Goal: Transaction & Acquisition: Book appointment/travel/reservation

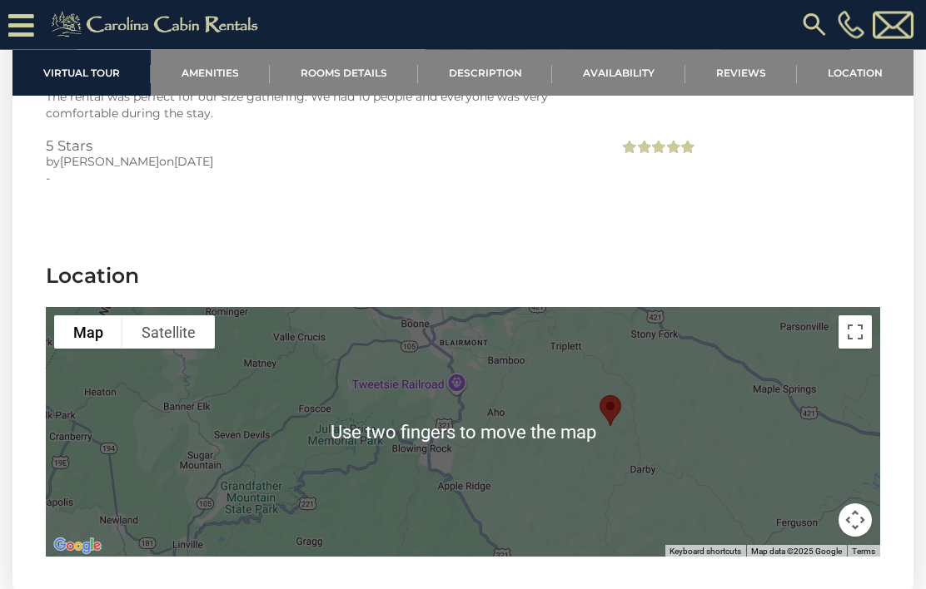
scroll to position [4430, 0]
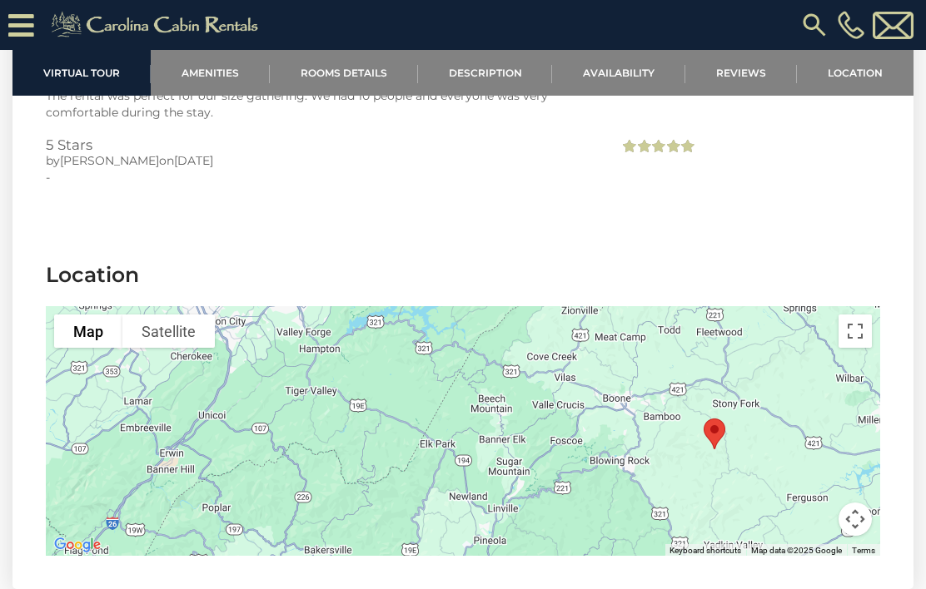
click at [690, 236] on section "Location To navigate the map with touch gestures double-tap and hold your finge…" at bounding box center [462, 413] width 901 height 354
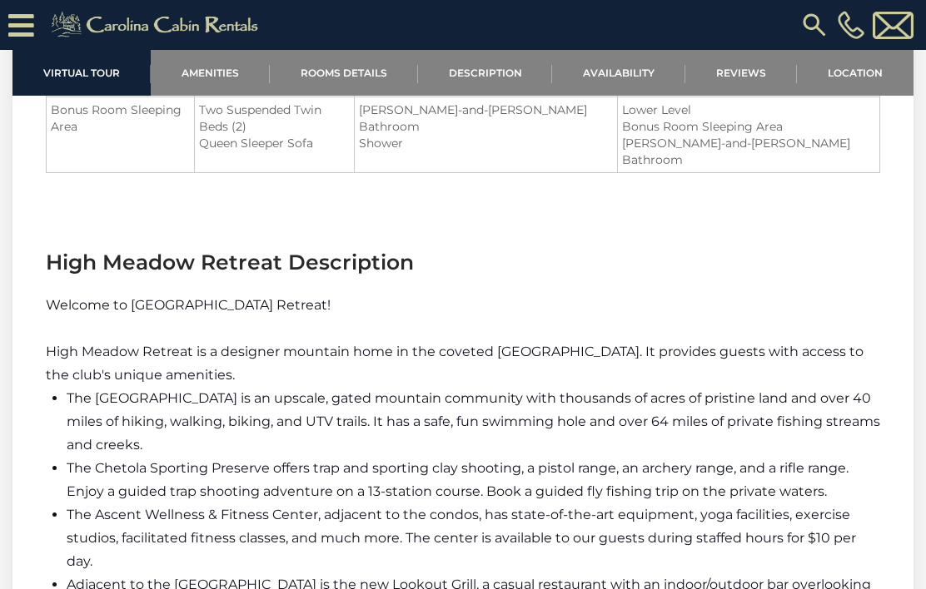
scroll to position [2267, 0]
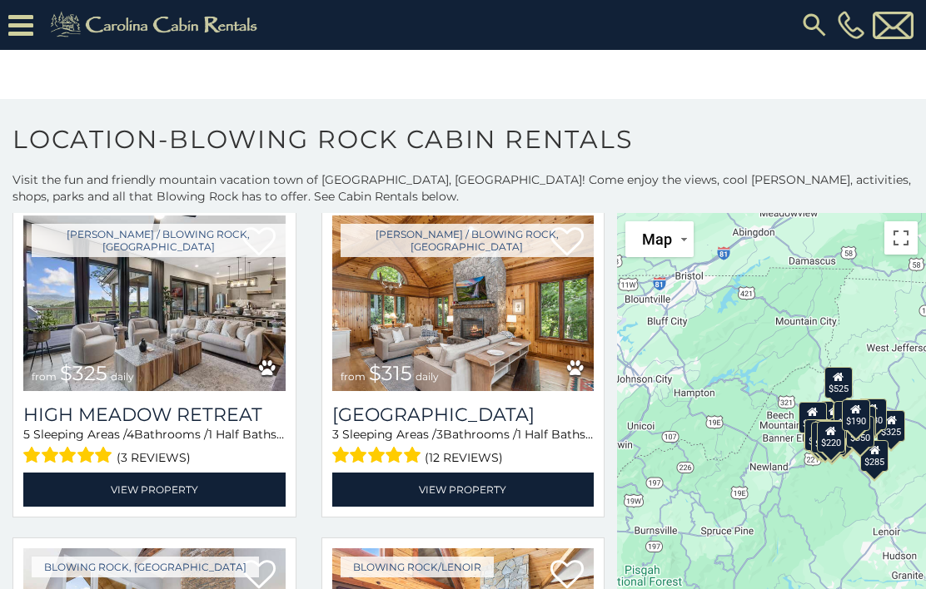
scroll to position [1416, 0]
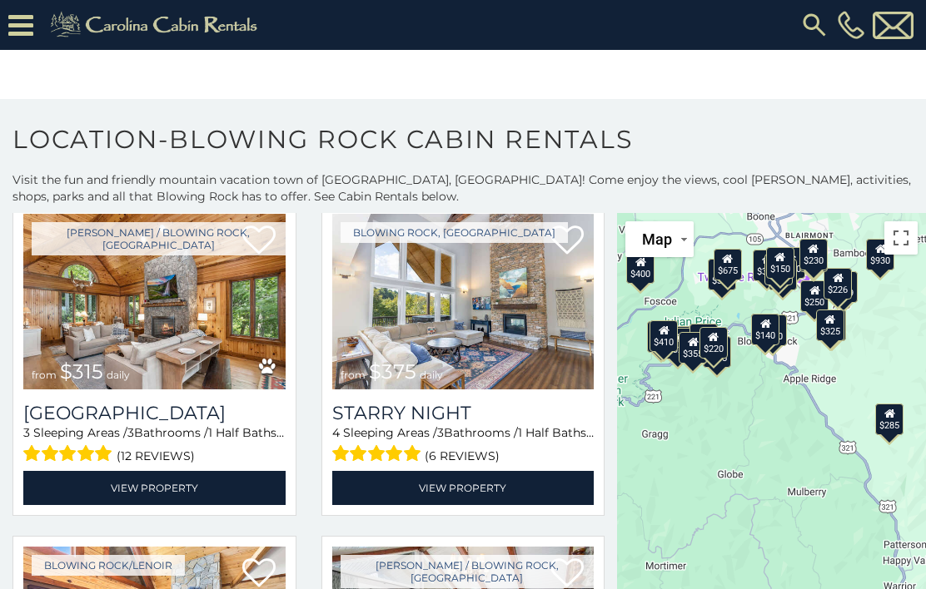
click at [770, 332] on div "$140" at bounding box center [765, 330] width 28 height 32
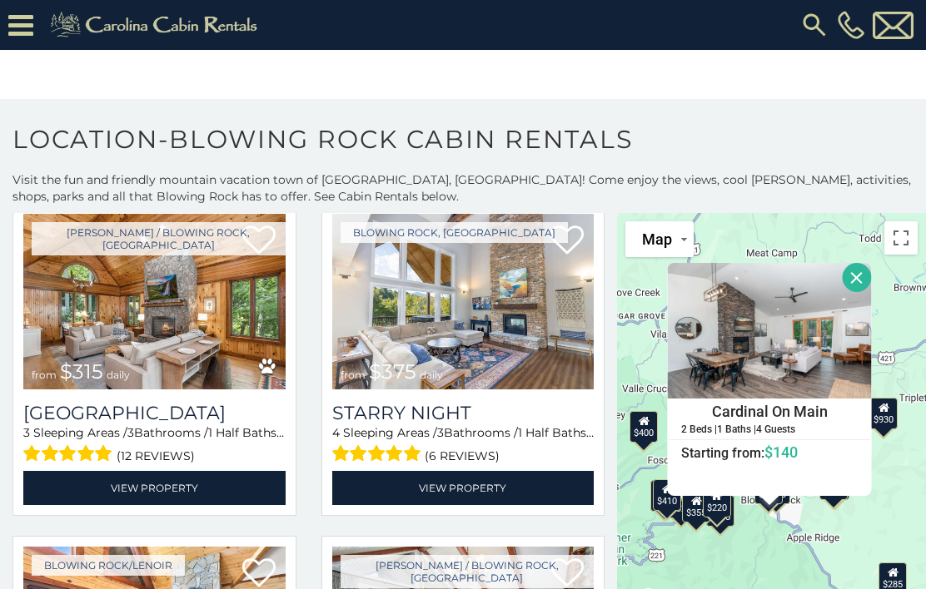
click at [751, 544] on div "$375 $315 $380 $695 $299 $125 $275 $140 $315 $375 $285 $675 $140 $250 $930 $325…" at bounding box center [771, 433] width 309 height 441
click at [764, 553] on div "$375 $315 $380 $695 $299 $125 $275 $140 $315 $375 $285 $675 $140 $250 $930 $325…" at bounding box center [771, 433] width 309 height 441
click at [854, 278] on button "Close" at bounding box center [856, 277] width 29 height 29
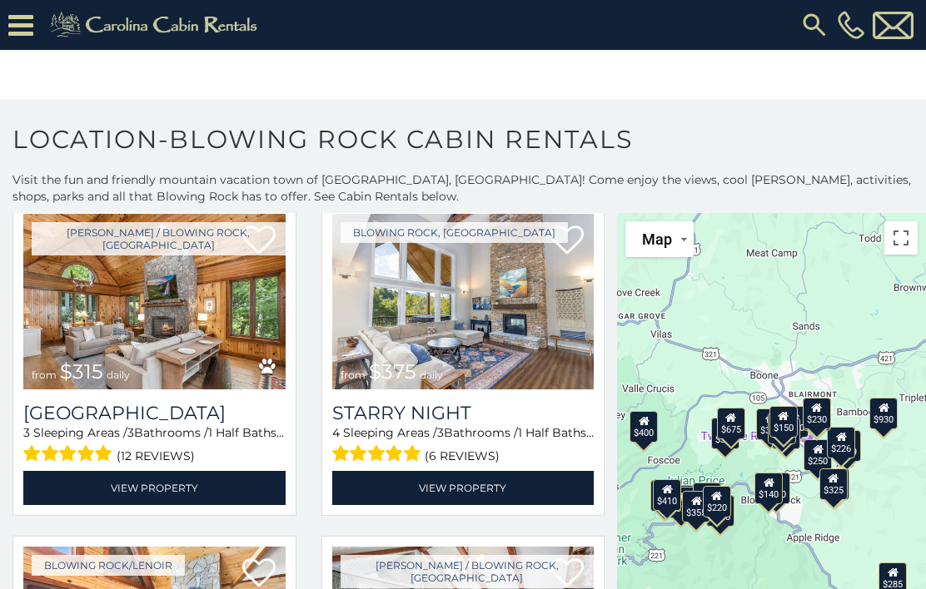
click at [790, 426] on div "$150" at bounding box center [783, 422] width 28 height 32
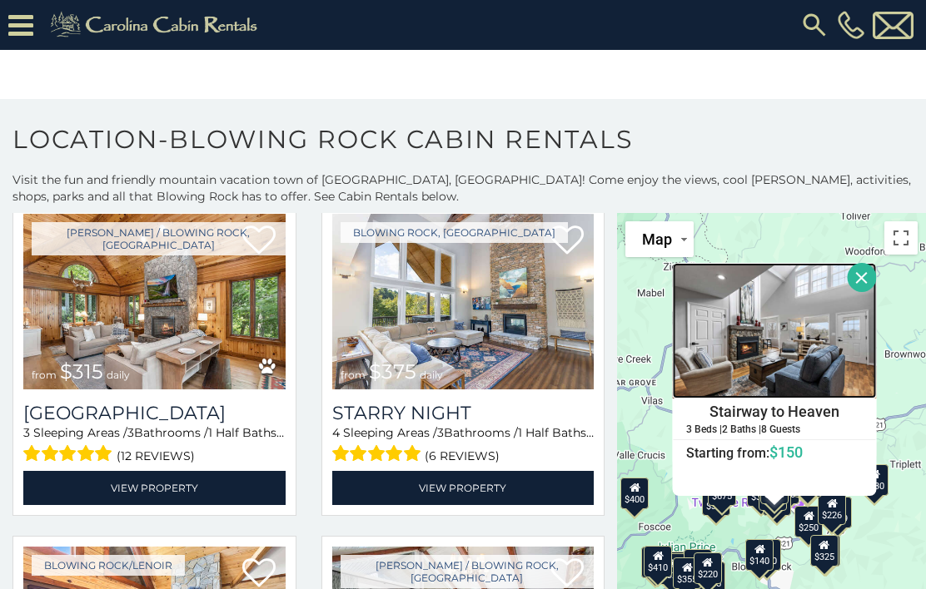
click at [785, 367] on img at bounding box center [774, 331] width 204 height 136
click at [498, 301] on img at bounding box center [463, 302] width 262 height 176
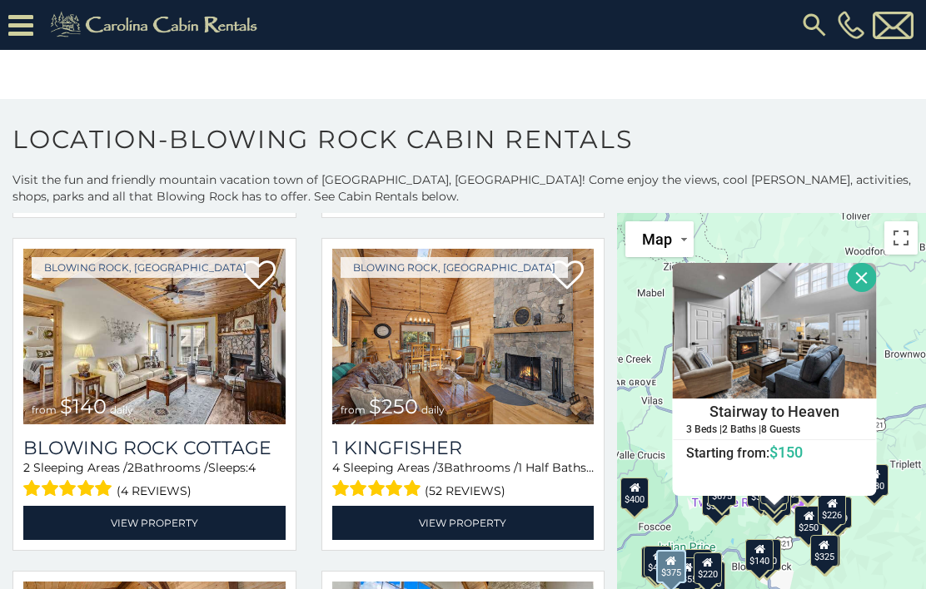
scroll to position [2046, 0]
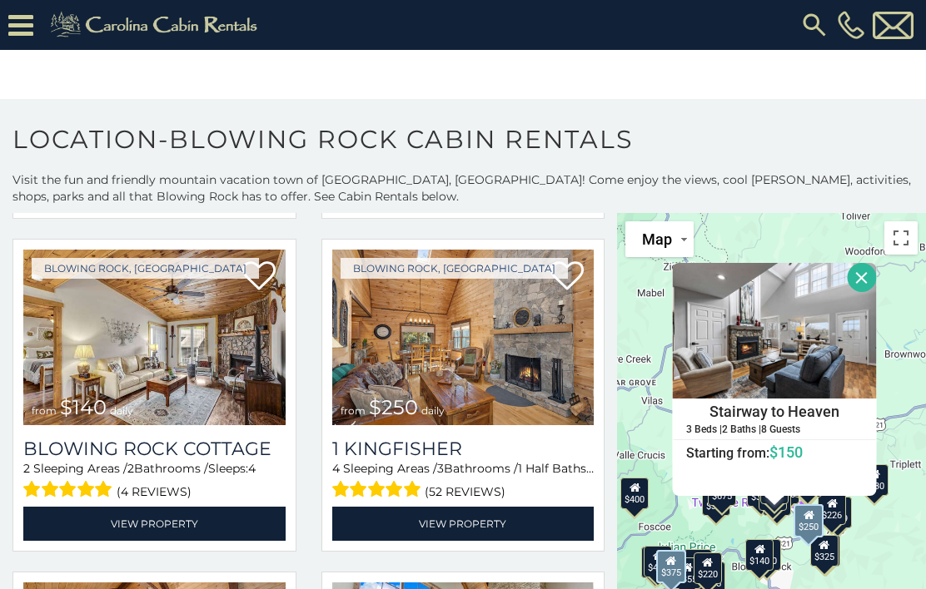
click at [499, 522] on link "View Property" at bounding box center [463, 524] width 262 height 34
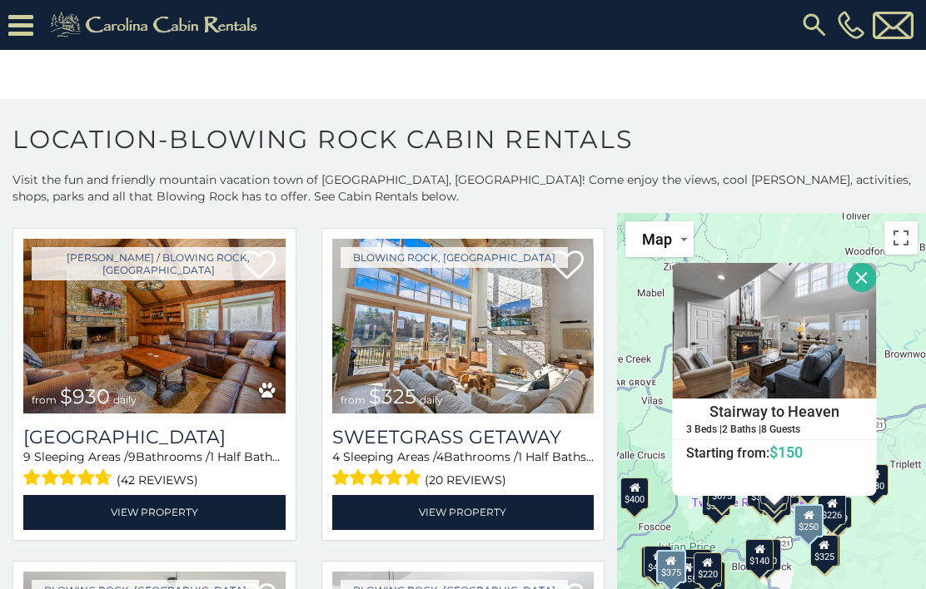
scroll to position [2398, 0]
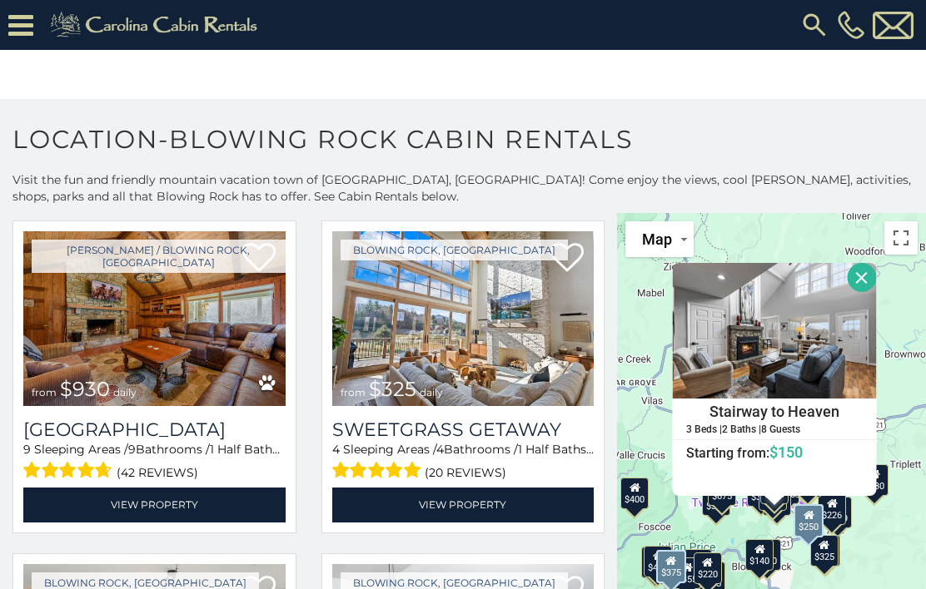
click at [514, 516] on link "View Property" at bounding box center [463, 505] width 262 height 34
click at [857, 281] on button "Close" at bounding box center [861, 277] width 29 height 29
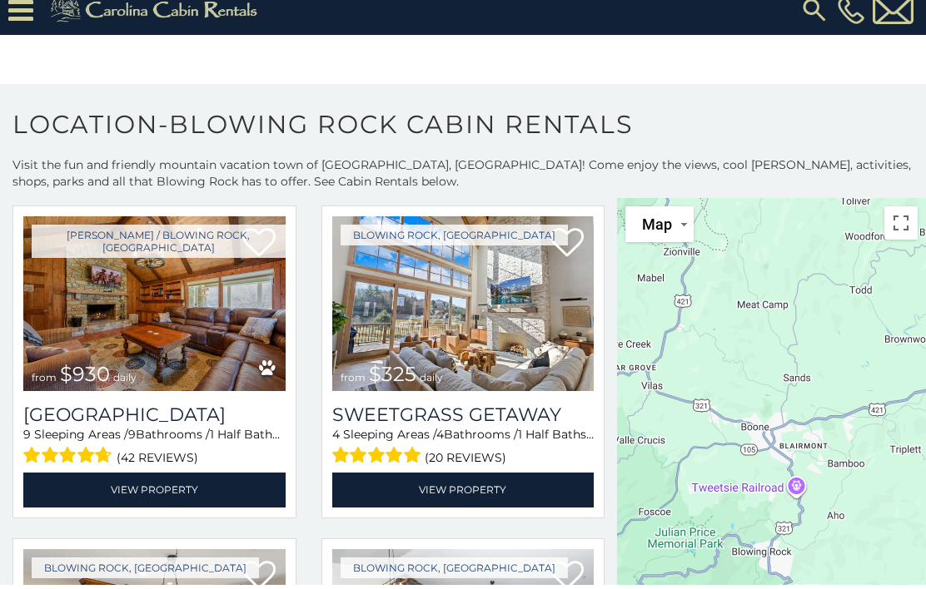
scroll to position [15, 0]
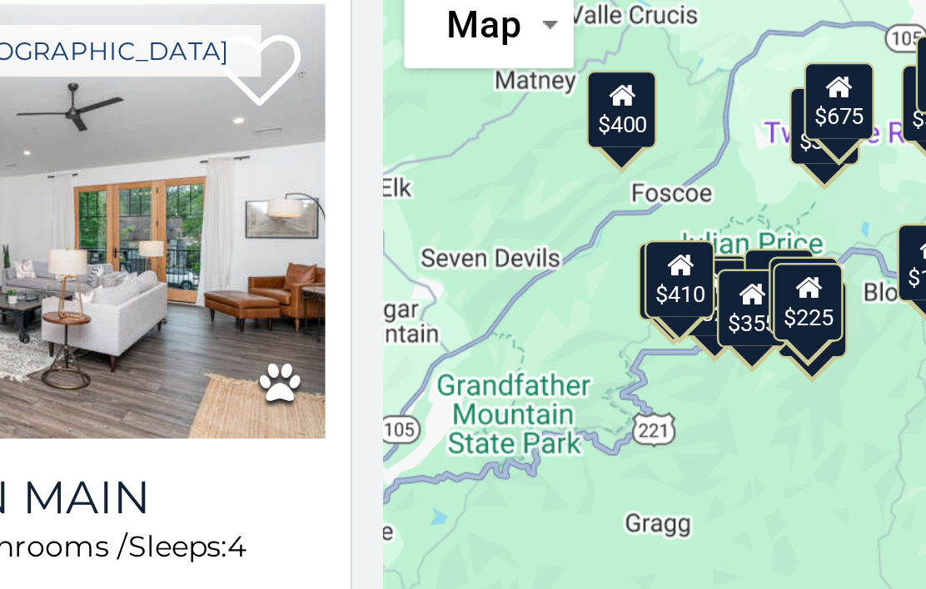
click at [773, 354] on div "$225" at bounding box center [787, 370] width 28 height 32
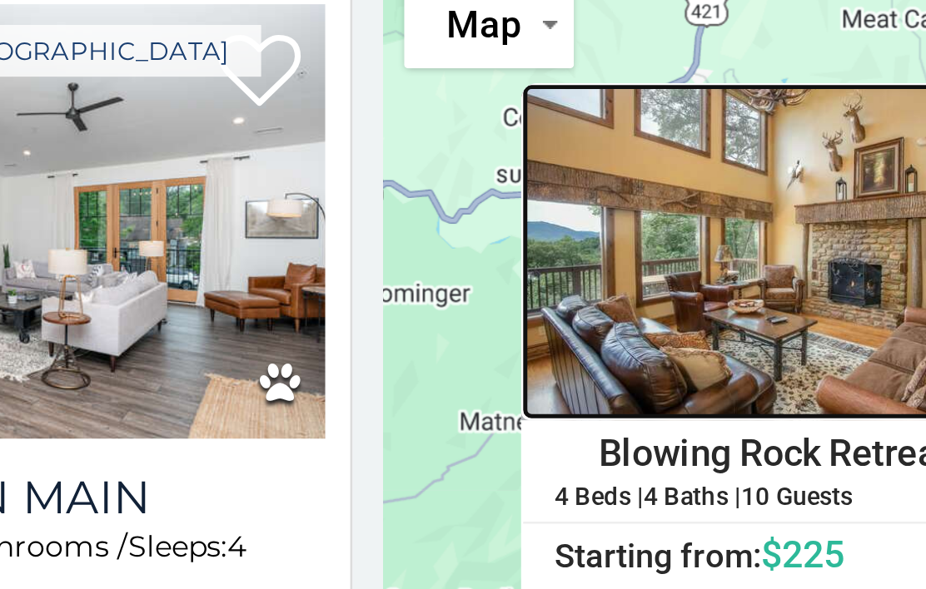
click at [672, 281] on img at bounding box center [774, 349] width 204 height 136
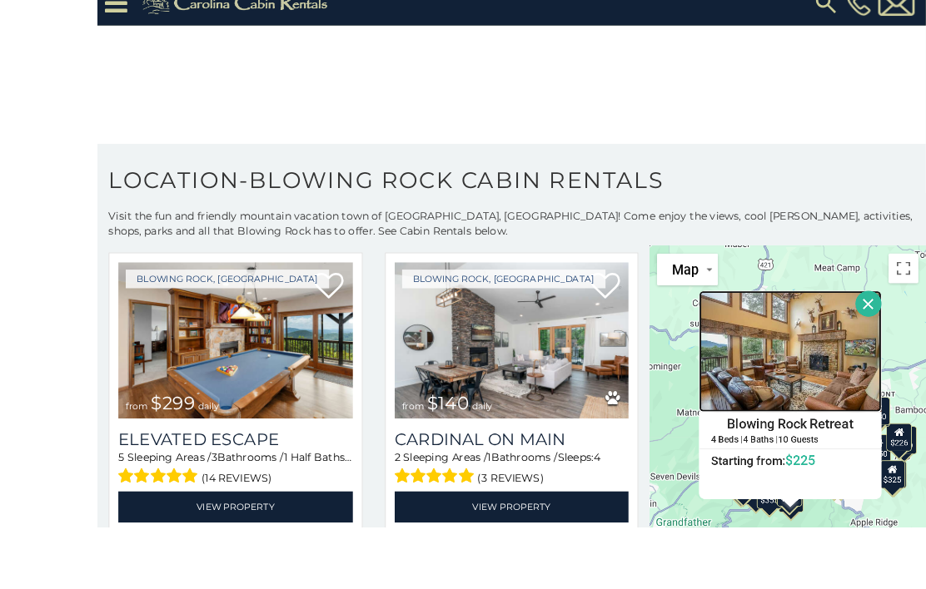
scroll to position [128, 0]
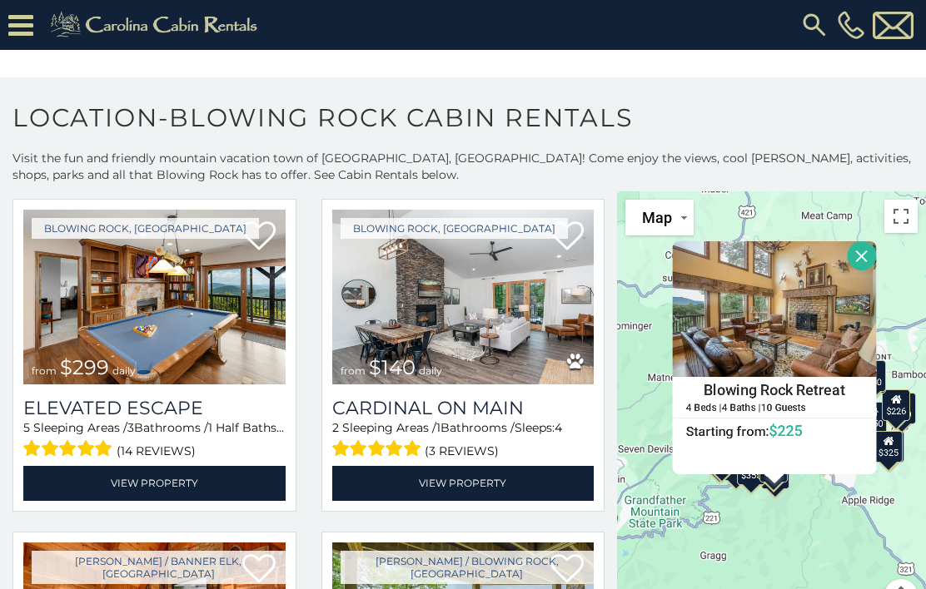
click at [866, 241] on button "Close" at bounding box center [861, 255] width 29 height 29
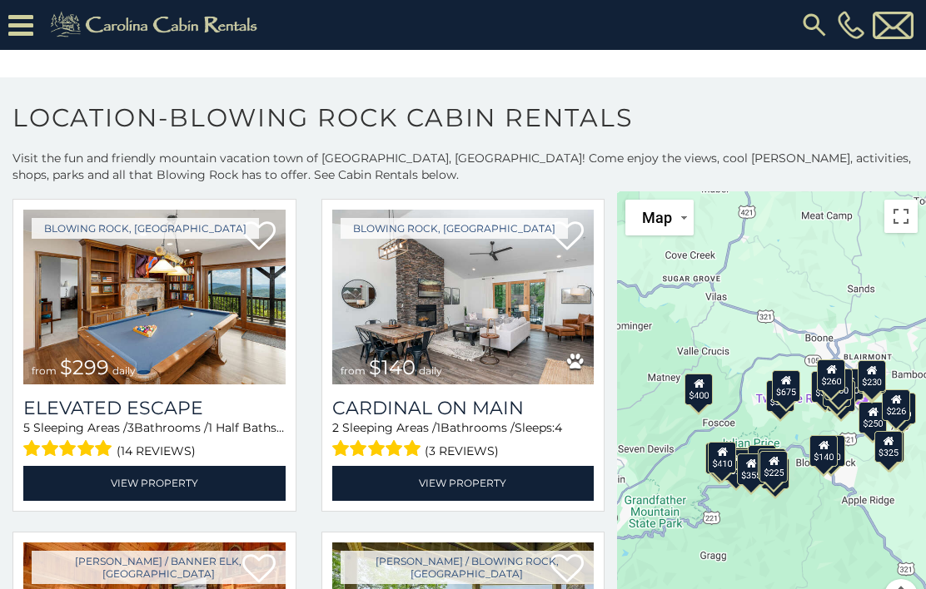
click at [779, 451] on div "$225" at bounding box center [773, 467] width 28 height 32
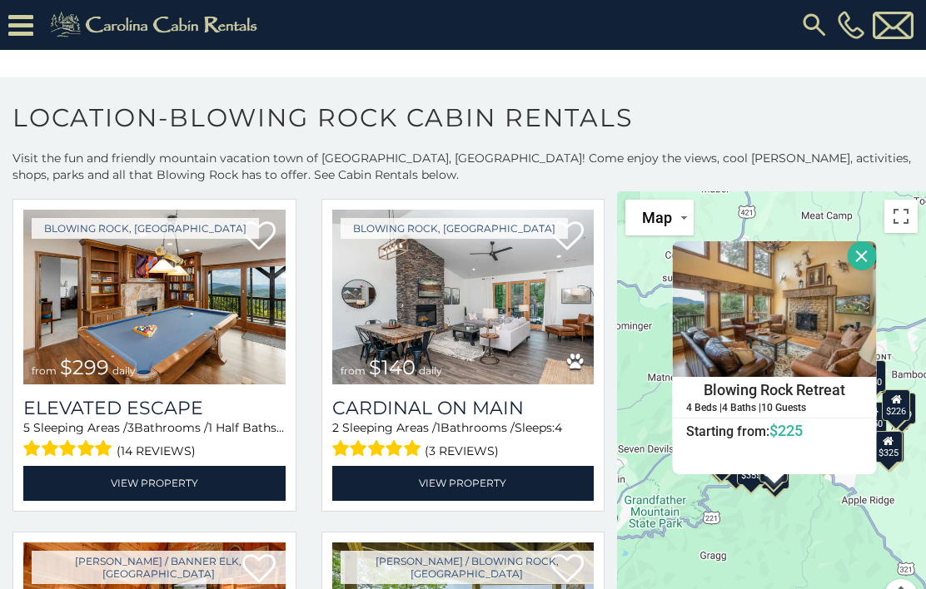
click at [802, 466] on div "$375 $315 $380 $695 $299 $125 $275 $140 $315 $375 $675 $140 $250 $325 $299 $140…" at bounding box center [771, 411] width 309 height 441
click at [861, 241] on button "Close" at bounding box center [861, 255] width 29 height 29
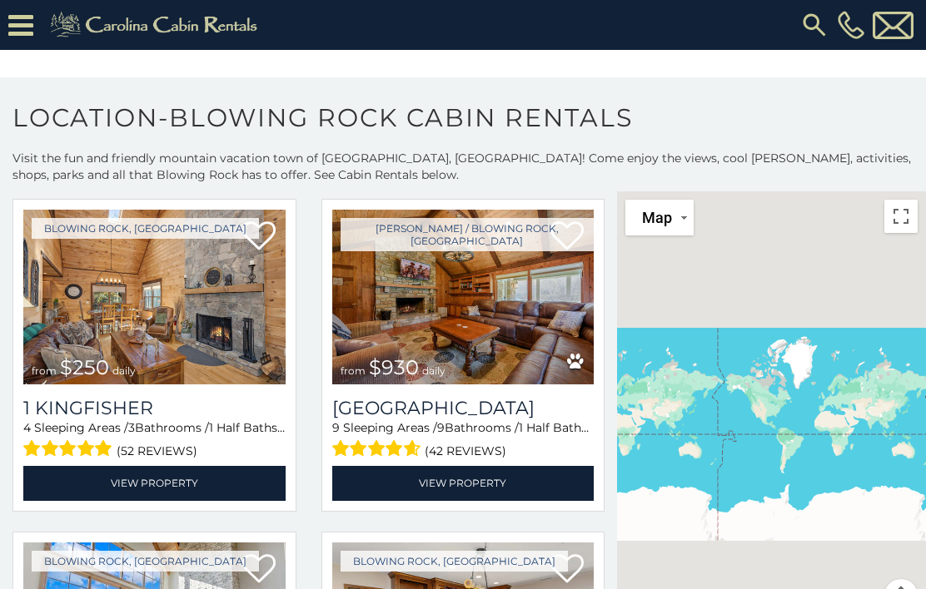
click at [823, 222] on div at bounding box center [771, 411] width 309 height 441
click at [784, 349] on div "$375 $315 $380 $695 $299 $125 $275 $140 $325 $315 $375 $285 $675 $140 $250 $930…" at bounding box center [771, 411] width 309 height 441
click at [784, 379] on div "$190" at bounding box center [775, 395] width 28 height 32
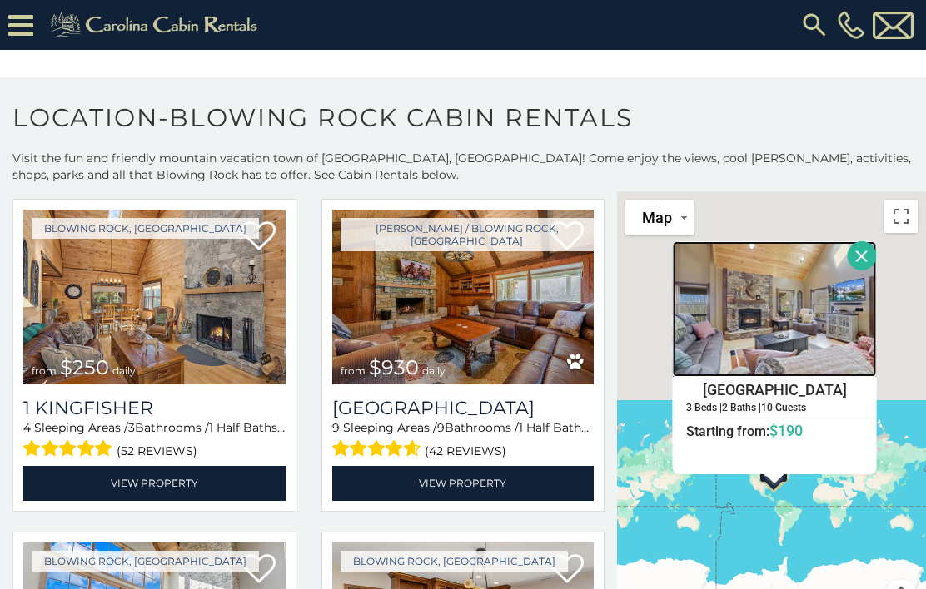
click at [814, 261] on img at bounding box center [774, 309] width 204 height 136
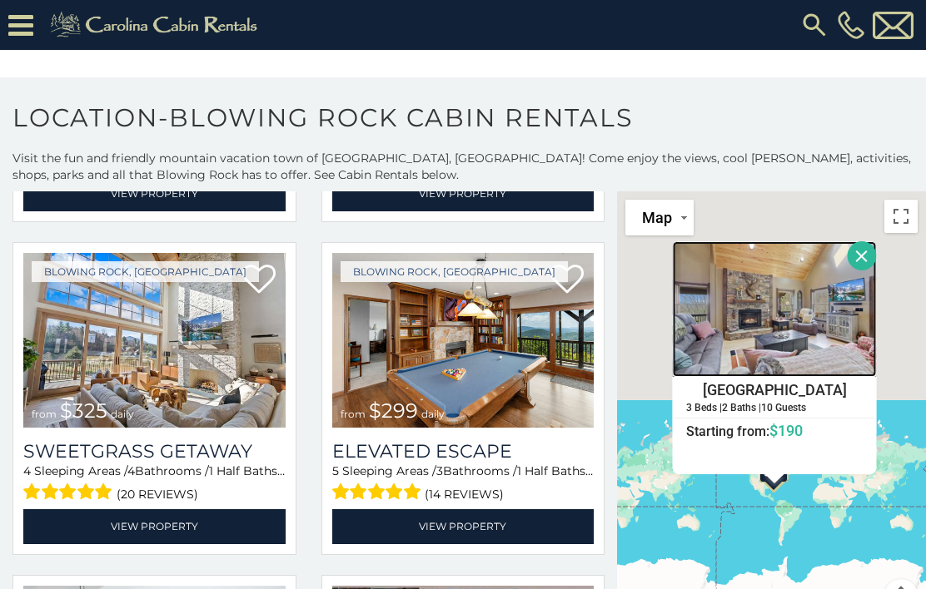
scroll to position [2686, 0]
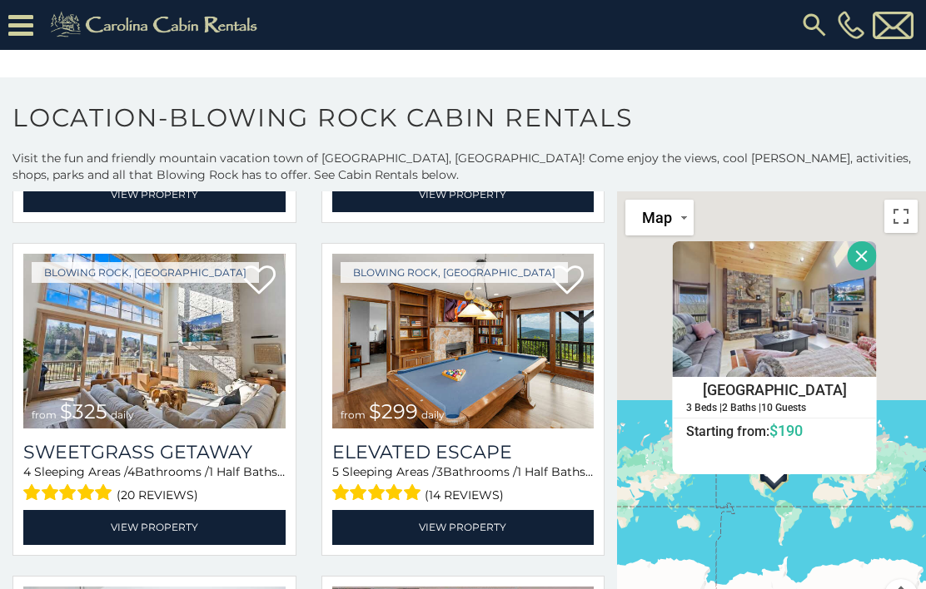
click at [506, 510] on link "View Property" at bounding box center [463, 527] width 262 height 34
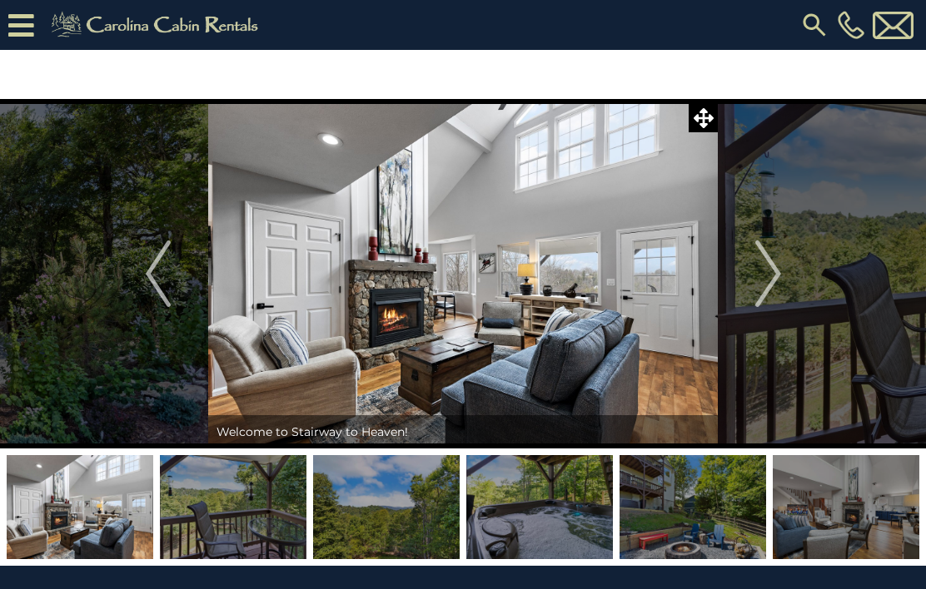
click at [768, 279] on img "Next" at bounding box center [767, 274] width 25 height 67
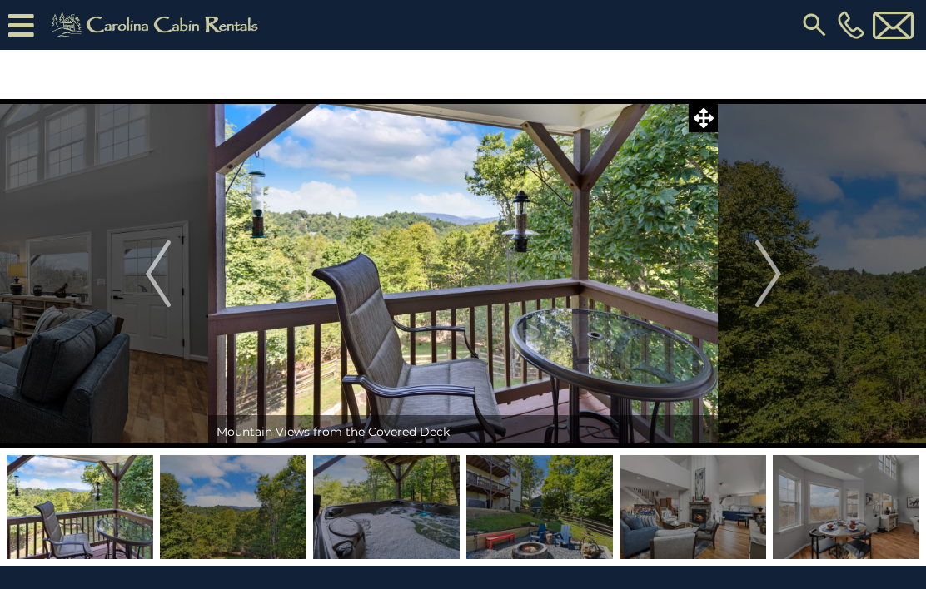
click at [776, 287] on img "Next" at bounding box center [767, 274] width 25 height 67
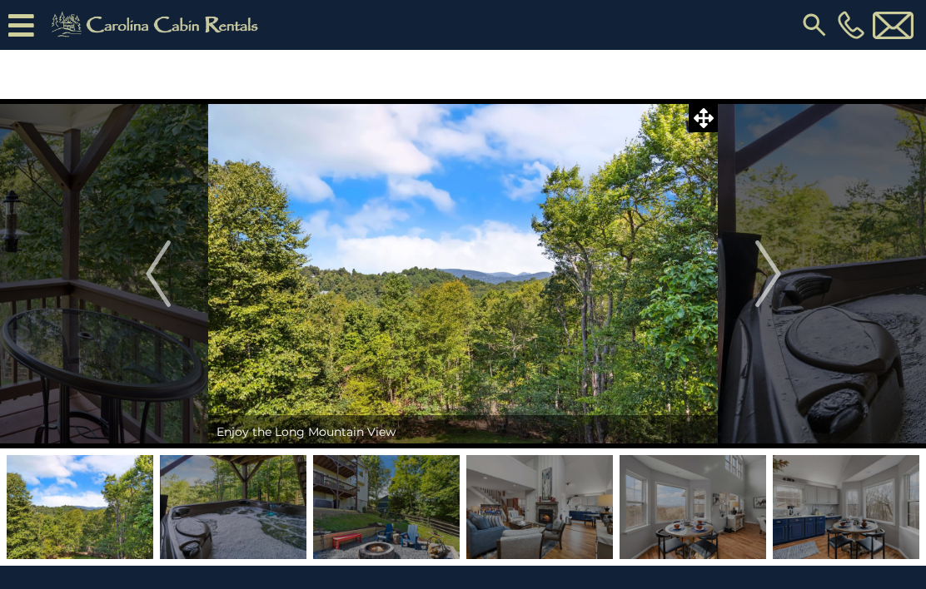
click at [777, 290] on img "Next" at bounding box center [767, 274] width 25 height 67
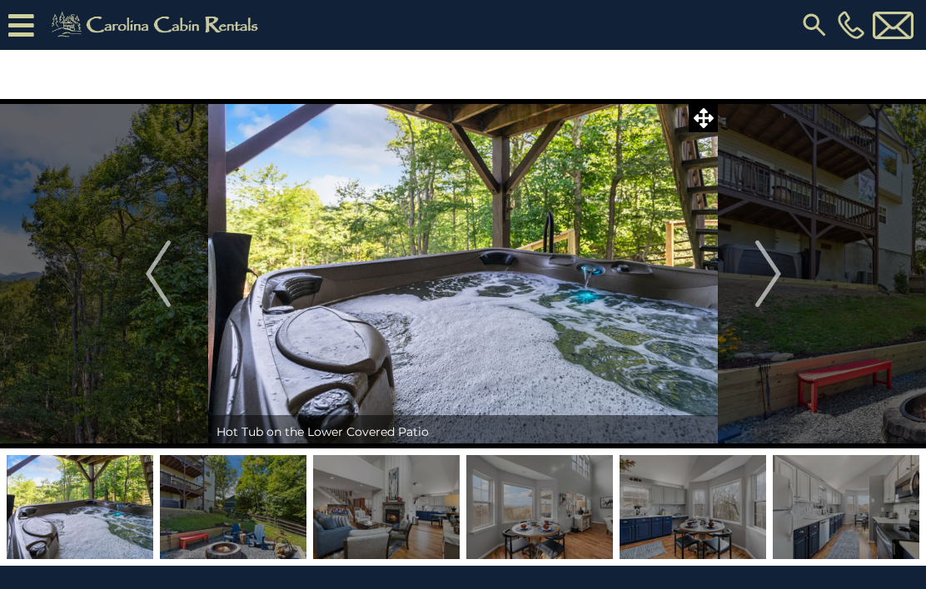
click at [773, 284] on img "Next" at bounding box center [767, 274] width 25 height 67
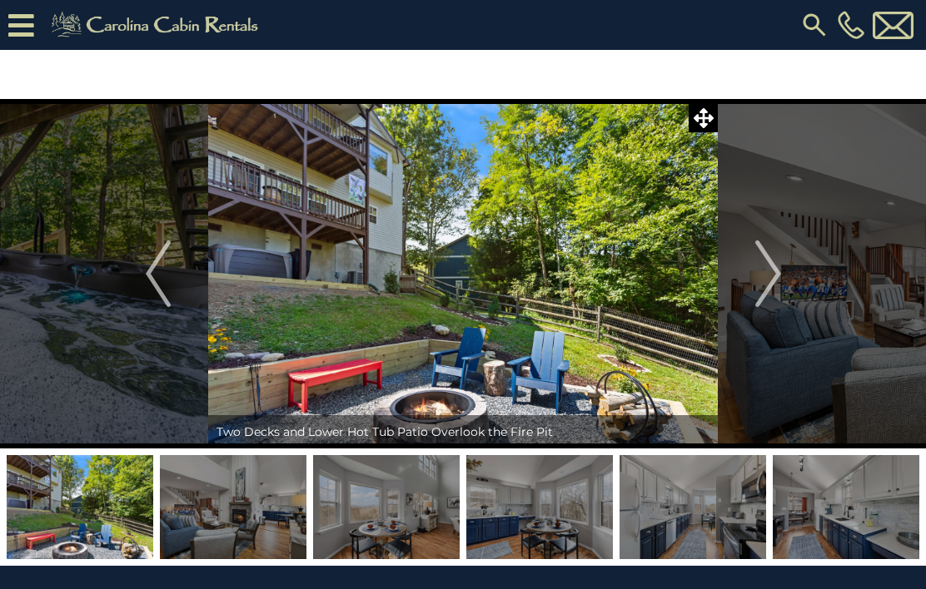
click at [775, 276] on img "Next" at bounding box center [767, 274] width 25 height 67
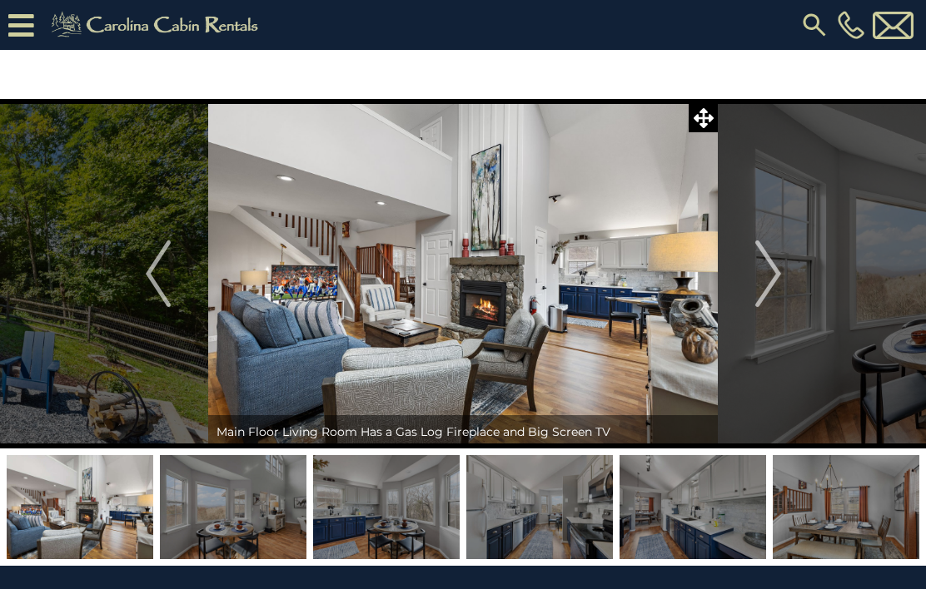
click at [773, 281] on img "Next" at bounding box center [767, 274] width 25 height 67
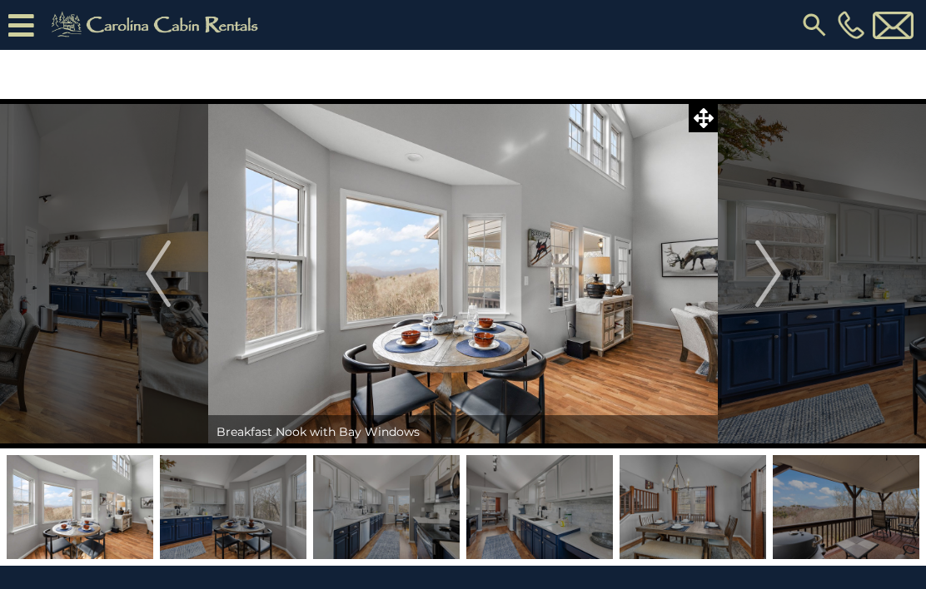
click at [773, 285] on img "Next" at bounding box center [767, 274] width 25 height 67
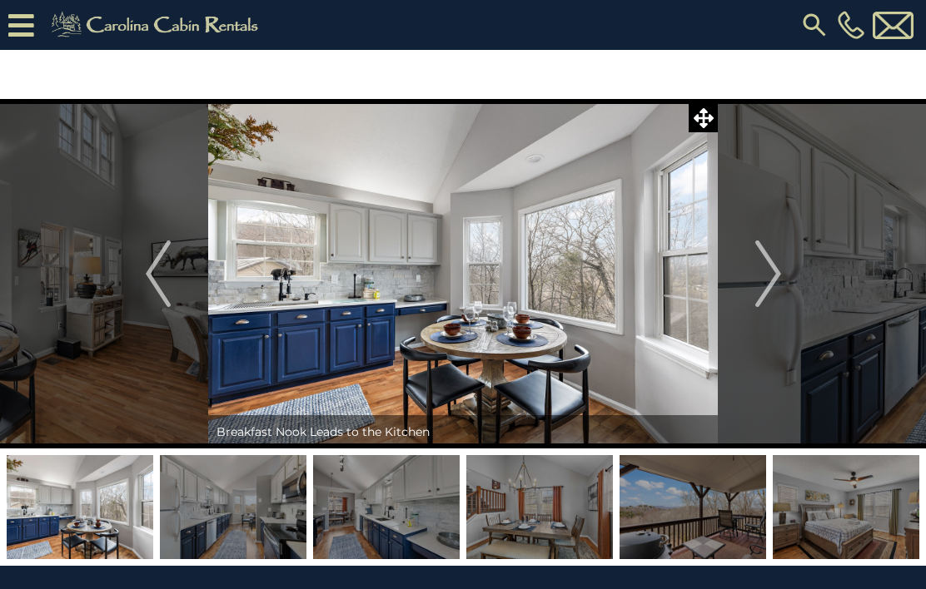
click at [769, 281] on img "Next" at bounding box center [767, 274] width 25 height 67
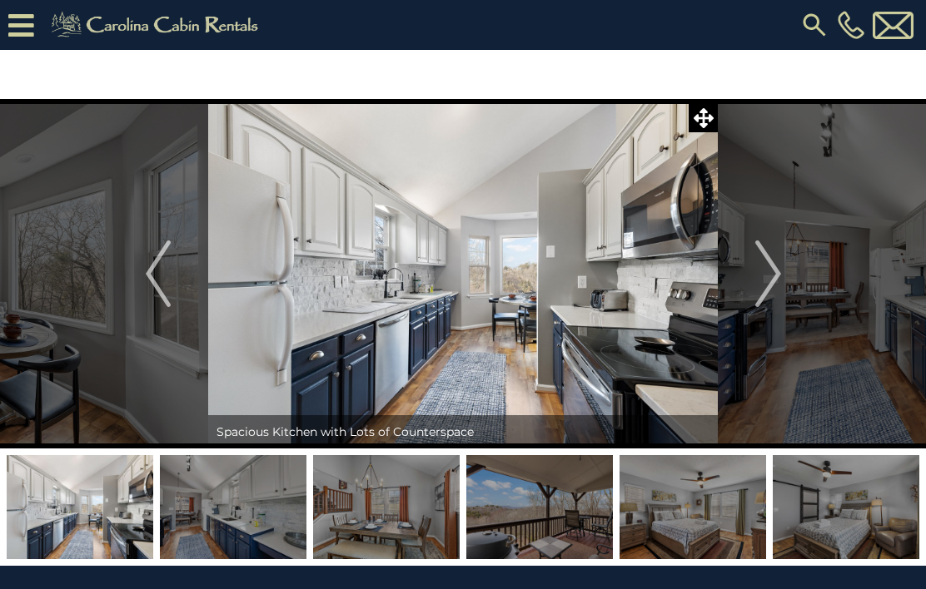
click at [766, 279] on img "Next" at bounding box center [767, 274] width 25 height 67
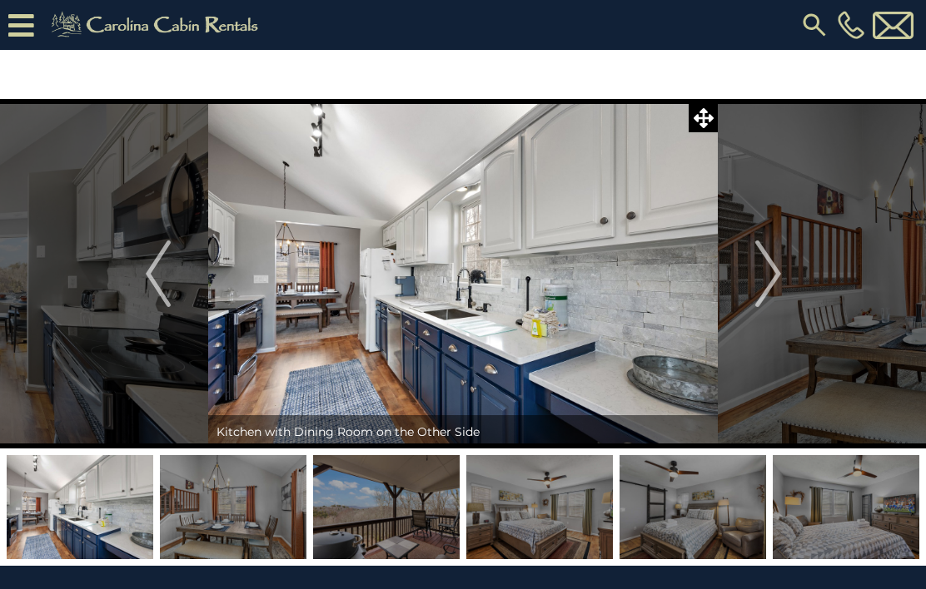
click at [768, 280] on img "Next" at bounding box center [767, 274] width 25 height 67
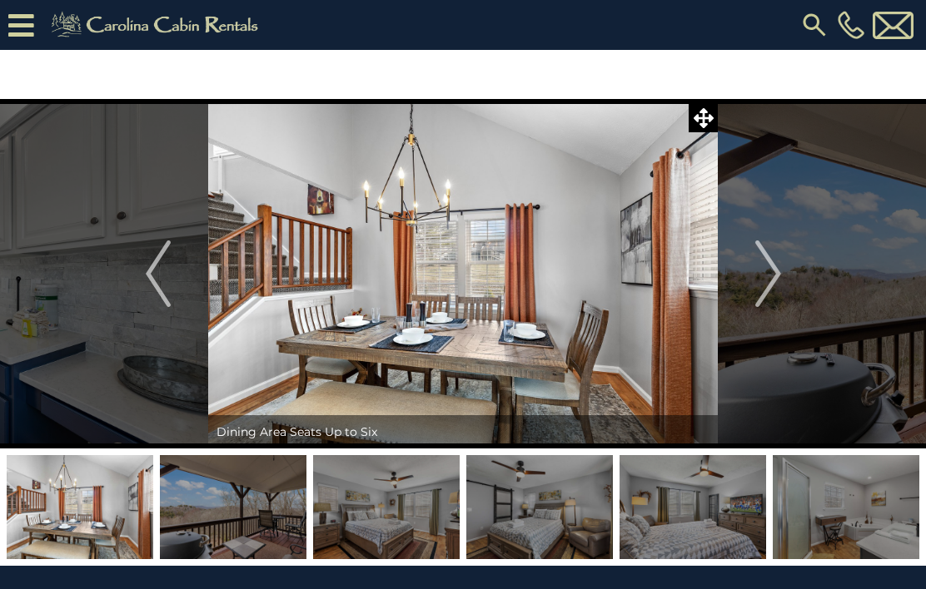
click at [773, 283] on img "Next" at bounding box center [767, 274] width 25 height 67
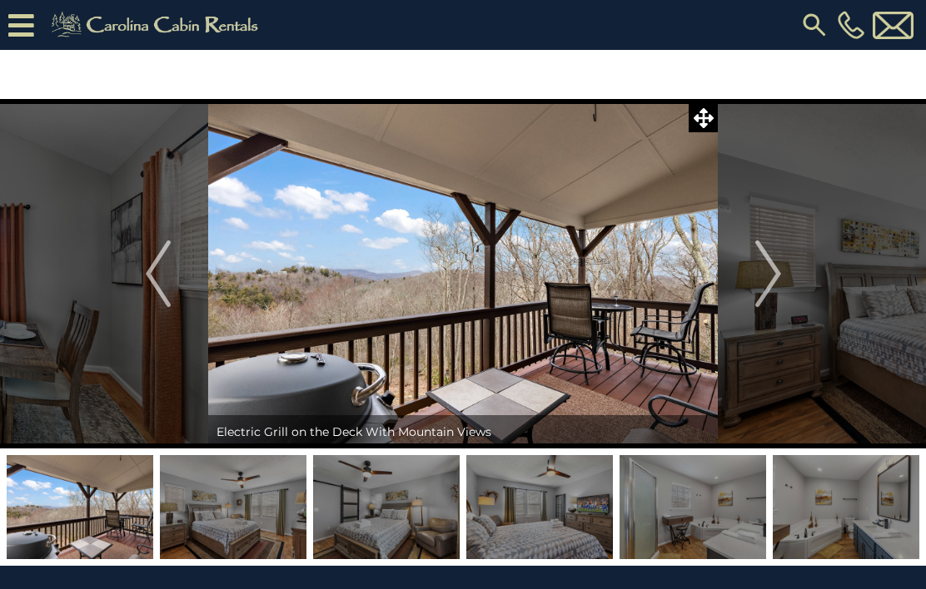
click at [765, 288] on img "Next" at bounding box center [767, 274] width 25 height 67
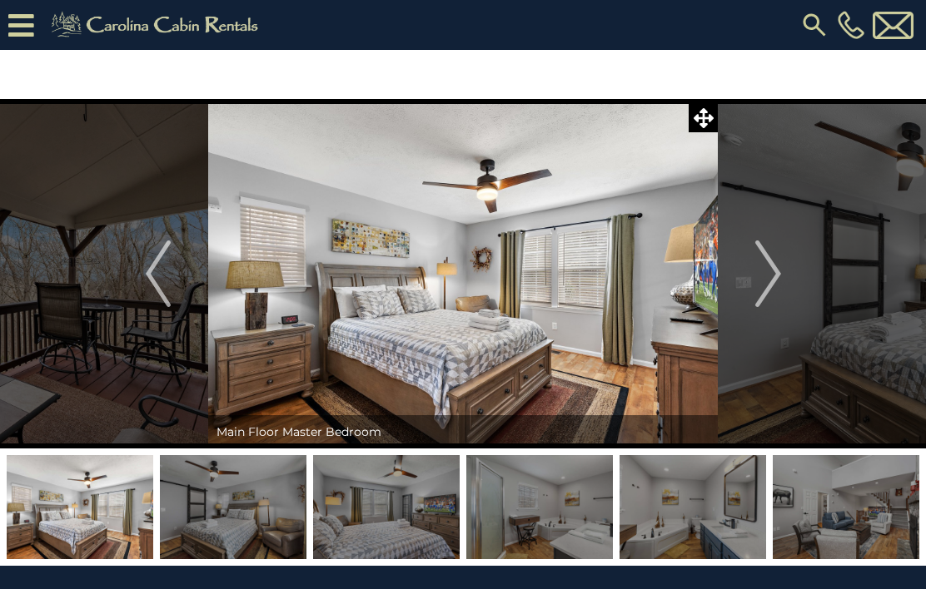
click at [769, 281] on img "Next" at bounding box center [767, 274] width 25 height 67
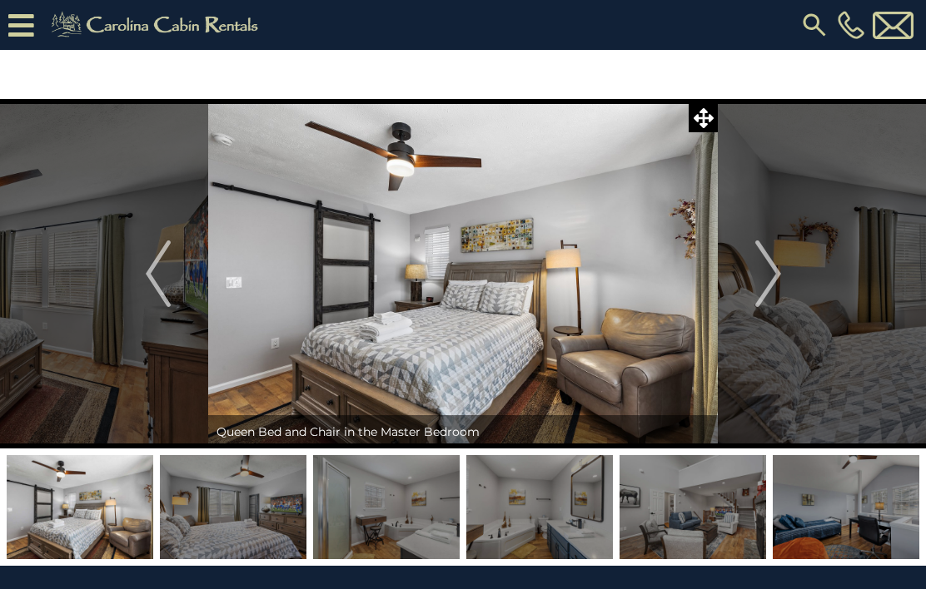
click at [771, 281] on img "Next" at bounding box center [767, 274] width 25 height 67
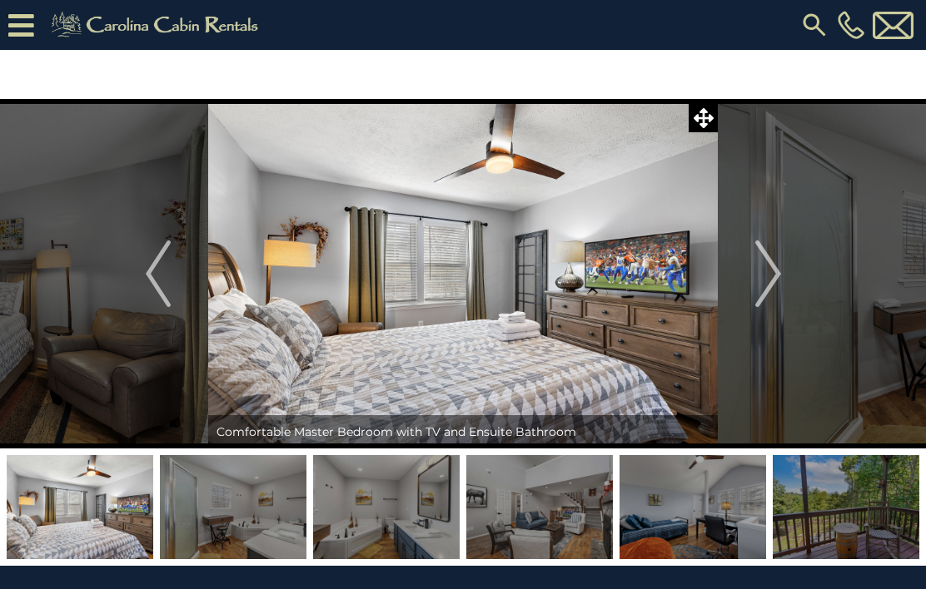
click at [773, 274] on img "Next" at bounding box center [767, 274] width 25 height 67
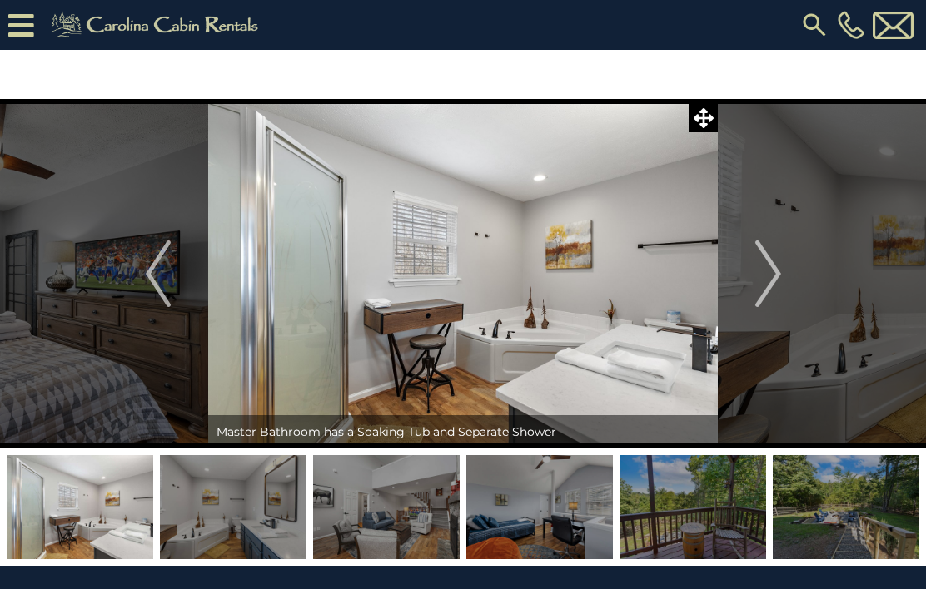
click at [771, 277] on img "Next" at bounding box center [767, 274] width 25 height 67
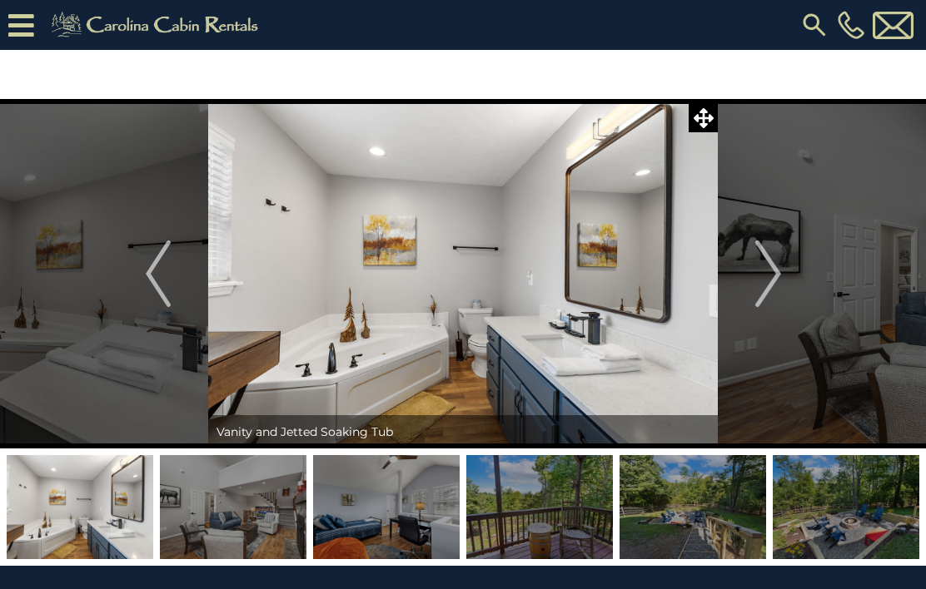
click at [767, 281] on img "Next" at bounding box center [767, 274] width 25 height 67
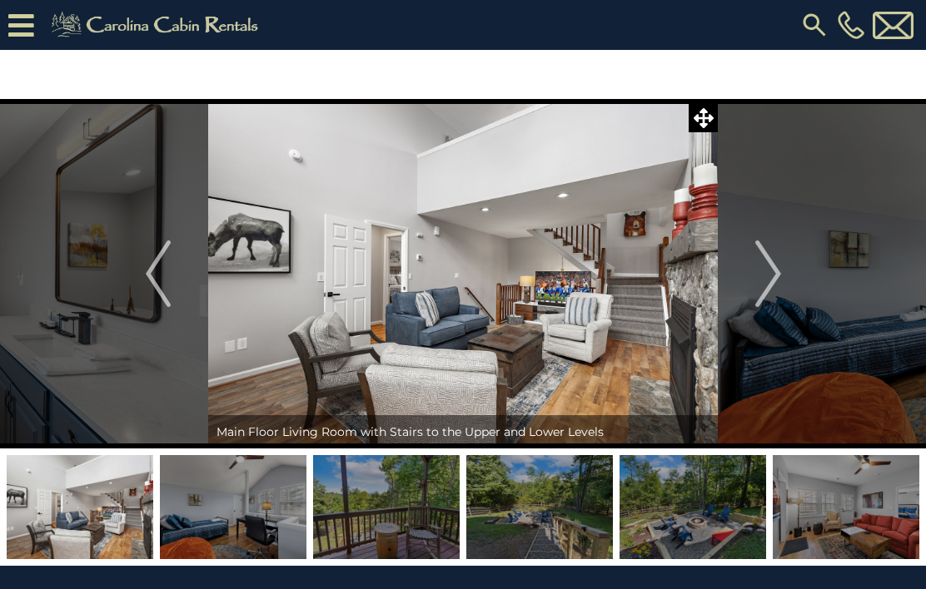
click at [772, 275] on img "Next" at bounding box center [767, 274] width 25 height 67
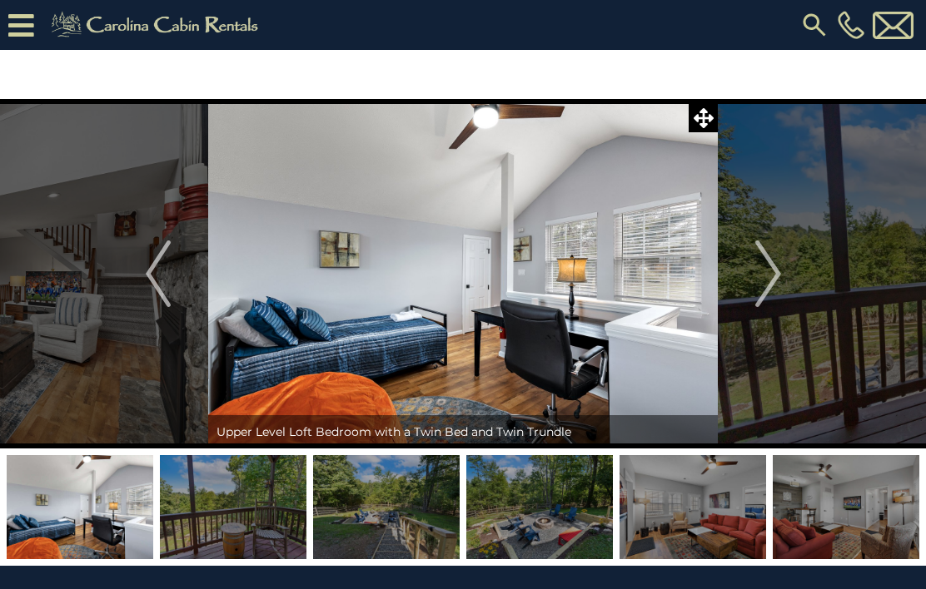
click at [760, 288] on img "Next" at bounding box center [767, 274] width 25 height 67
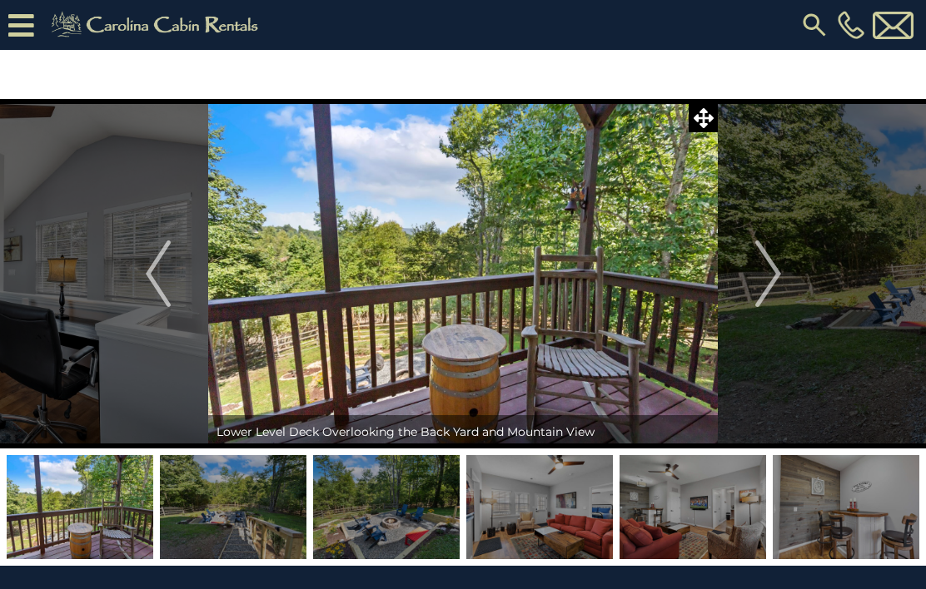
click at [768, 274] on img "Next" at bounding box center [767, 274] width 25 height 67
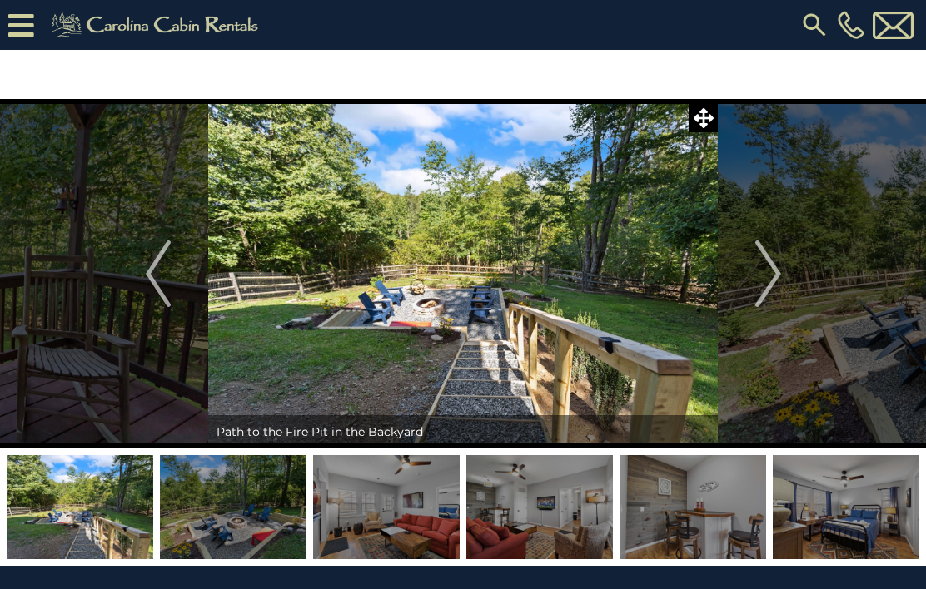
click at [770, 271] on img "Next" at bounding box center [767, 274] width 25 height 67
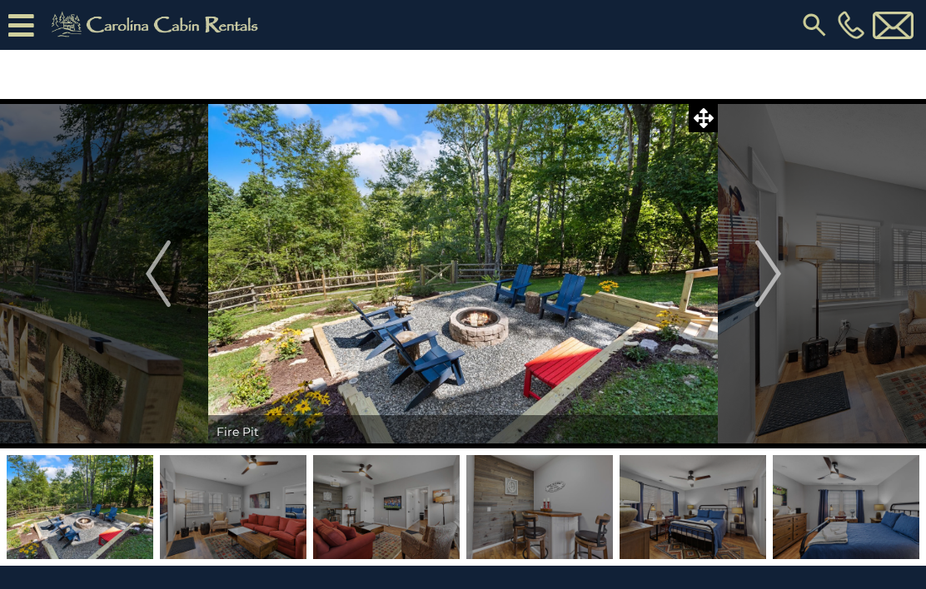
click at [783, 266] on button "Next" at bounding box center [768, 274] width 101 height 350
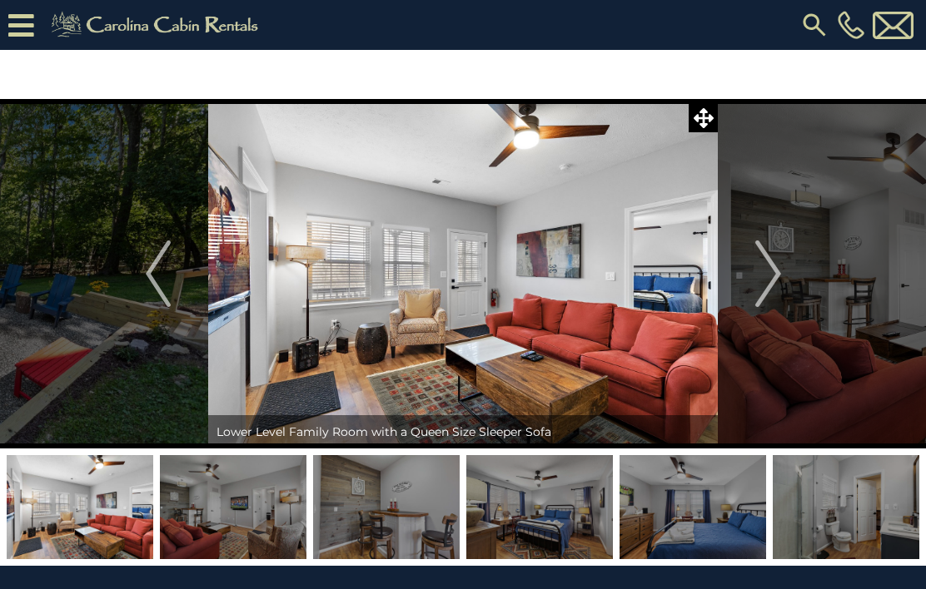
click at [777, 272] on img "Next" at bounding box center [767, 274] width 25 height 67
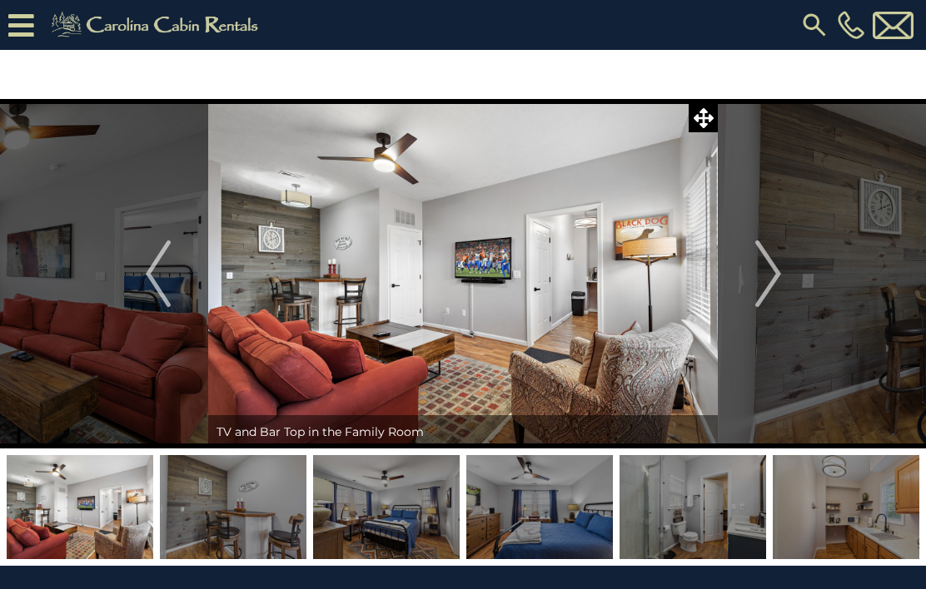
click at [775, 274] on img "Next" at bounding box center [767, 274] width 25 height 67
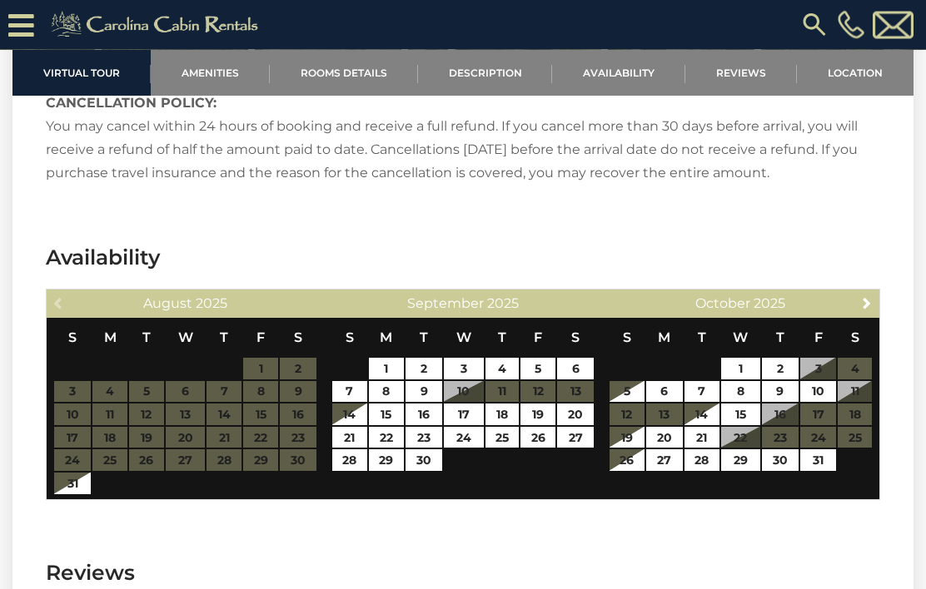
scroll to position [2774, 0]
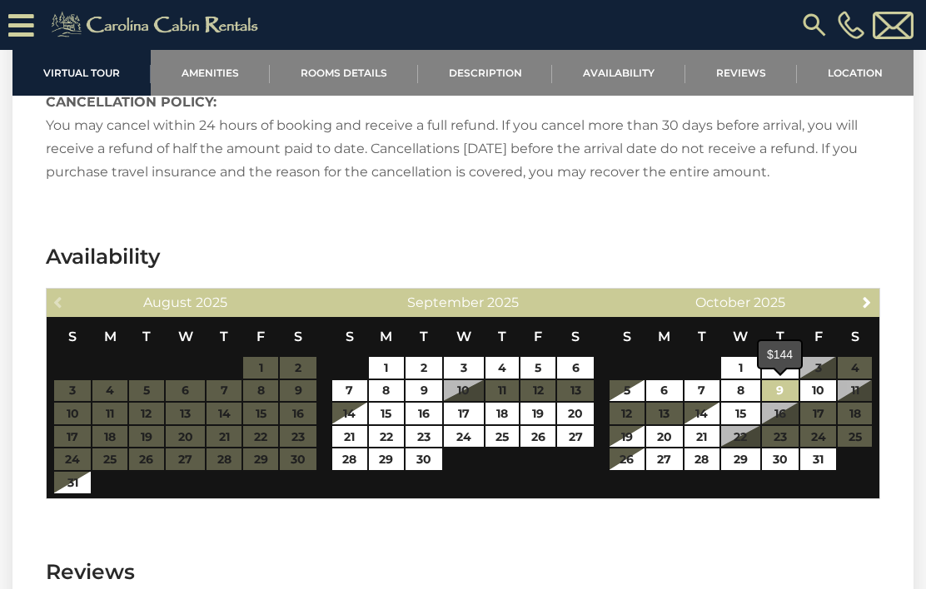
click at [785, 393] on link "9" at bounding box center [780, 391] width 37 height 22
type input "**********"
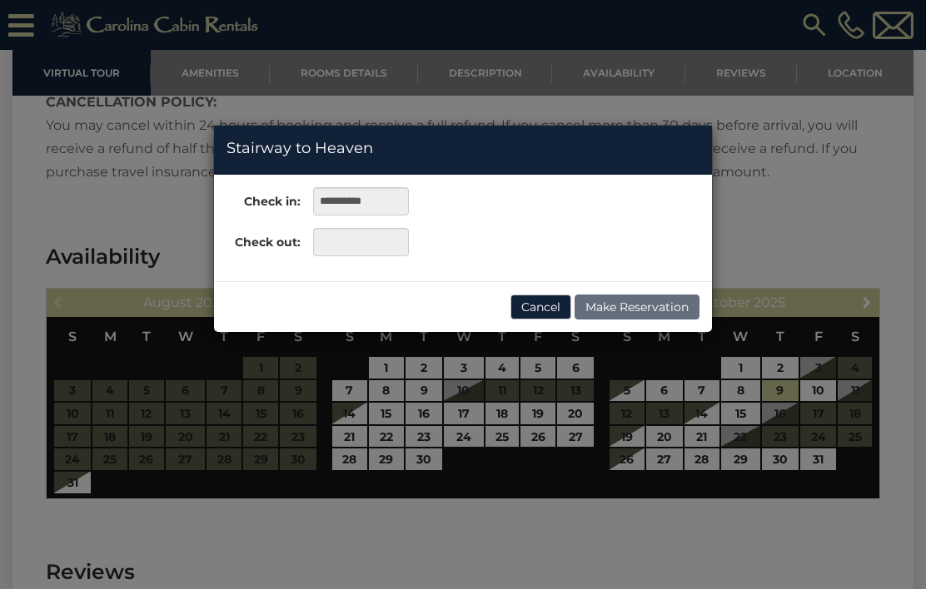
click at [852, 385] on div "**********" at bounding box center [463, 294] width 926 height 589
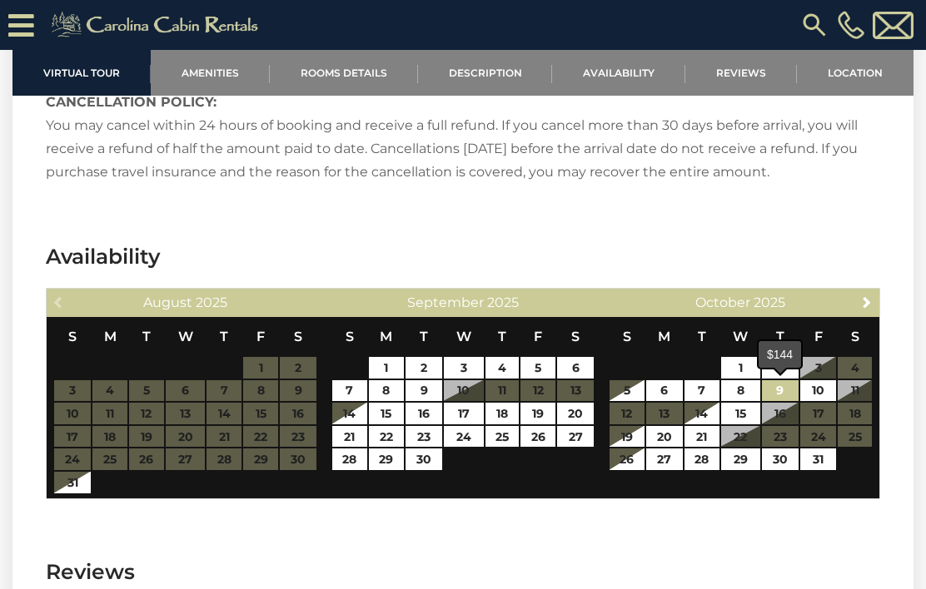
click at [781, 390] on link "9" at bounding box center [780, 391] width 37 height 22
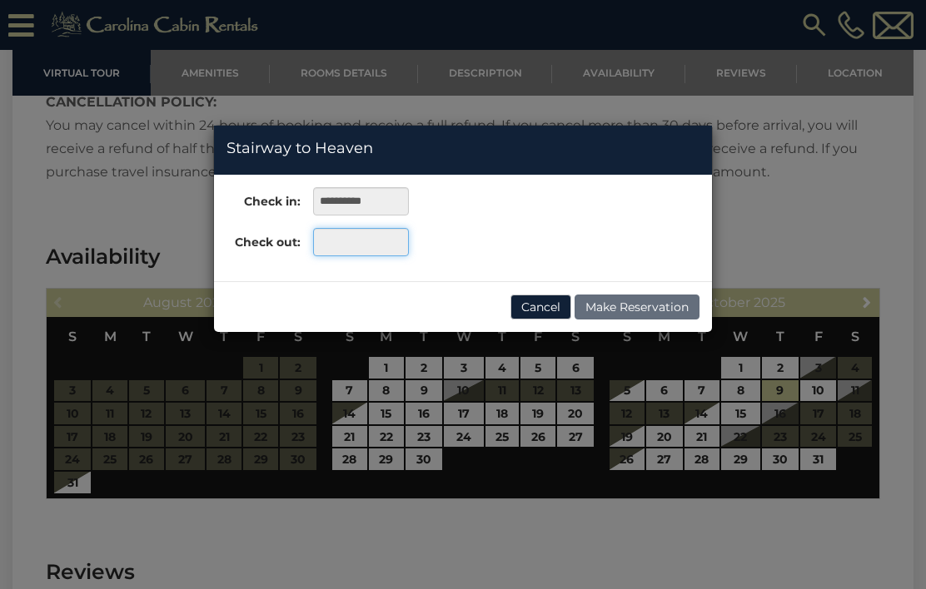
click at [378, 248] on input "text" at bounding box center [361, 242] width 96 height 28
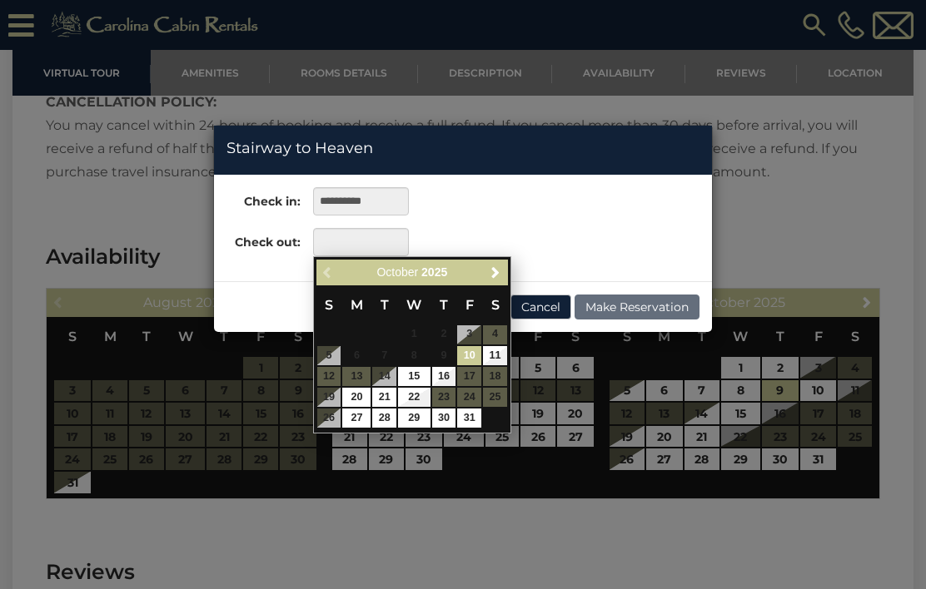
click at [505, 351] on link "11" at bounding box center [495, 355] width 24 height 19
type input "**********"
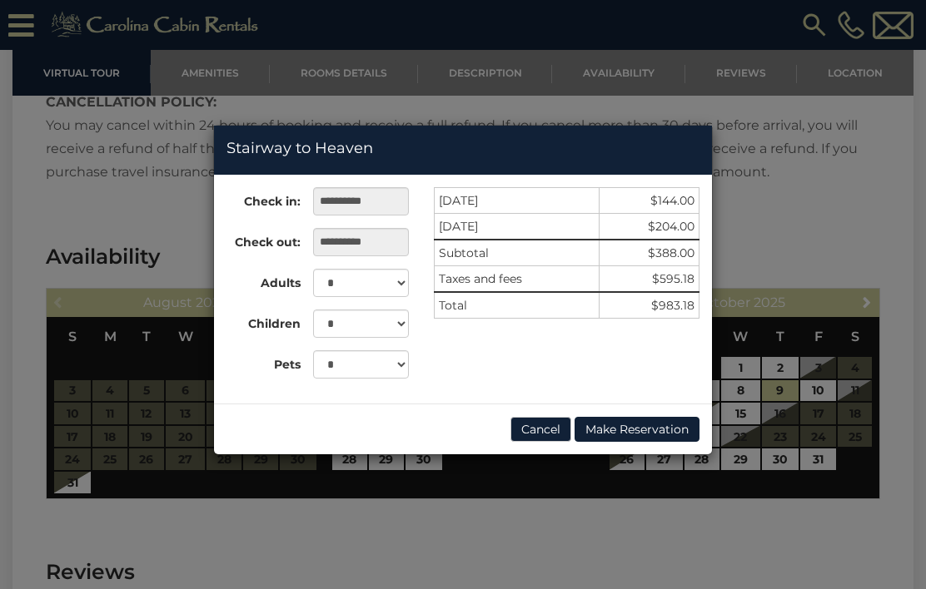
click at [828, 235] on div "**********" at bounding box center [463, 294] width 926 height 589
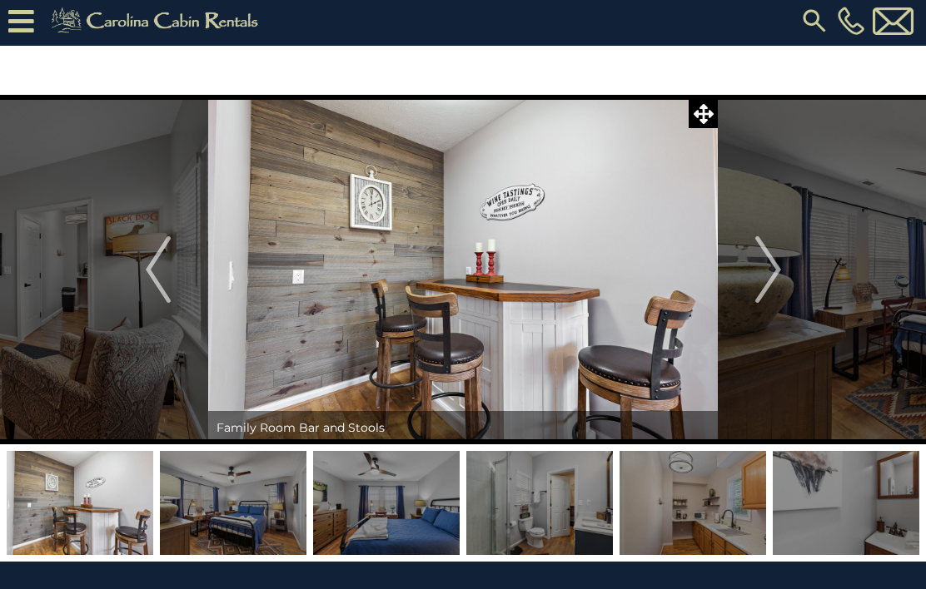
scroll to position [0, 0]
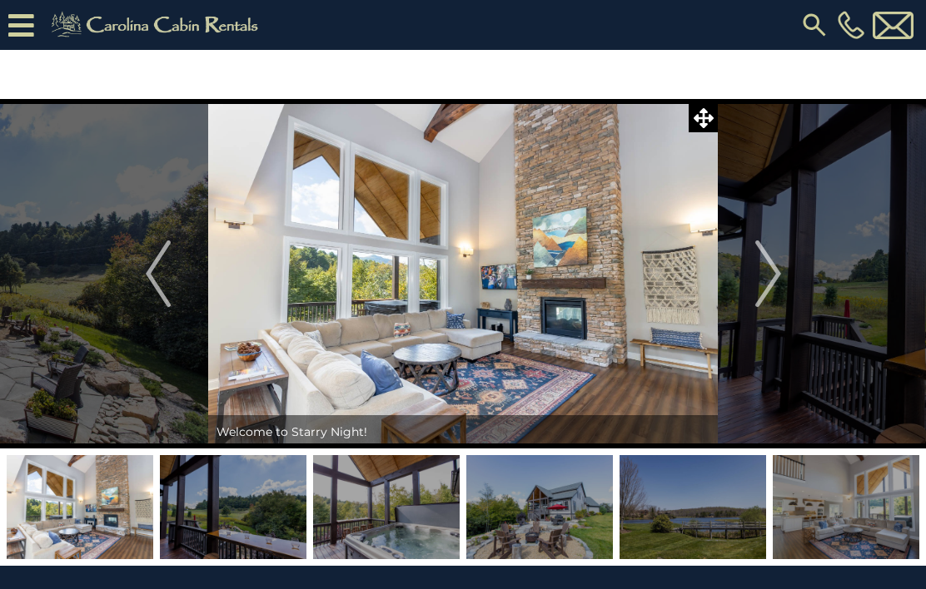
click at [537, 515] on img at bounding box center [539, 507] width 147 height 104
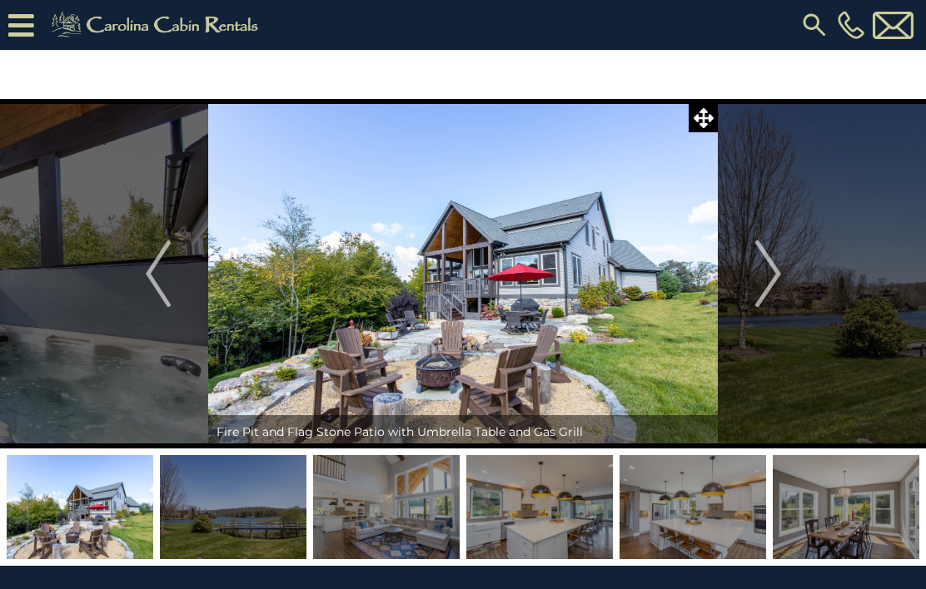
click at [767, 290] on img "Next" at bounding box center [767, 274] width 25 height 67
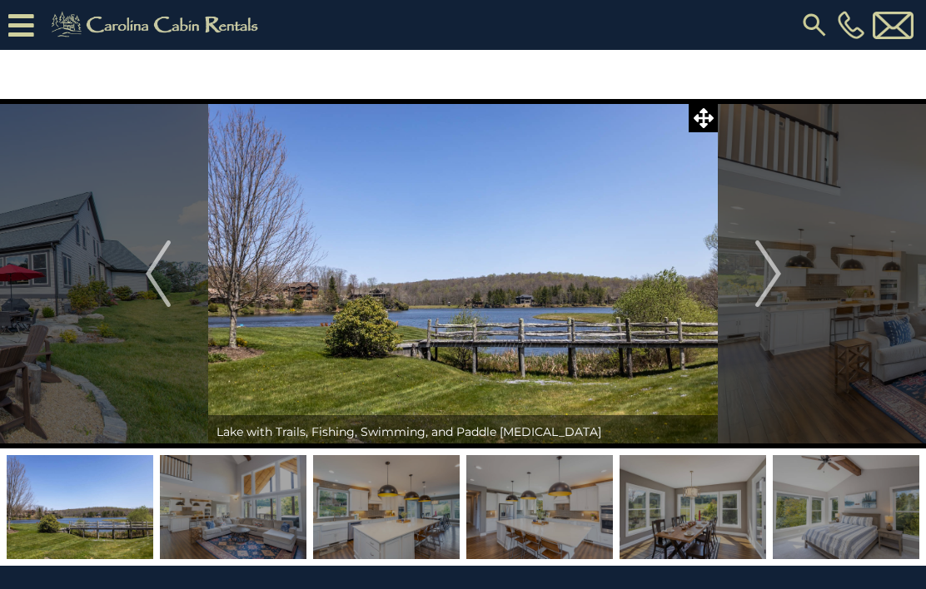
click at [768, 278] on img "Next" at bounding box center [767, 274] width 25 height 67
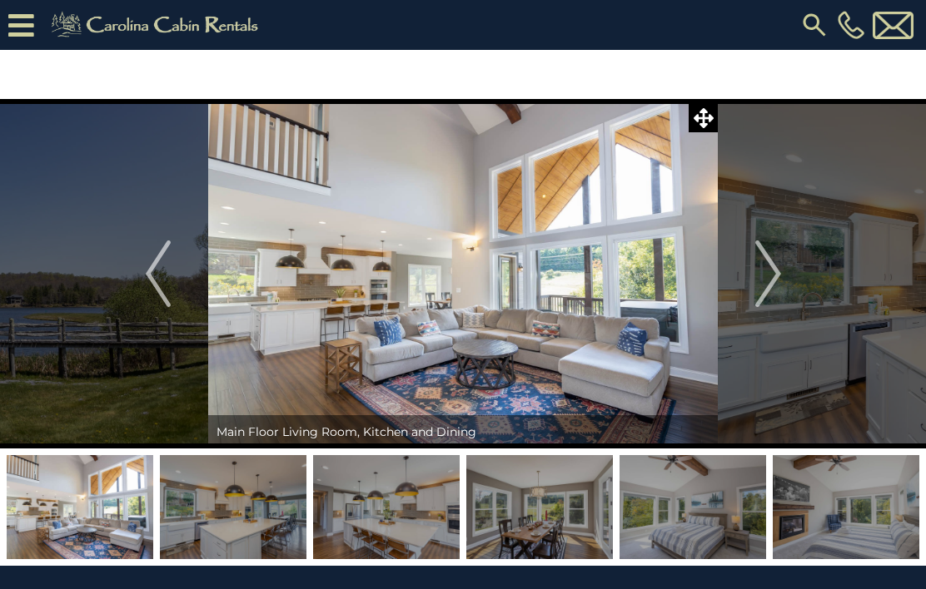
click at [772, 275] on img "Next" at bounding box center [767, 274] width 25 height 67
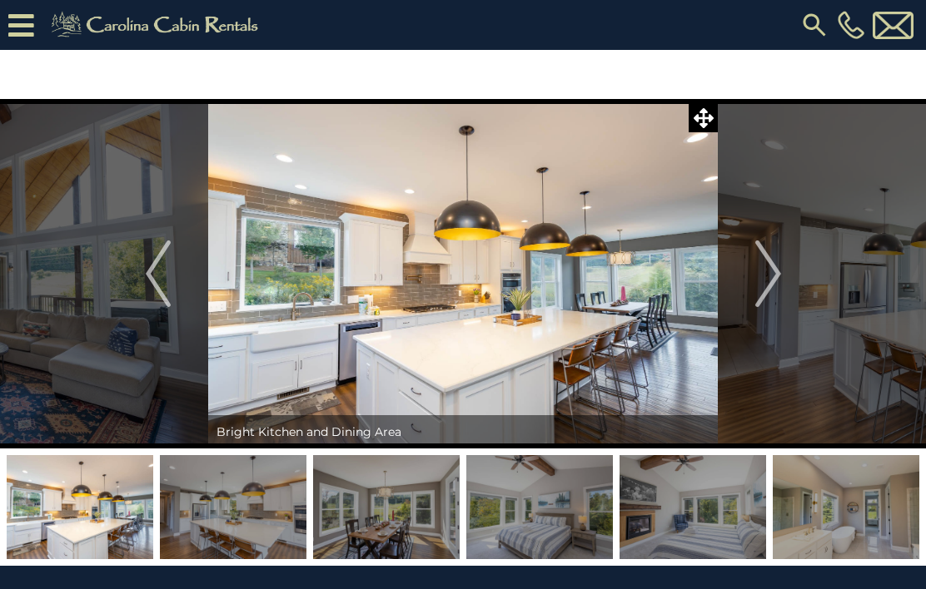
click at [777, 271] on img "Next" at bounding box center [767, 274] width 25 height 67
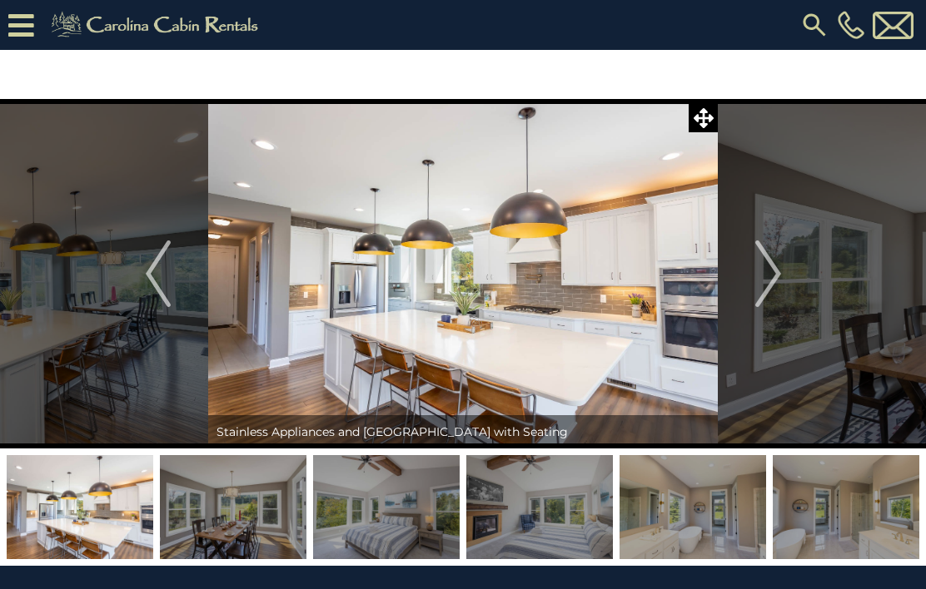
click at [771, 274] on img "Next" at bounding box center [767, 274] width 25 height 67
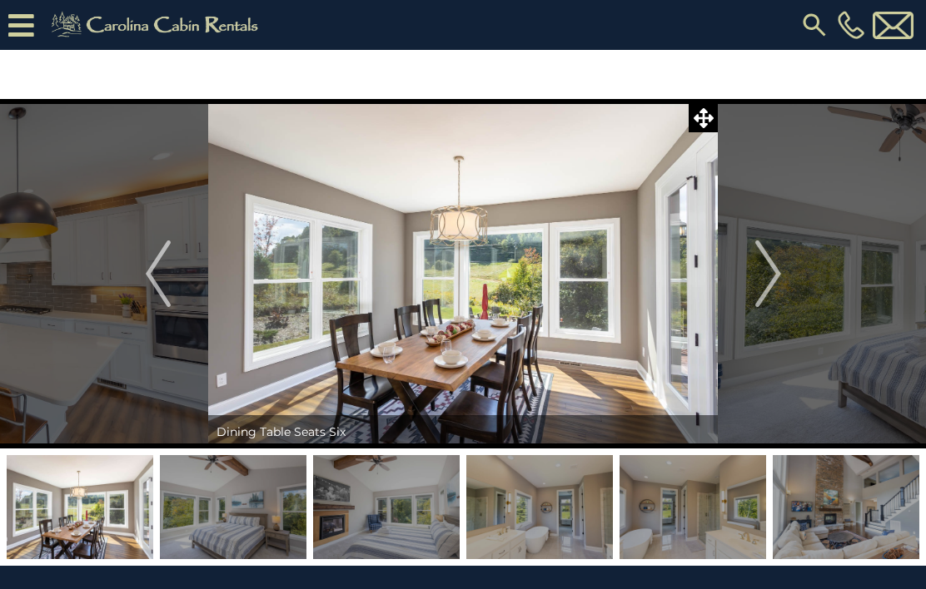
click at [771, 281] on img "Next" at bounding box center [767, 274] width 25 height 67
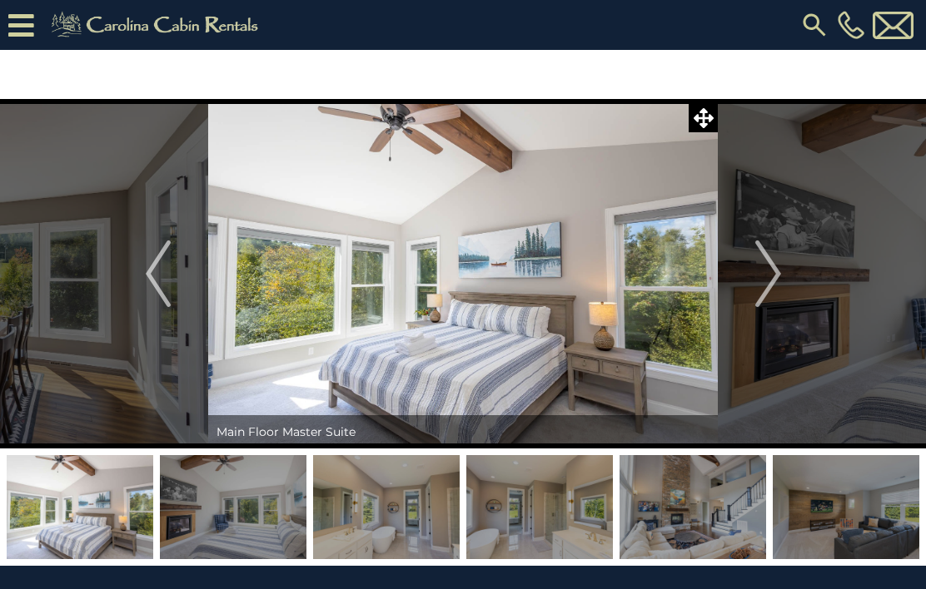
click at [776, 278] on img "Next" at bounding box center [767, 274] width 25 height 67
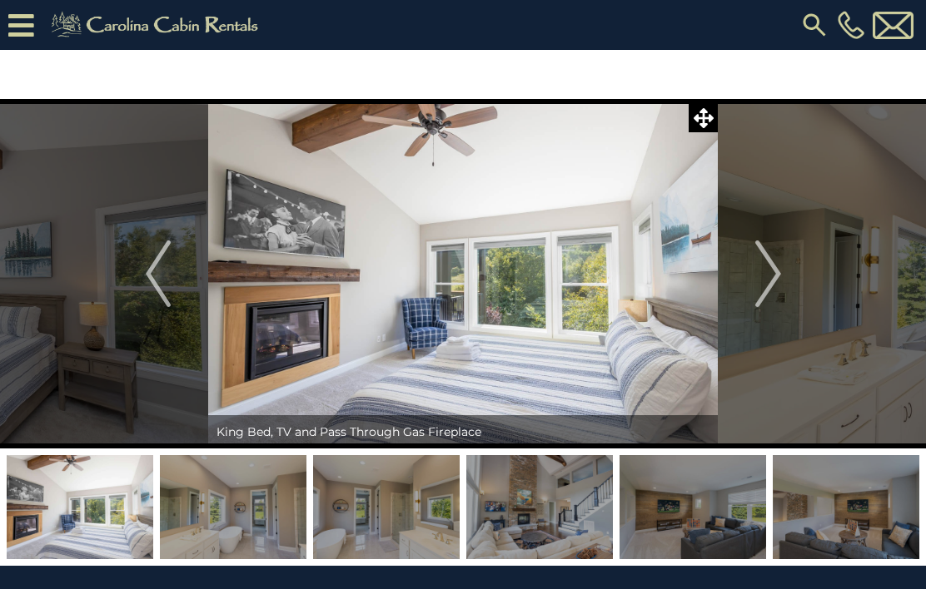
click at [776, 281] on img "Next" at bounding box center [767, 274] width 25 height 67
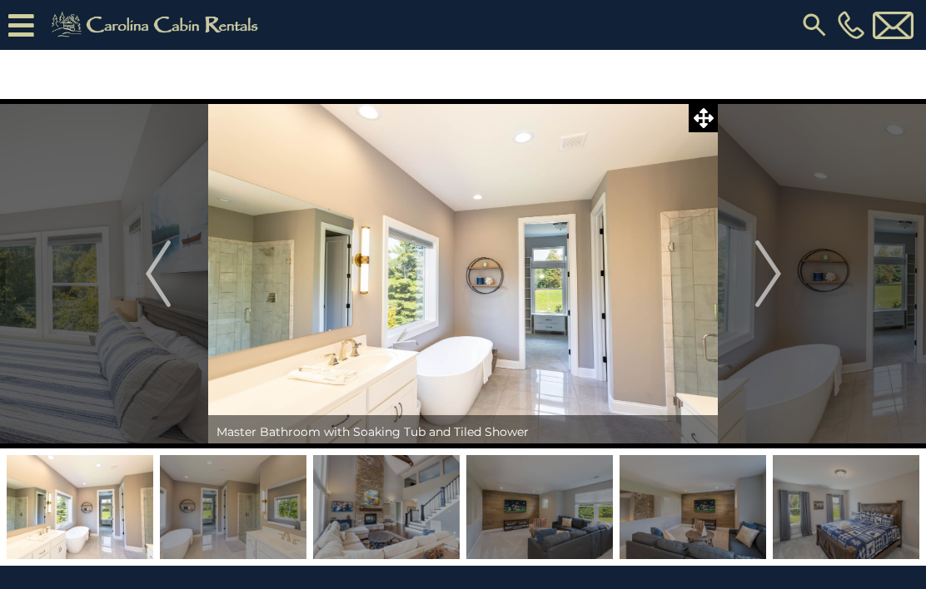
click at [775, 278] on img "Next" at bounding box center [767, 274] width 25 height 67
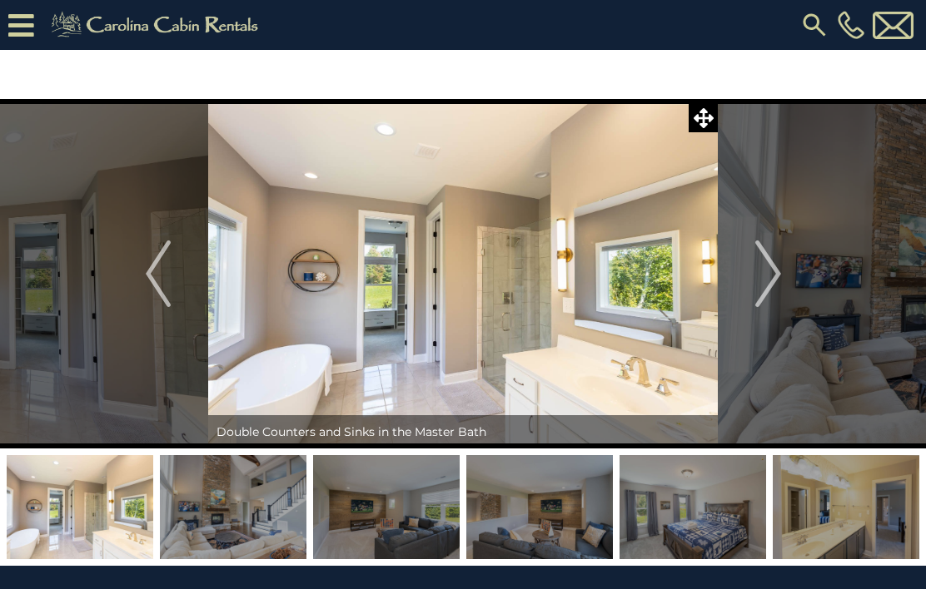
click at [775, 274] on img "Next" at bounding box center [767, 274] width 25 height 67
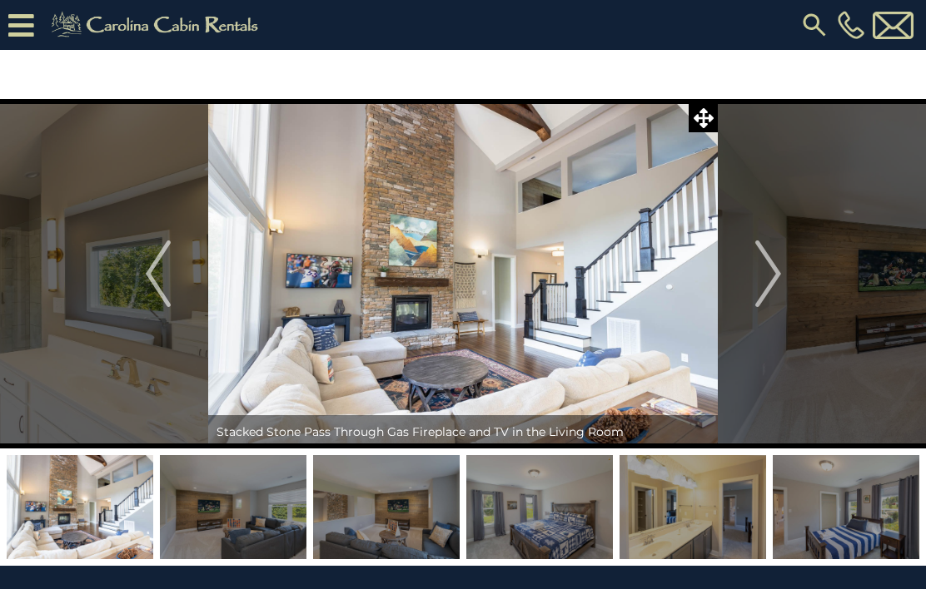
click at [770, 278] on img "Next" at bounding box center [767, 274] width 25 height 67
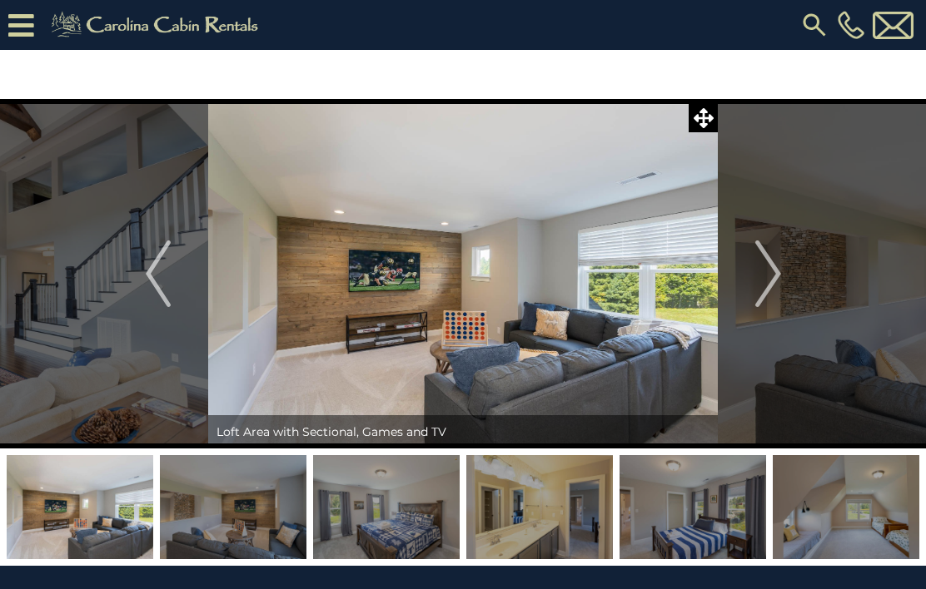
click at [773, 274] on img "Next" at bounding box center [767, 274] width 25 height 67
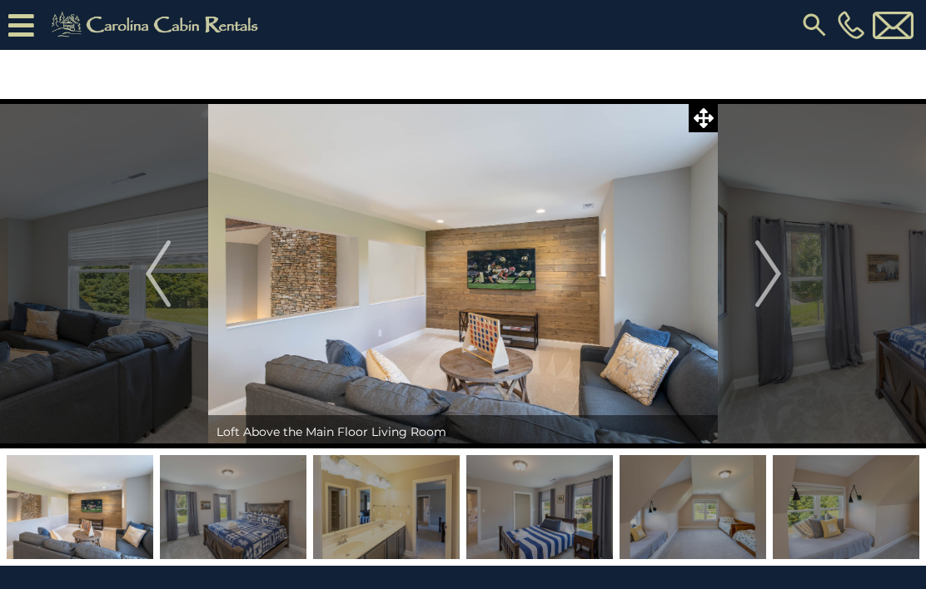
click at [763, 278] on img "Next" at bounding box center [767, 274] width 25 height 67
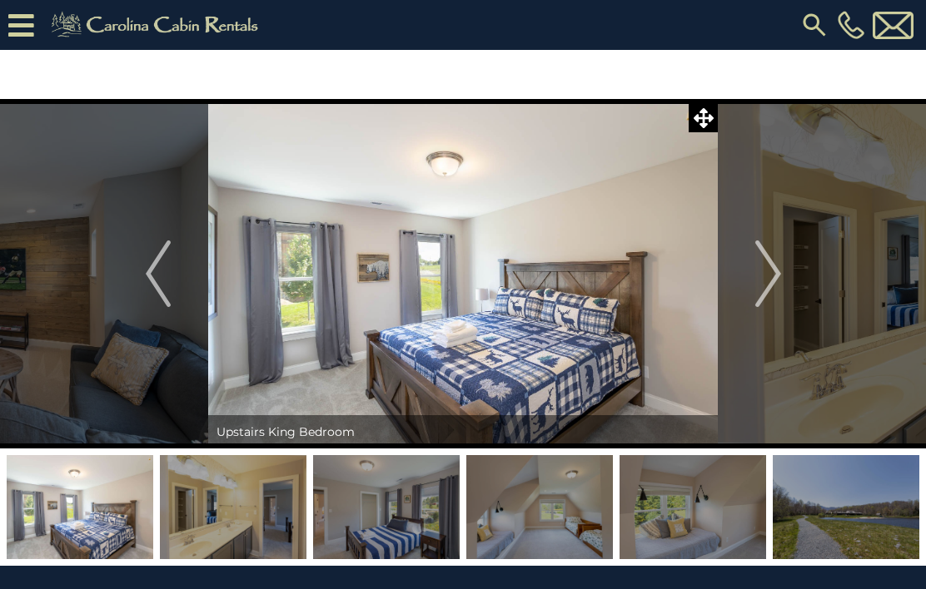
click at [763, 281] on img "Next" at bounding box center [767, 274] width 25 height 67
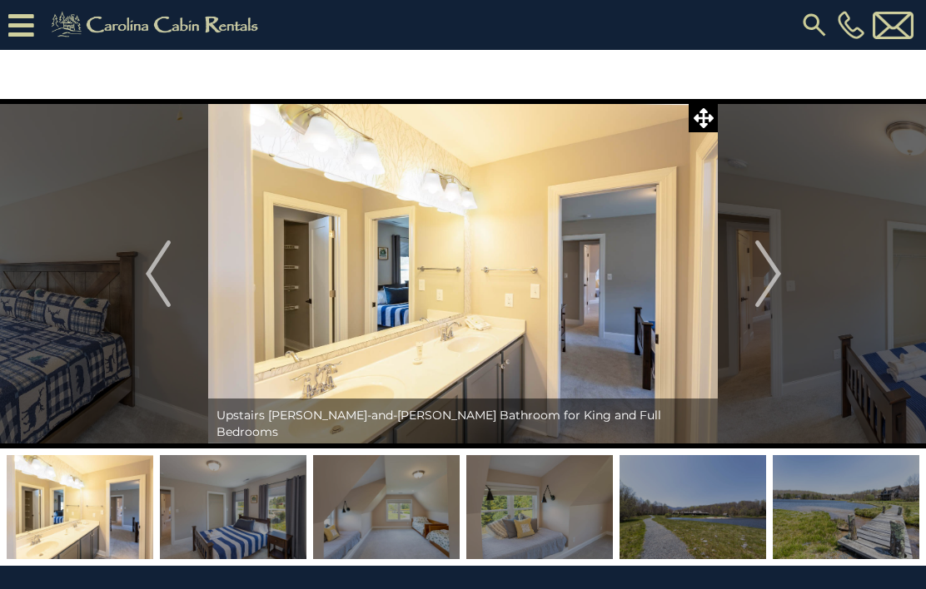
click at [761, 278] on img "Next" at bounding box center [767, 274] width 25 height 67
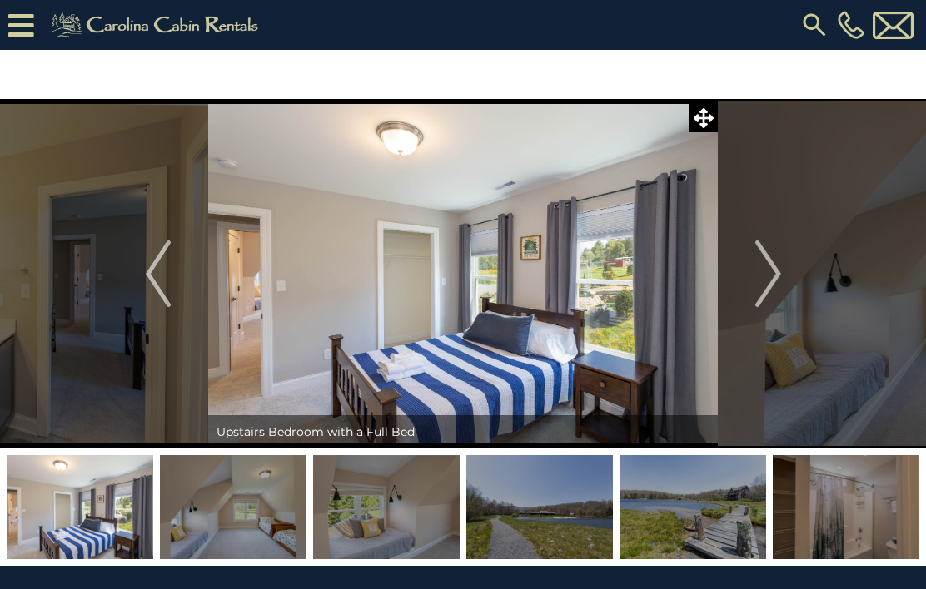
click at [772, 272] on img "Next" at bounding box center [767, 274] width 25 height 67
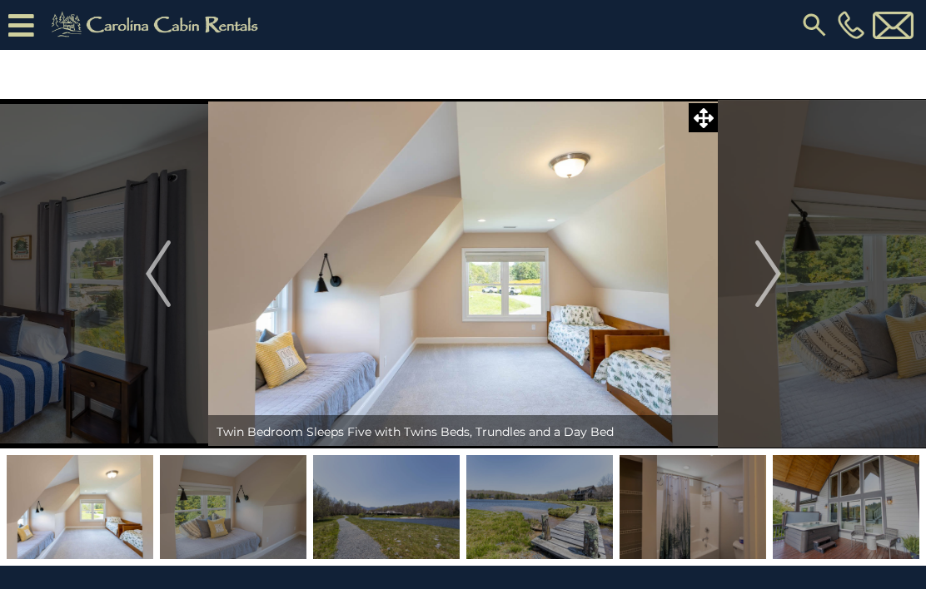
click at [771, 278] on img "Next" at bounding box center [767, 274] width 25 height 67
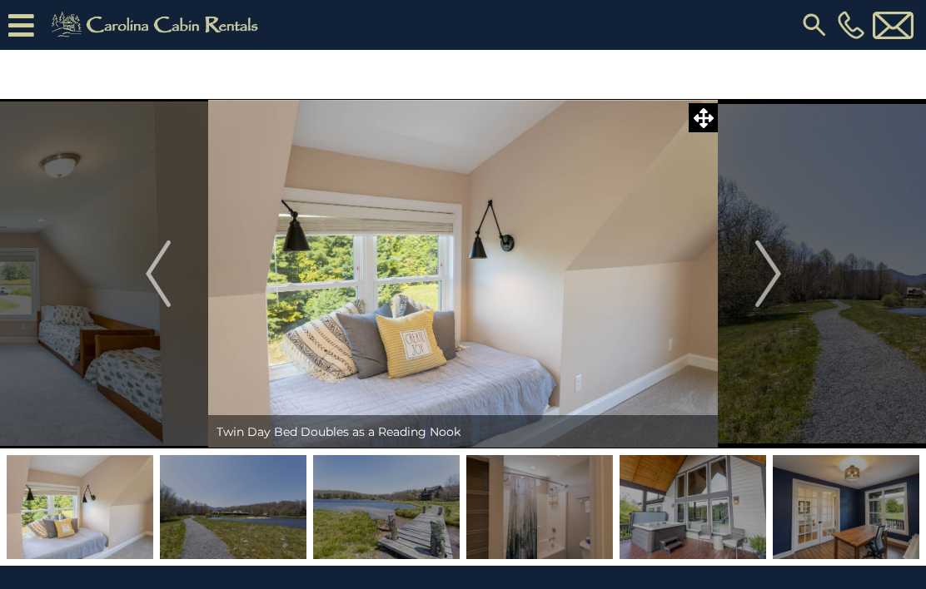
click at [778, 279] on img "Next" at bounding box center [767, 274] width 25 height 67
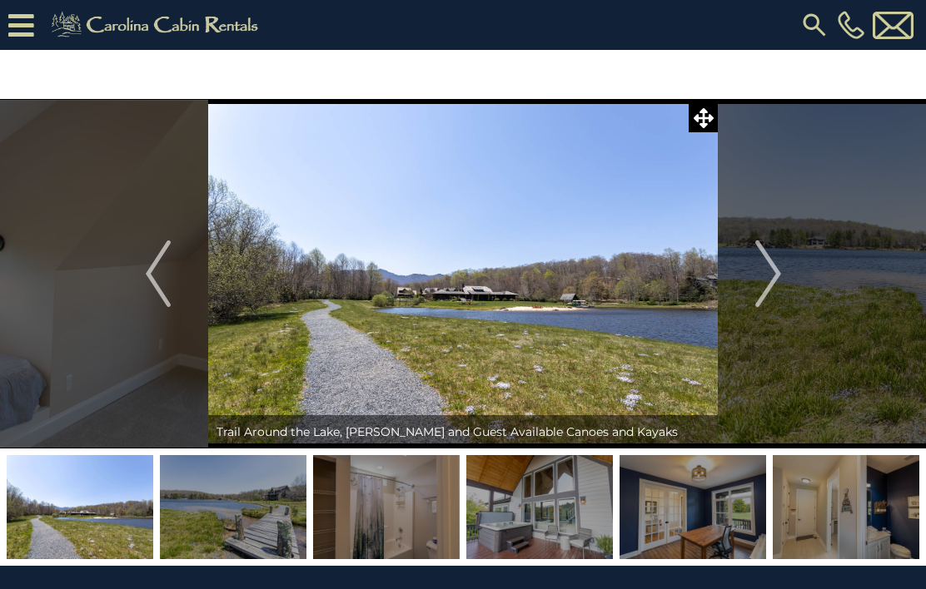
click at [767, 272] on img "Next" at bounding box center [767, 274] width 25 height 67
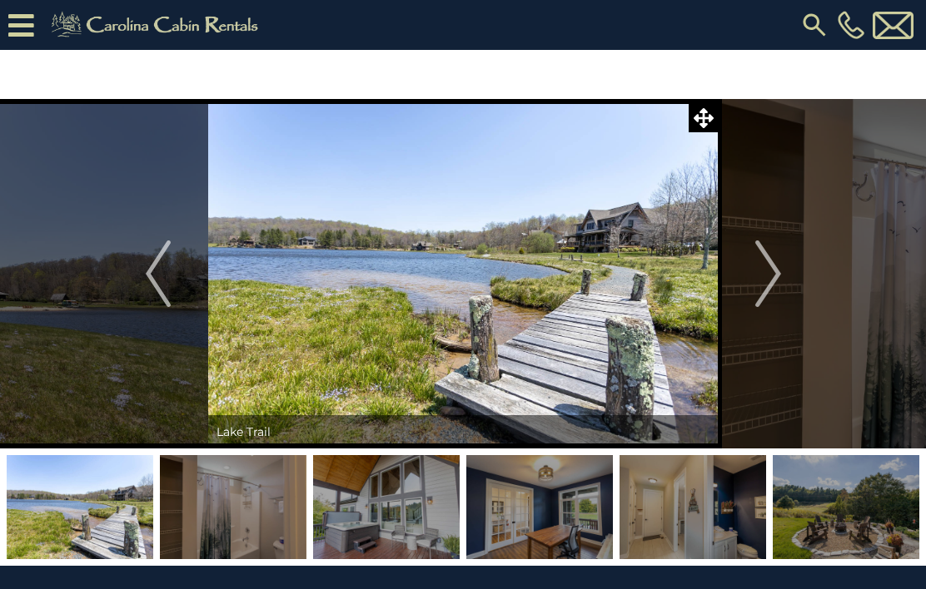
click at [784, 270] on button "Next" at bounding box center [768, 274] width 101 height 350
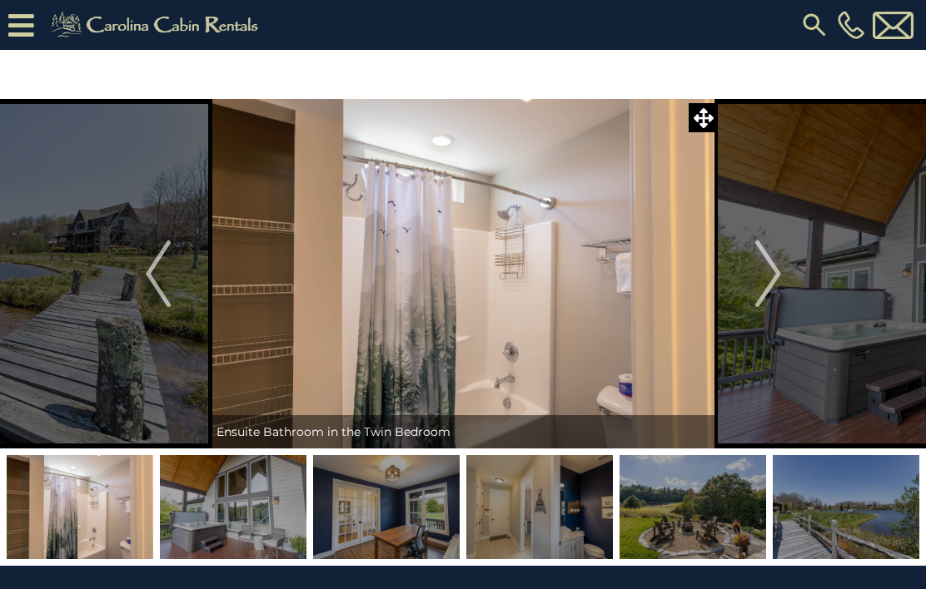
click at [779, 274] on img "Next" at bounding box center [767, 274] width 25 height 67
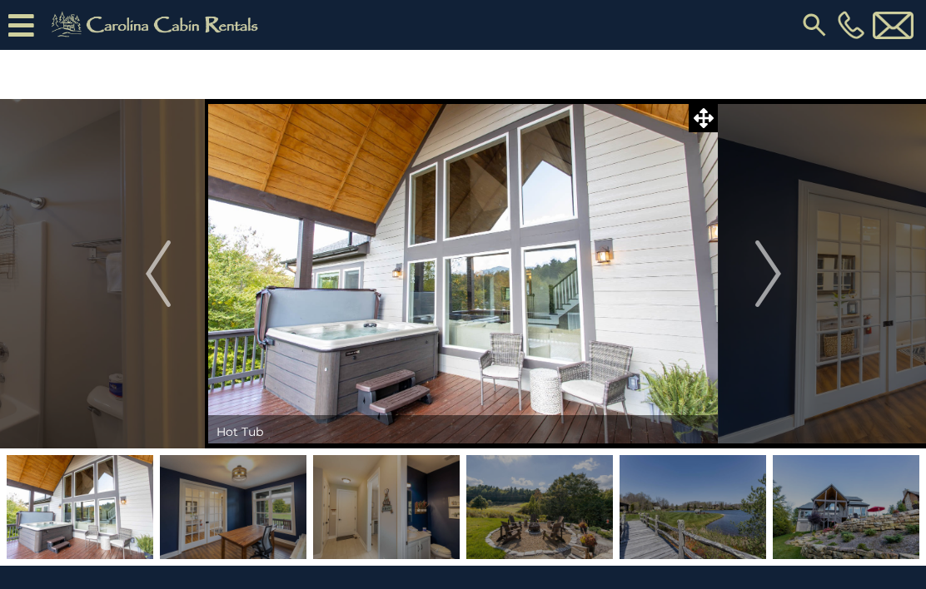
click at [773, 276] on img "Next" at bounding box center [767, 274] width 25 height 67
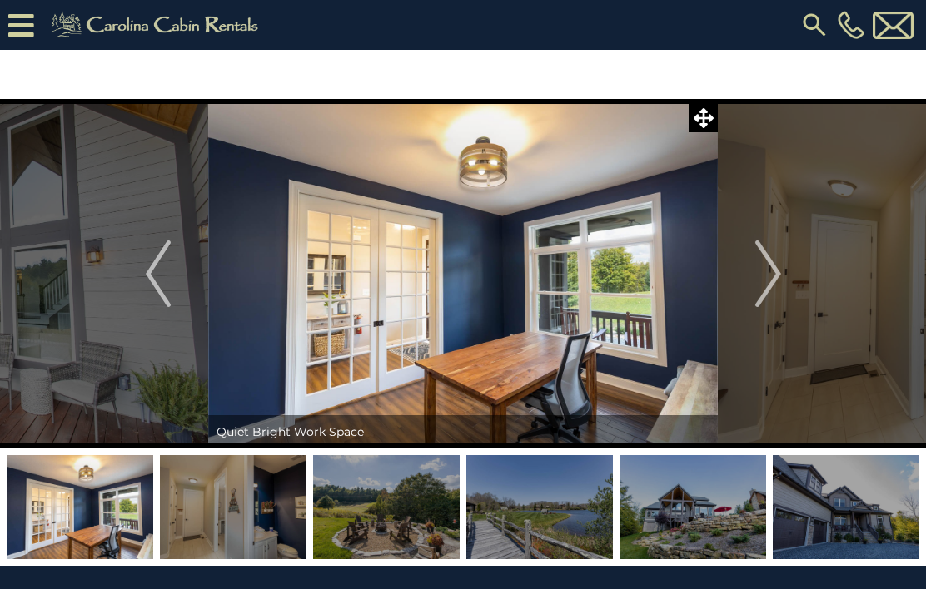
click at [774, 276] on img "Next" at bounding box center [767, 274] width 25 height 67
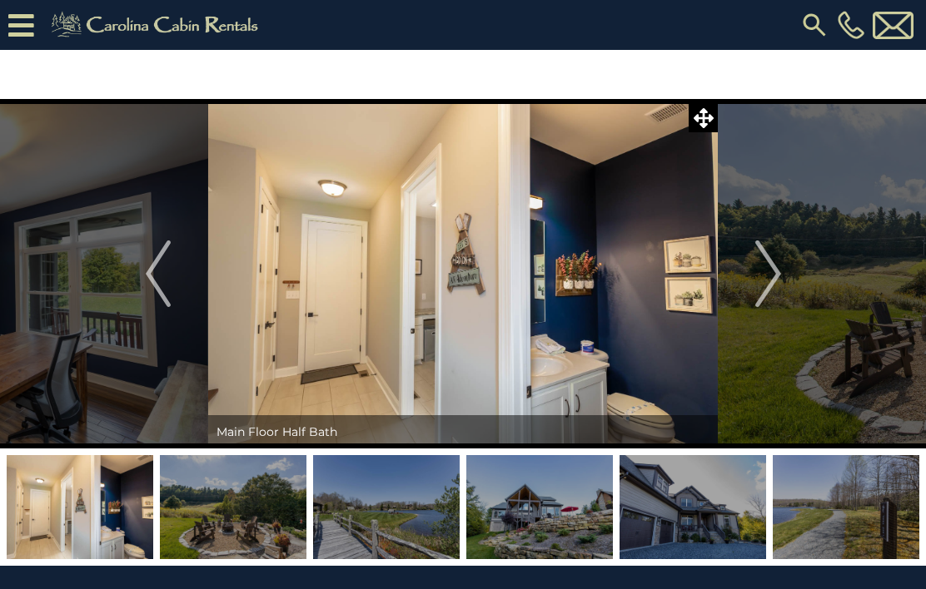
click at [773, 272] on img "Next" at bounding box center [767, 274] width 25 height 67
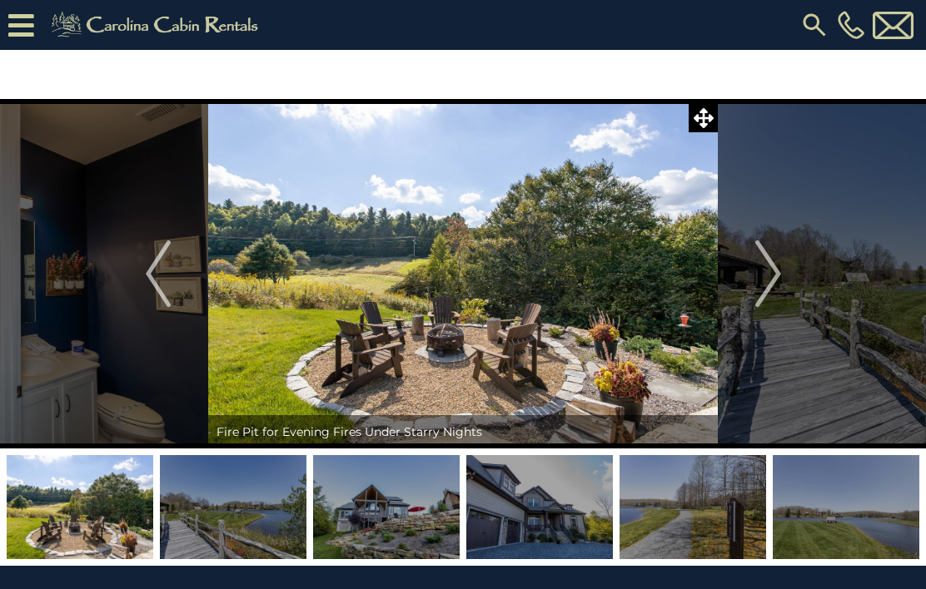
click at [770, 272] on img "Next" at bounding box center [767, 274] width 25 height 67
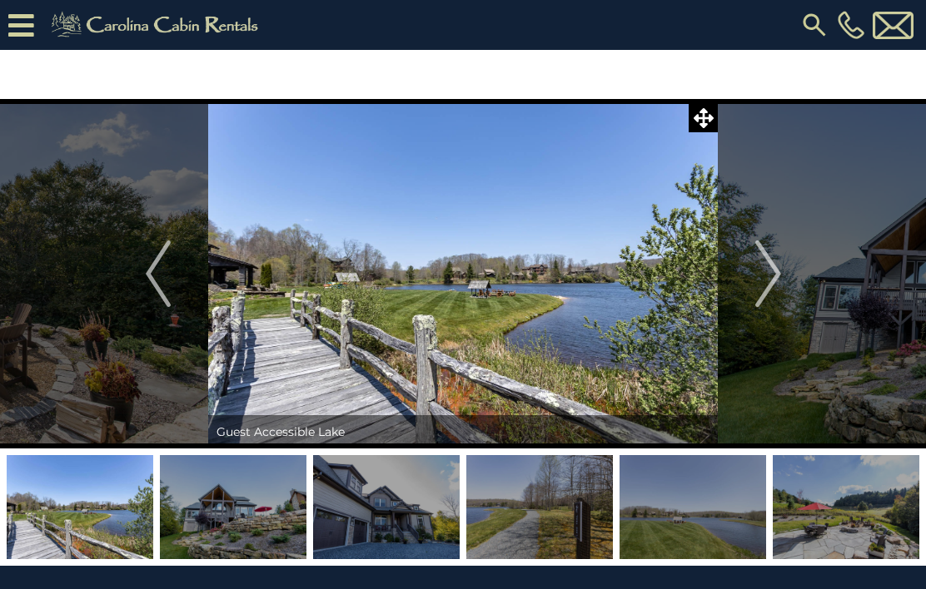
click at [778, 276] on img "Next" at bounding box center [767, 274] width 25 height 67
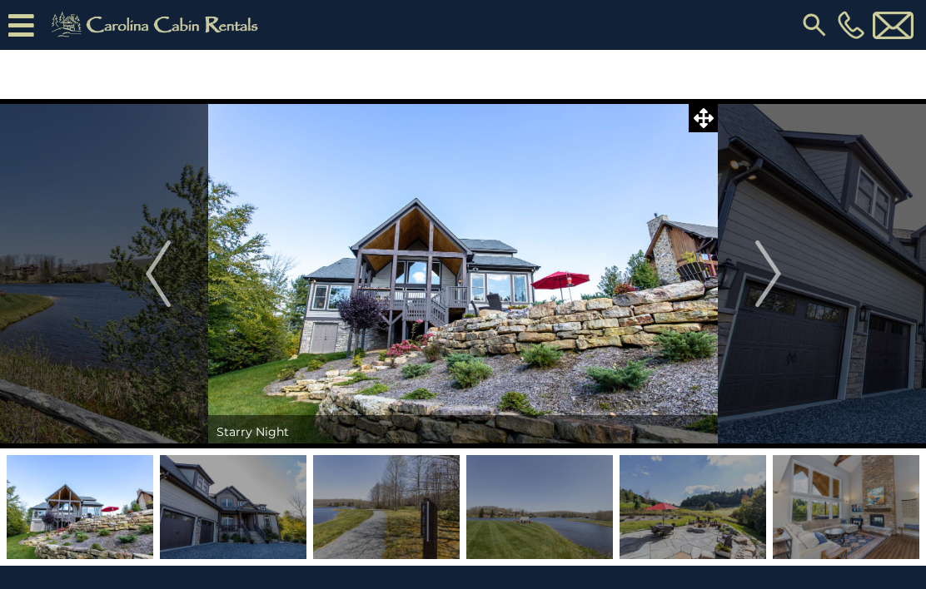
click at [778, 283] on img "Next" at bounding box center [767, 274] width 25 height 67
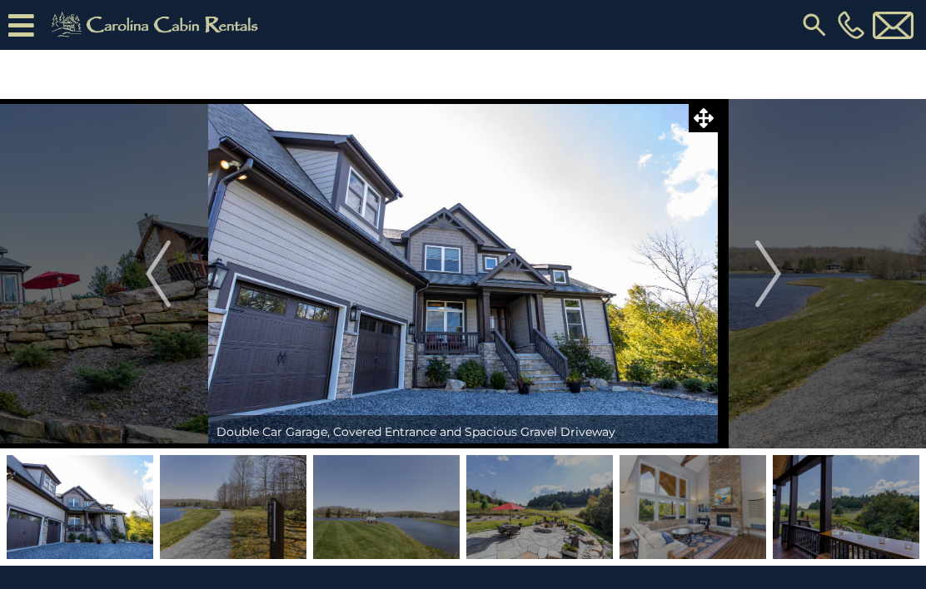
click at [781, 279] on button "Next" at bounding box center [768, 274] width 101 height 350
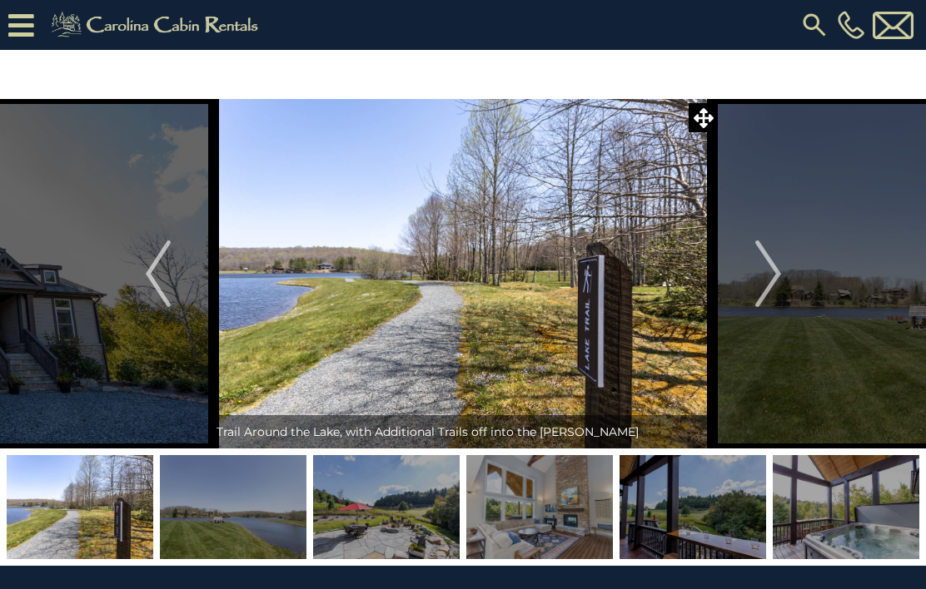
click at [780, 280] on img "Next" at bounding box center [767, 274] width 25 height 67
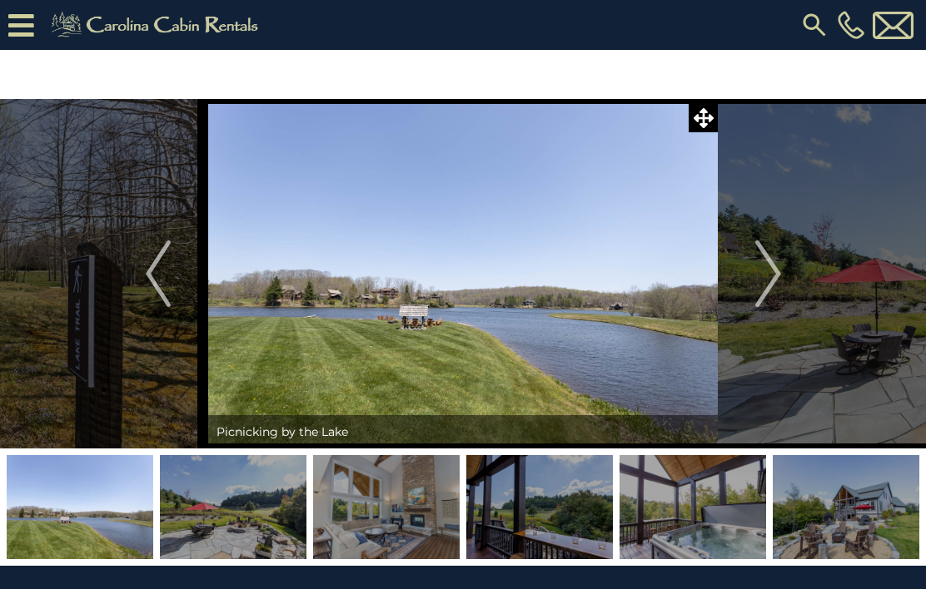
click at [769, 271] on img "Next" at bounding box center [767, 274] width 25 height 67
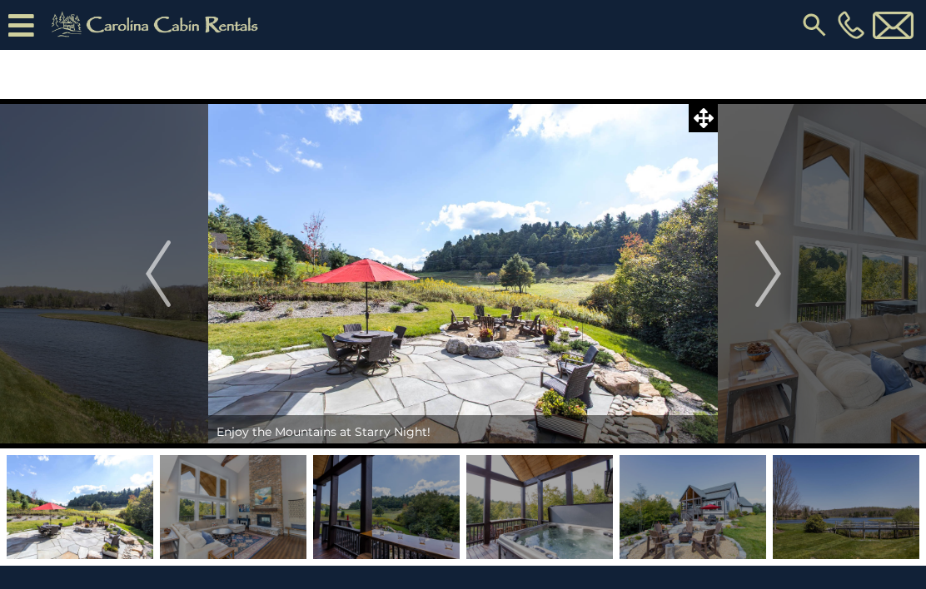
click at [773, 274] on img "Next" at bounding box center [767, 274] width 25 height 67
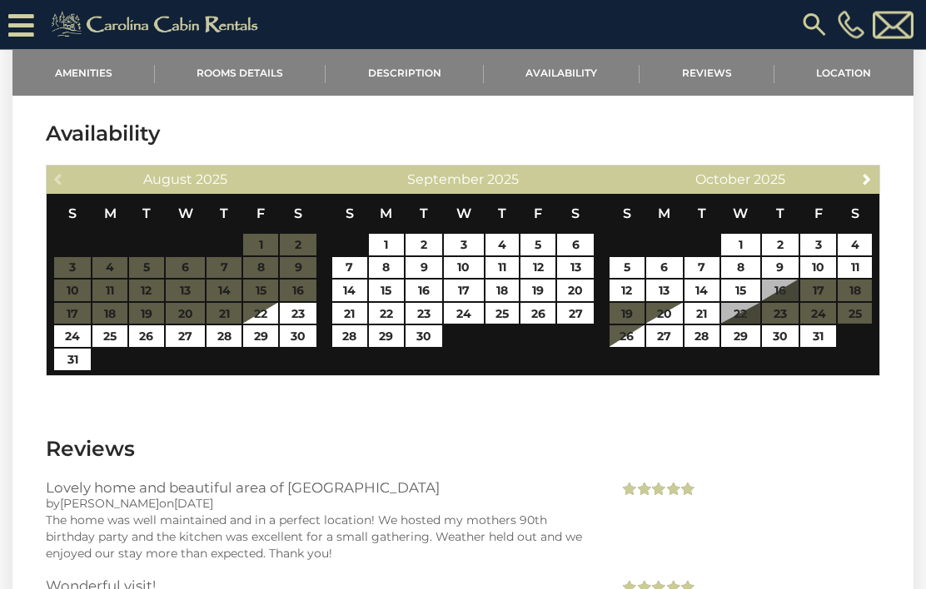
scroll to position [2478, 0]
click at [819, 270] on link "10" at bounding box center [818, 268] width 37 height 22
type input "**********"
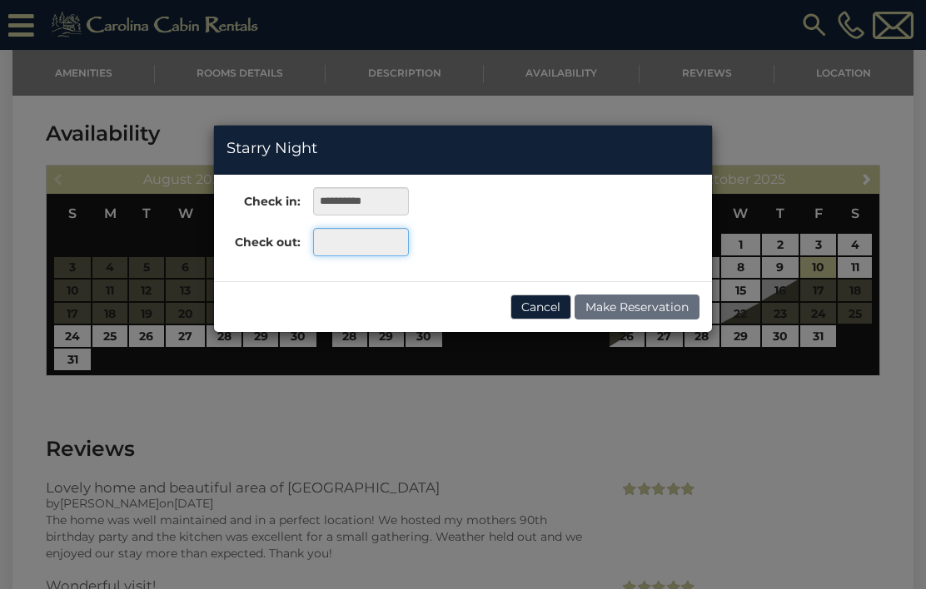
click at [385, 236] on input "text" at bounding box center [361, 242] width 96 height 28
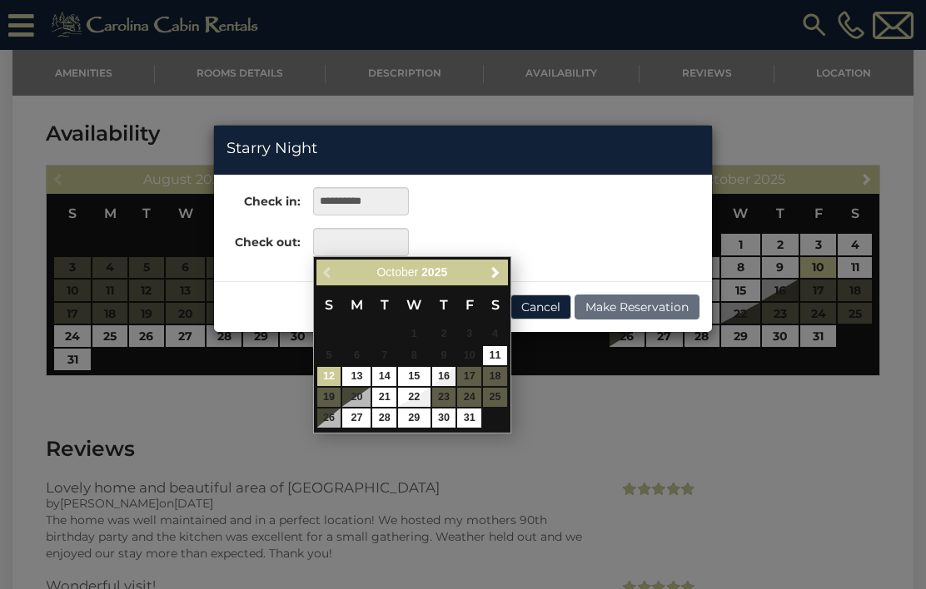
click at [339, 373] on link "12" at bounding box center [329, 376] width 24 height 19
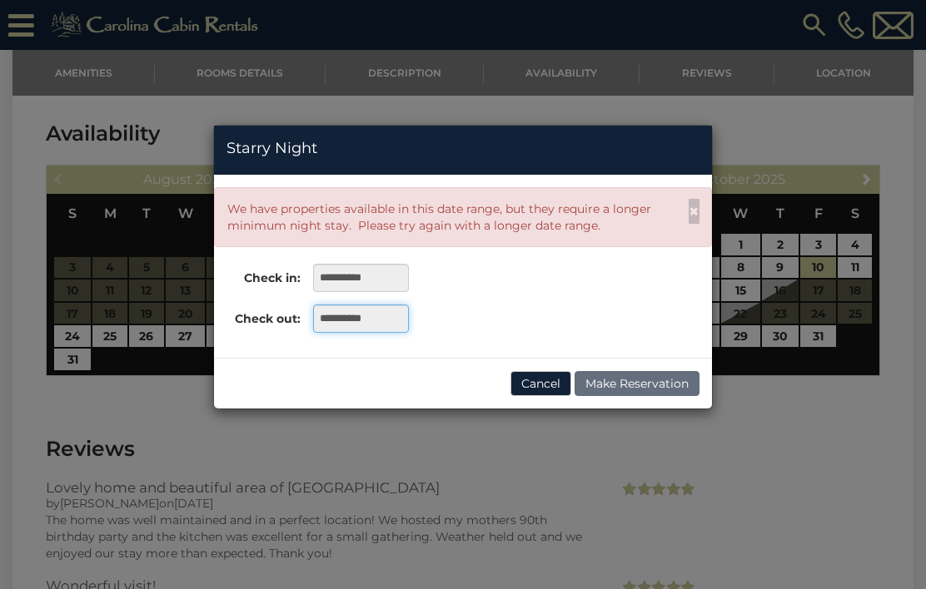
click at [398, 313] on input "**********" at bounding box center [361, 319] width 96 height 28
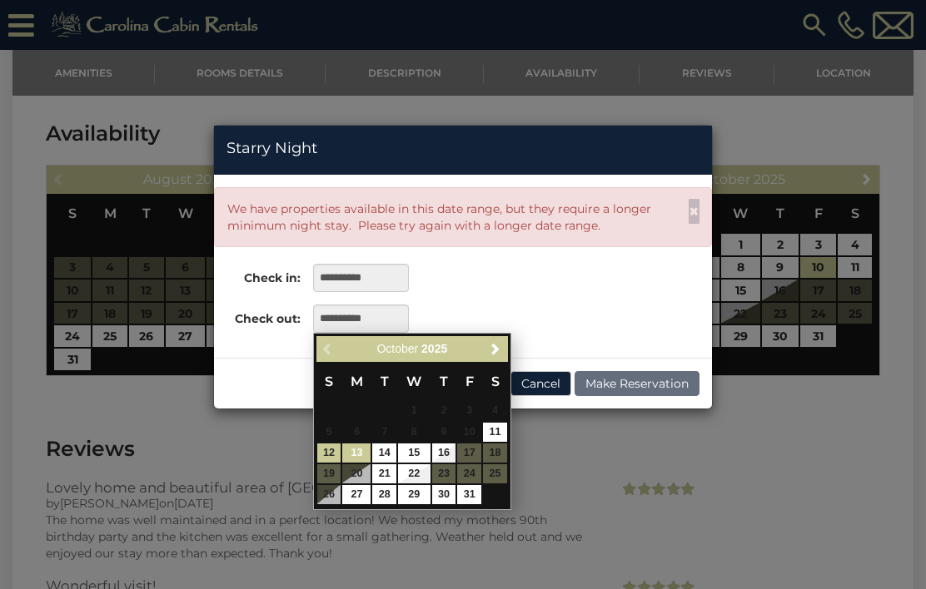
click at [363, 449] on link "13" at bounding box center [356, 453] width 28 height 19
type input "**********"
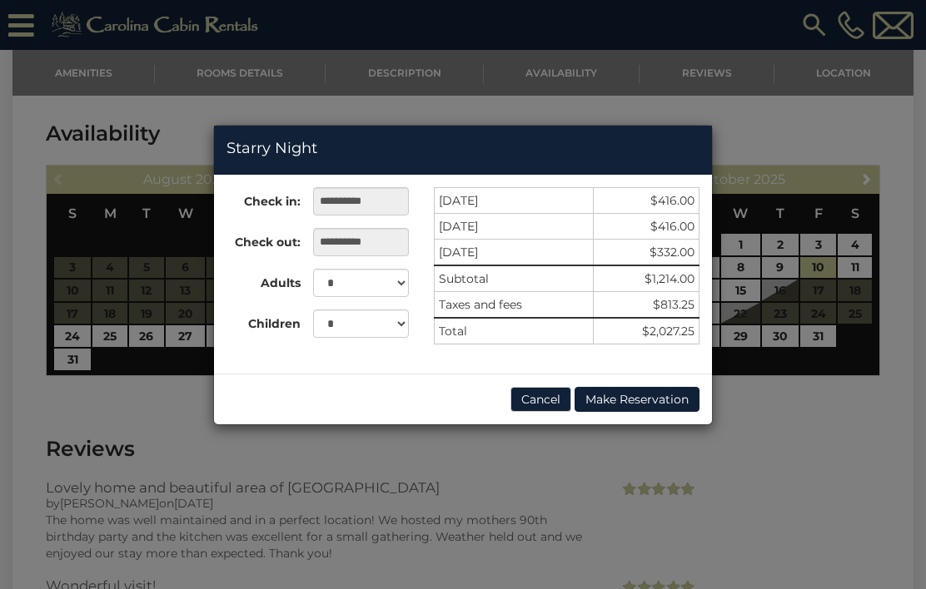
click at [772, 470] on div "**********" at bounding box center [463, 294] width 926 height 589
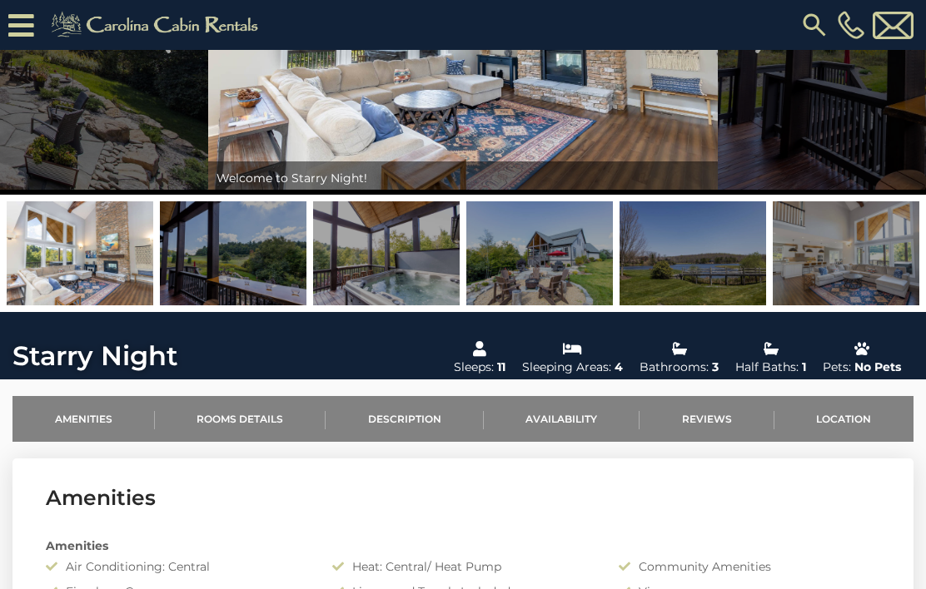
scroll to position [0, 0]
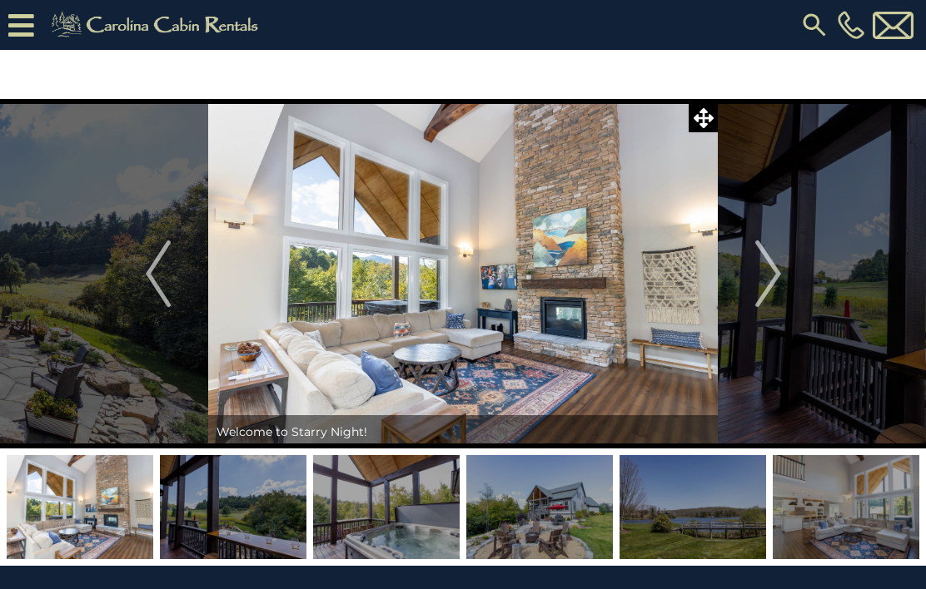
click at [150, 283] on img "Previous" at bounding box center [158, 274] width 25 height 67
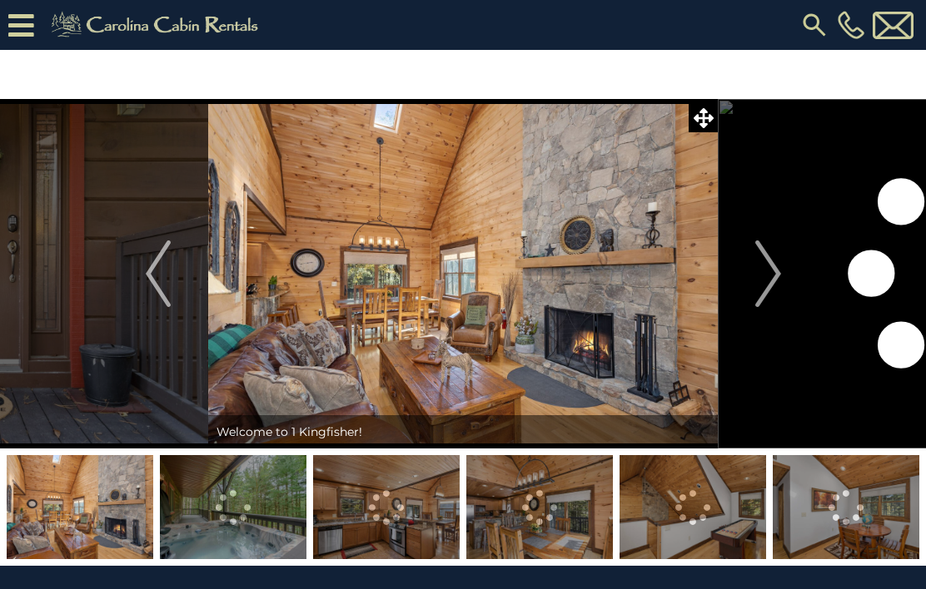
click at [774, 277] on img "Next" at bounding box center [767, 274] width 25 height 67
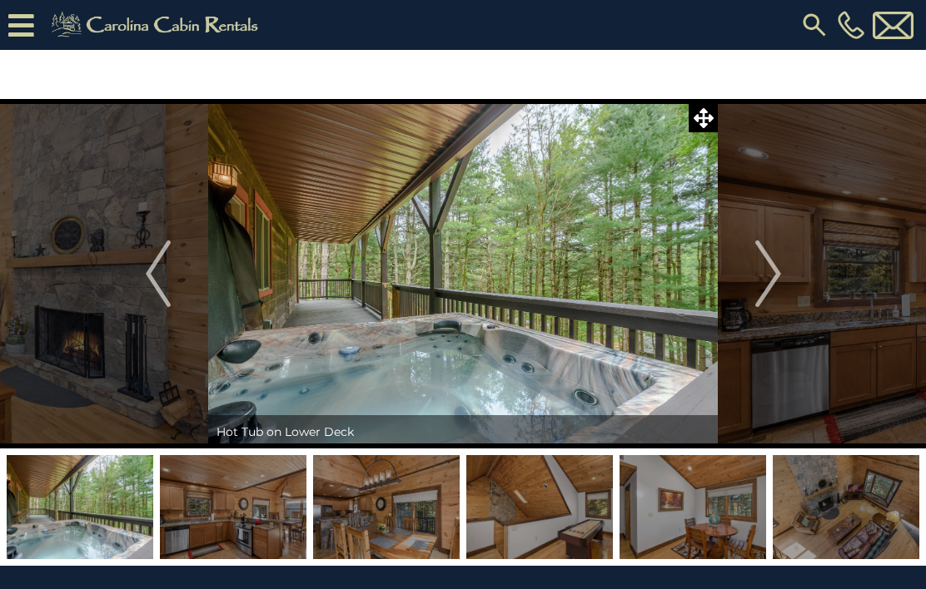
click at [769, 262] on img "Next" at bounding box center [767, 274] width 25 height 67
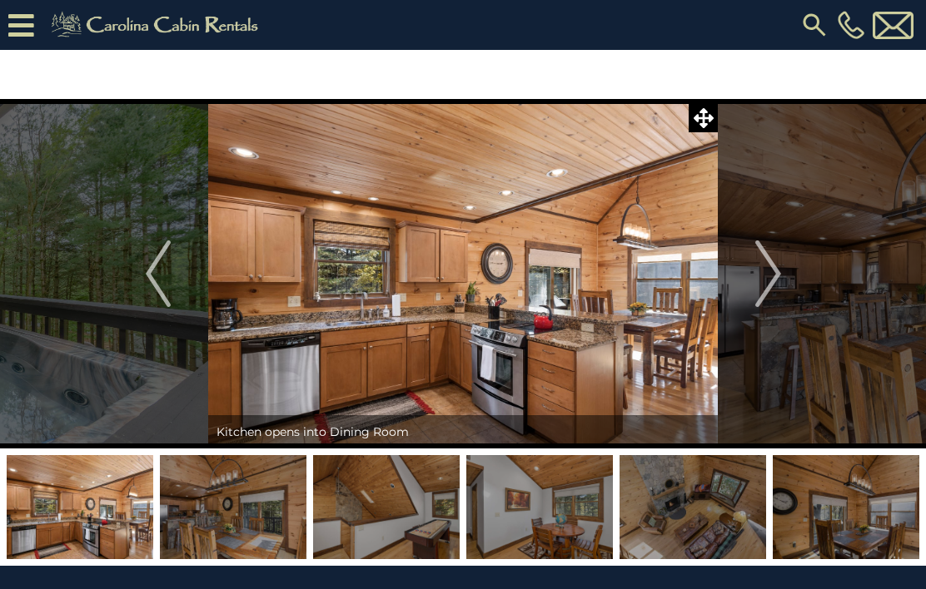
click at [763, 262] on img "Next" at bounding box center [767, 274] width 25 height 67
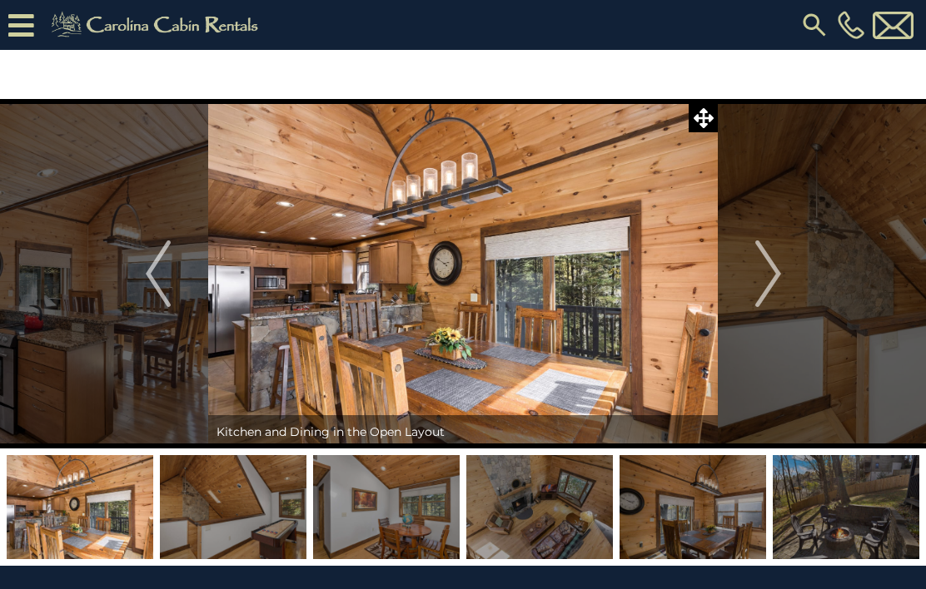
click at [756, 270] on img "Next" at bounding box center [767, 274] width 25 height 67
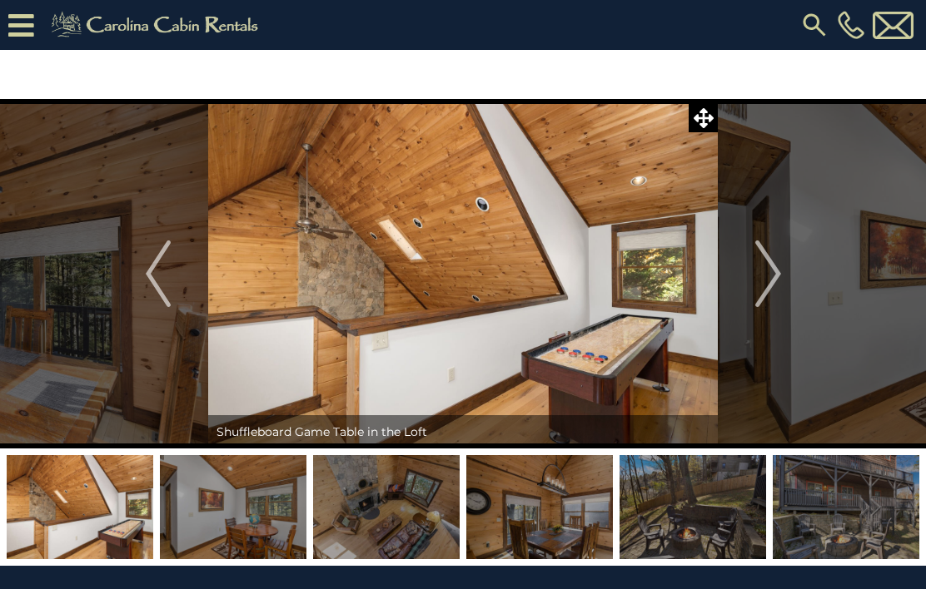
click at [778, 250] on img "Next" at bounding box center [767, 274] width 25 height 67
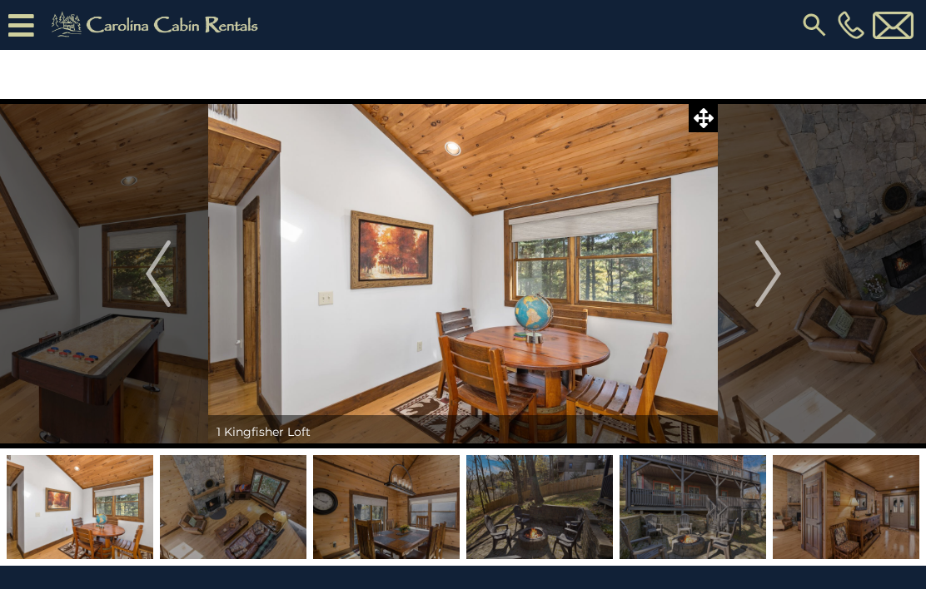
click at [779, 251] on img "Next" at bounding box center [767, 274] width 25 height 67
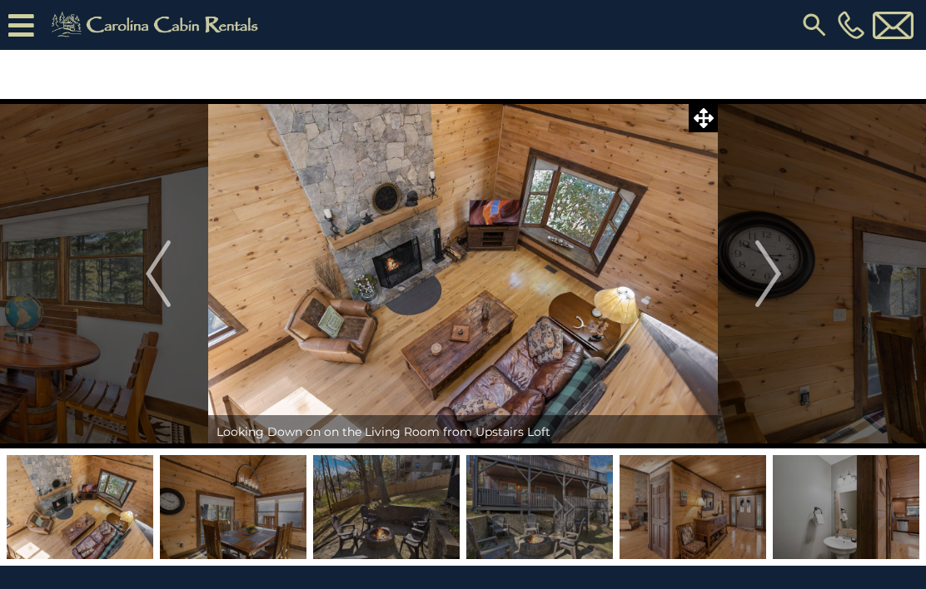
click at [782, 267] on button "Next" at bounding box center [768, 274] width 101 height 350
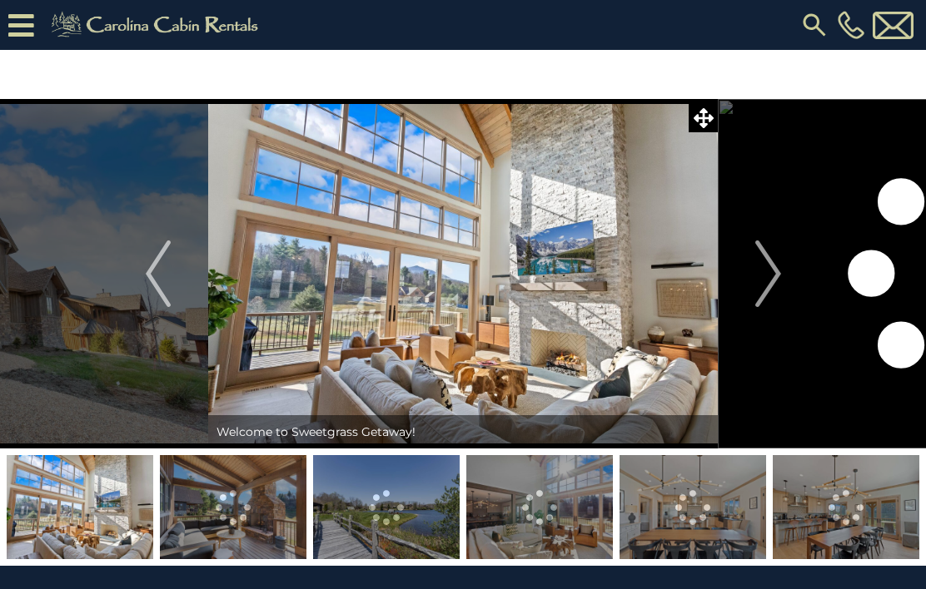
click at [775, 272] on img "Next" at bounding box center [767, 274] width 25 height 67
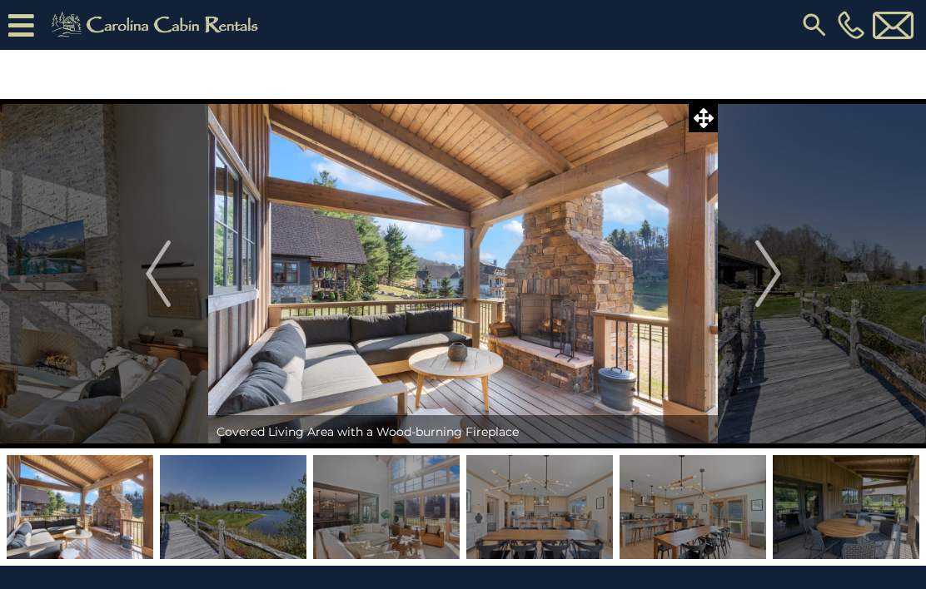
click at [772, 279] on img "Next" at bounding box center [767, 274] width 25 height 67
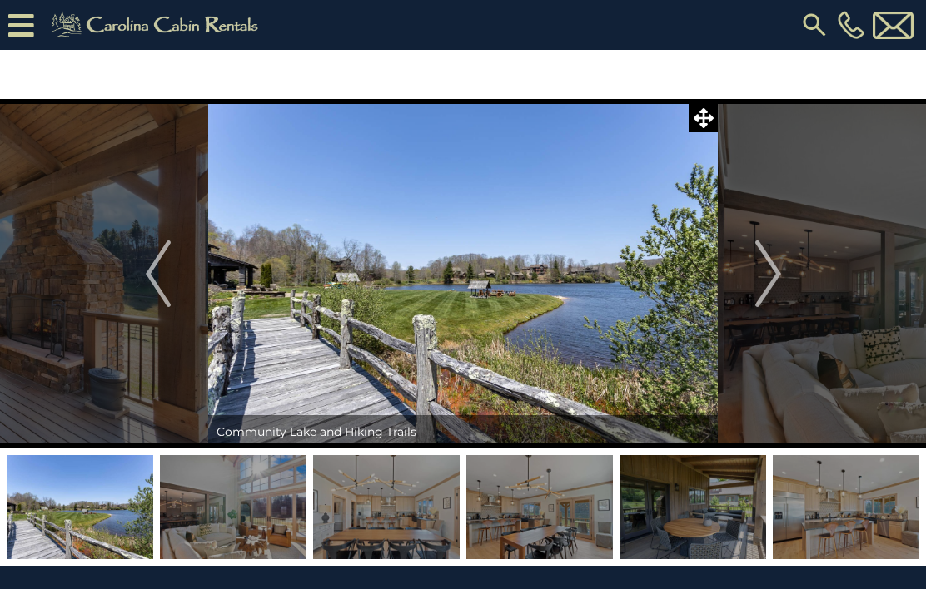
click at [768, 275] on img "Next" at bounding box center [767, 274] width 25 height 67
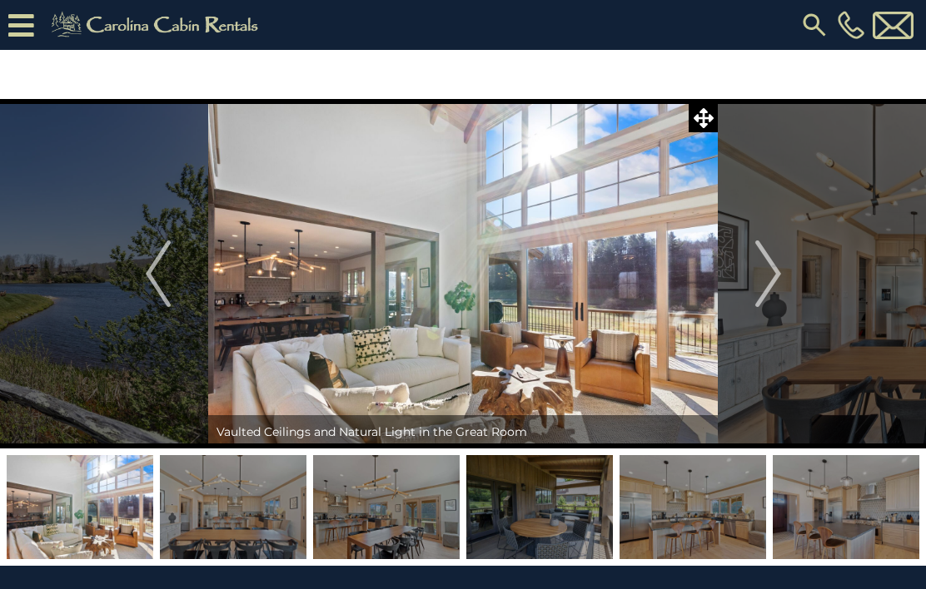
click at [767, 268] on img "Next" at bounding box center [767, 274] width 25 height 67
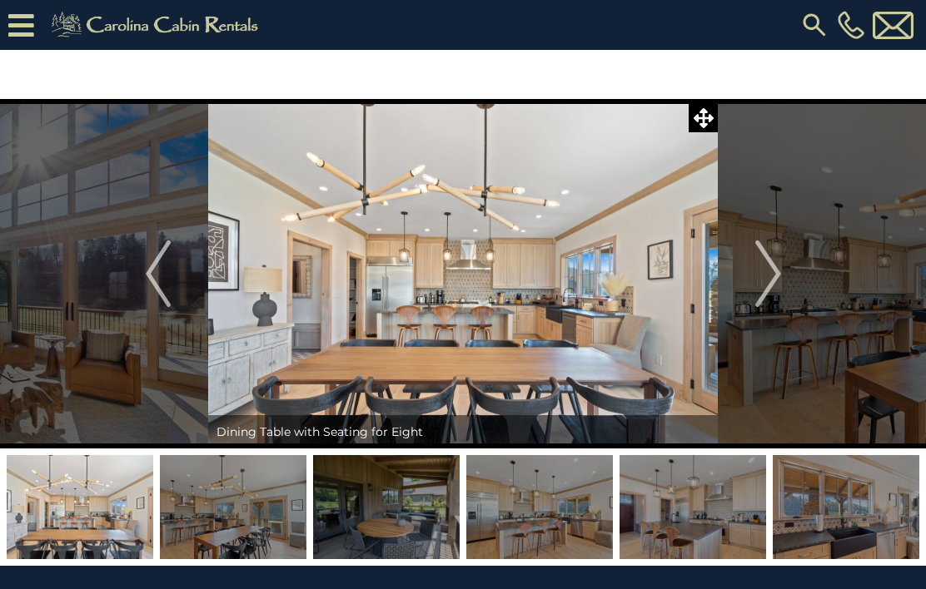
click at [766, 272] on img "Next" at bounding box center [767, 274] width 25 height 67
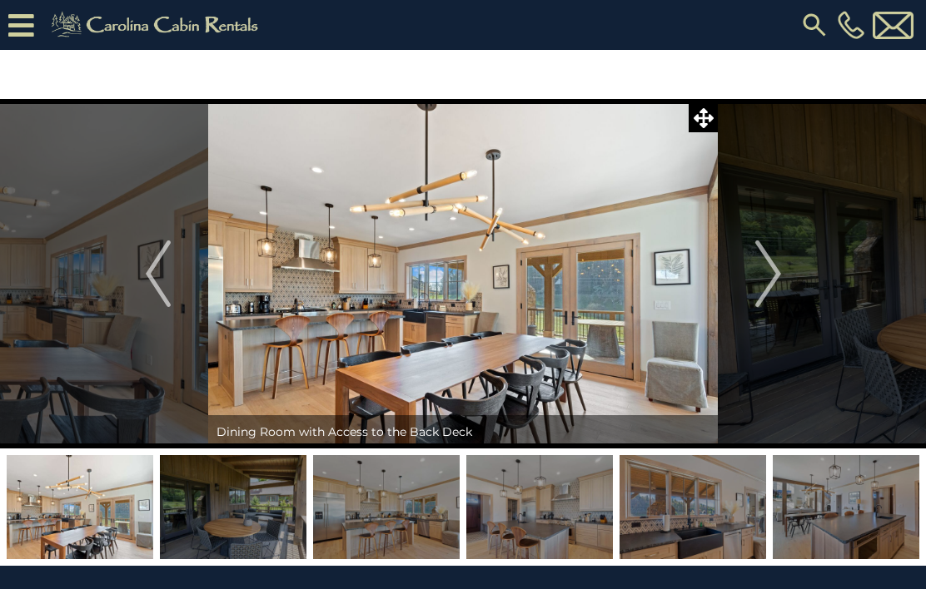
click at [766, 278] on img "Next" at bounding box center [767, 274] width 25 height 67
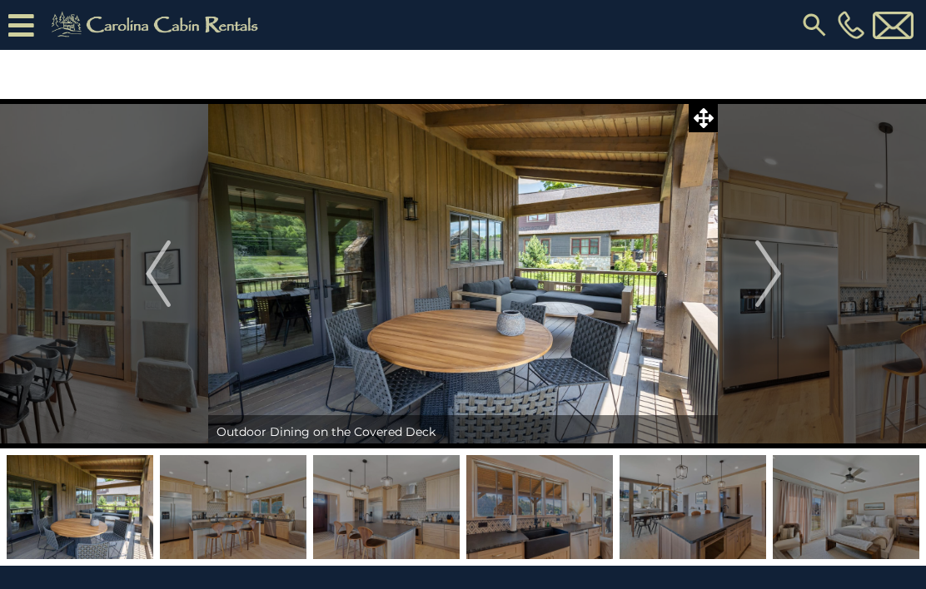
click at [773, 274] on img "Next" at bounding box center [767, 274] width 25 height 67
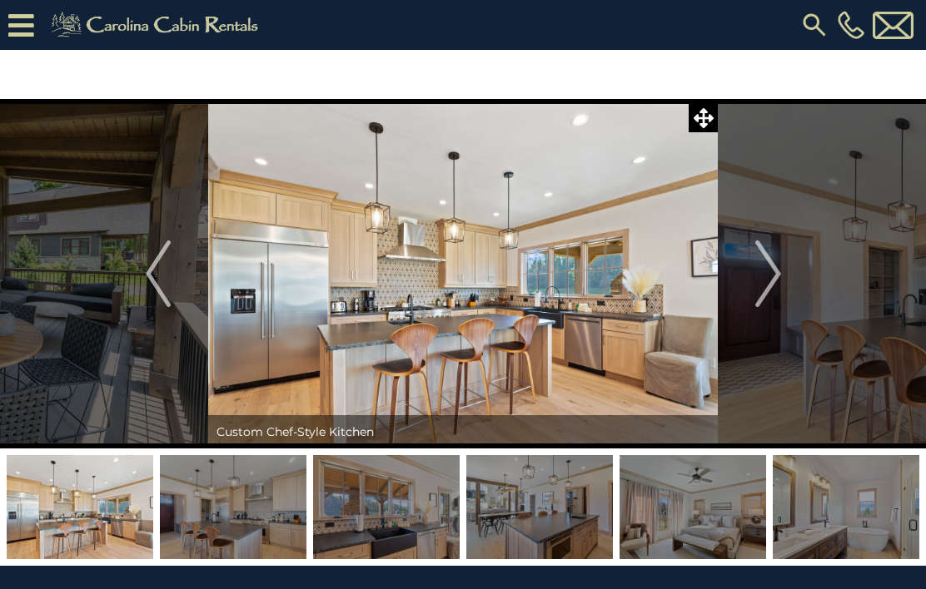
click at [770, 276] on img "Next" at bounding box center [767, 274] width 25 height 67
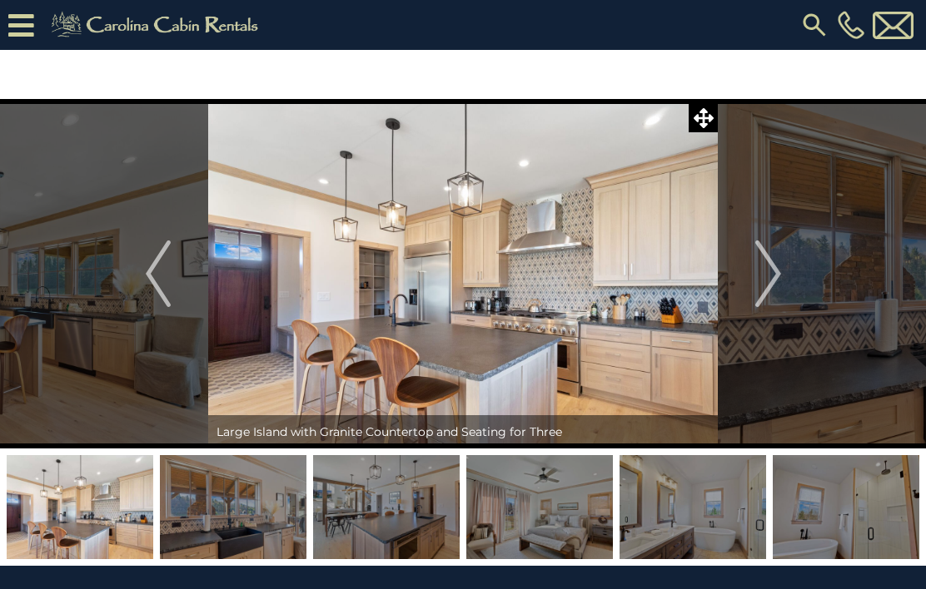
click at [579, 315] on img at bounding box center [462, 274] width 509 height 350
click at [778, 273] on img "Next" at bounding box center [767, 274] width 25 height 67
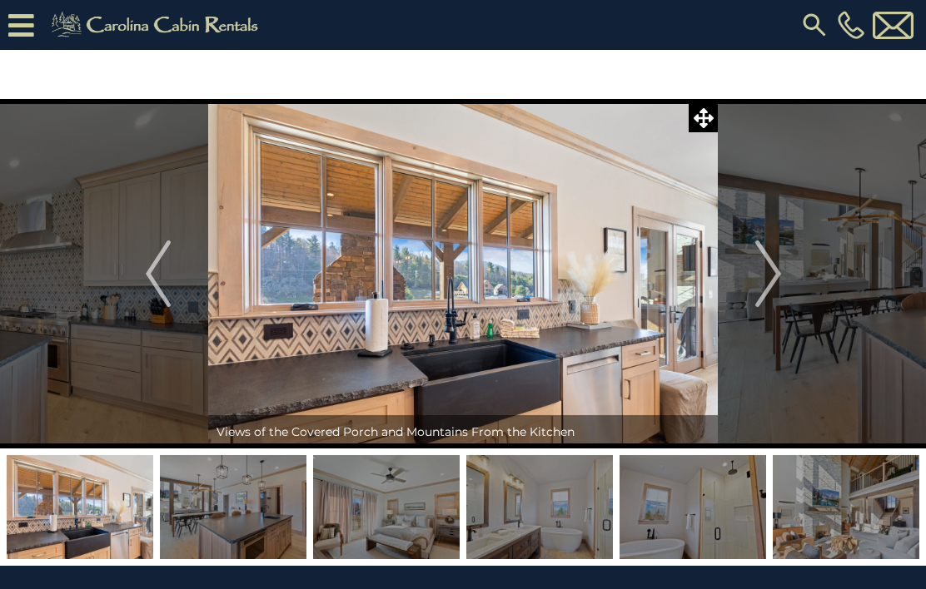
click at [782, 266] on button "Next" at bounding box center [768, 274] width 101 height 350
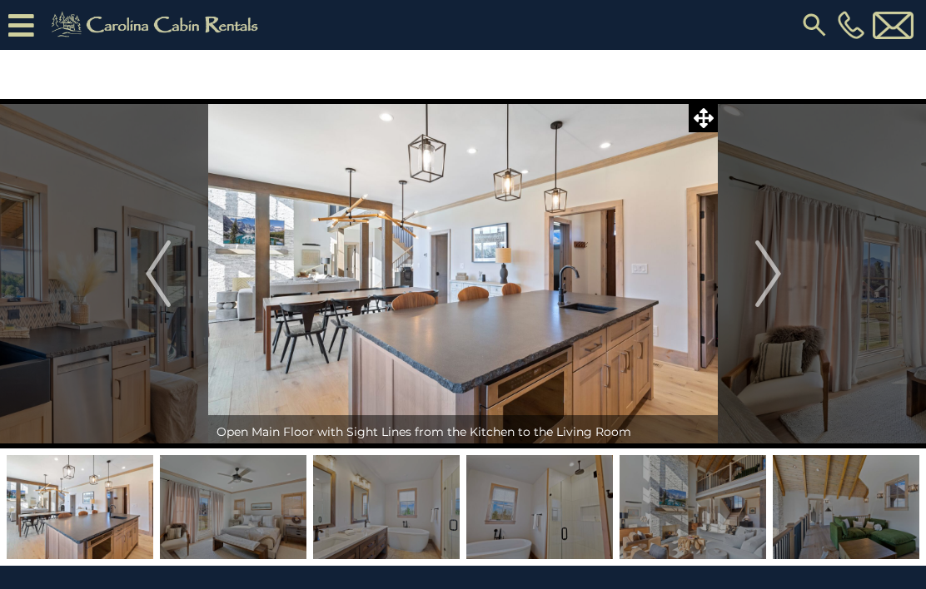
click at [783, 267] on button "Next" at bounding box center [768, 274] width 101 height 350
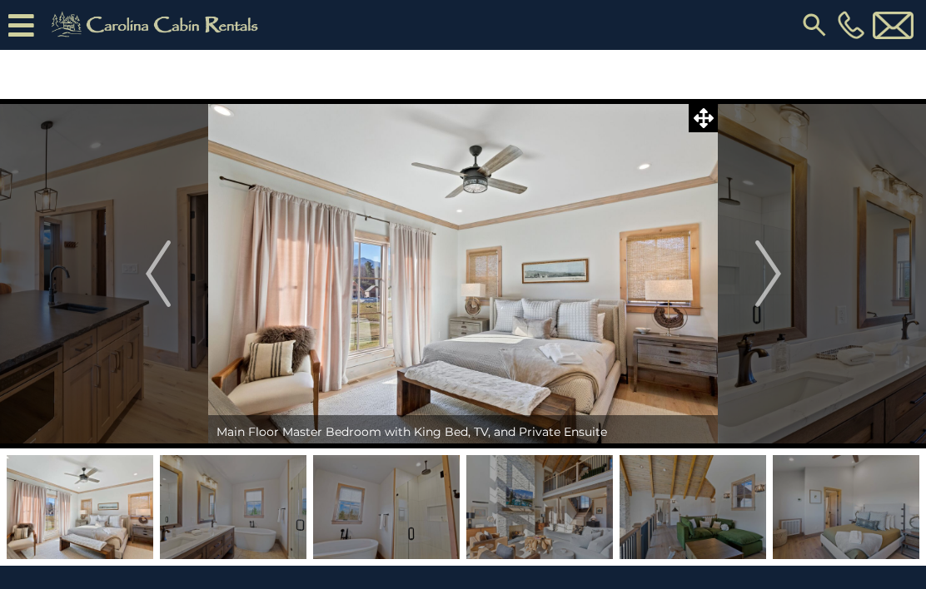
click at [777, 266] on img "Next" at bounding box center [767, 274] width 25 height 67
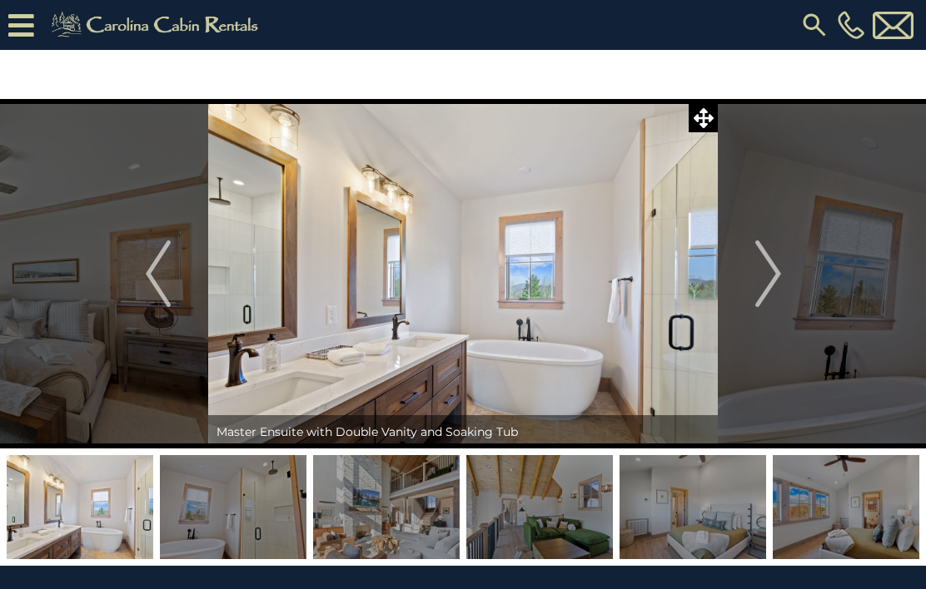
click at [773, 268] on img "Next" at bounding box center [767, 274] width 25 height 67
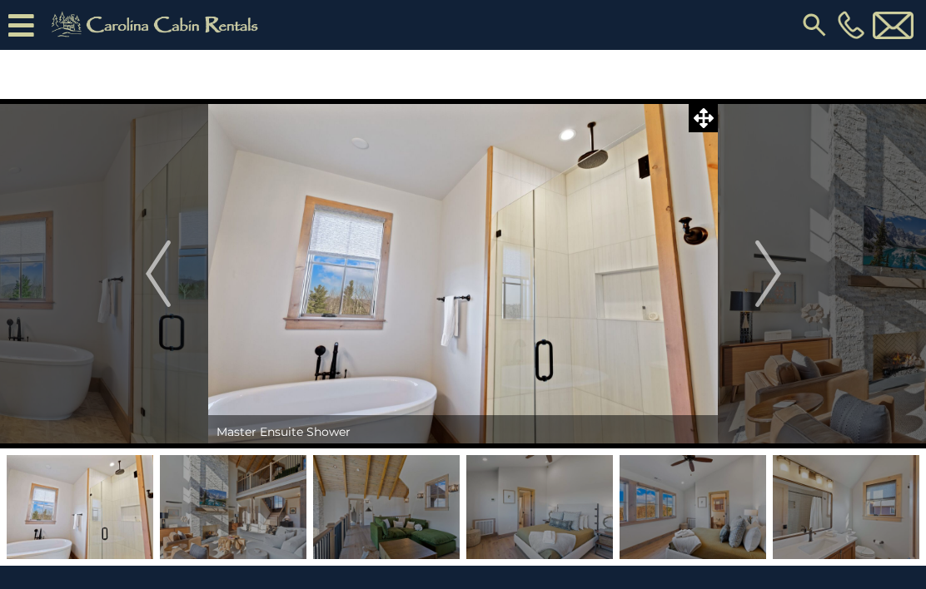
click at [776, 266] on img "Next" at bounding box center [767, 274] width 25 height 67
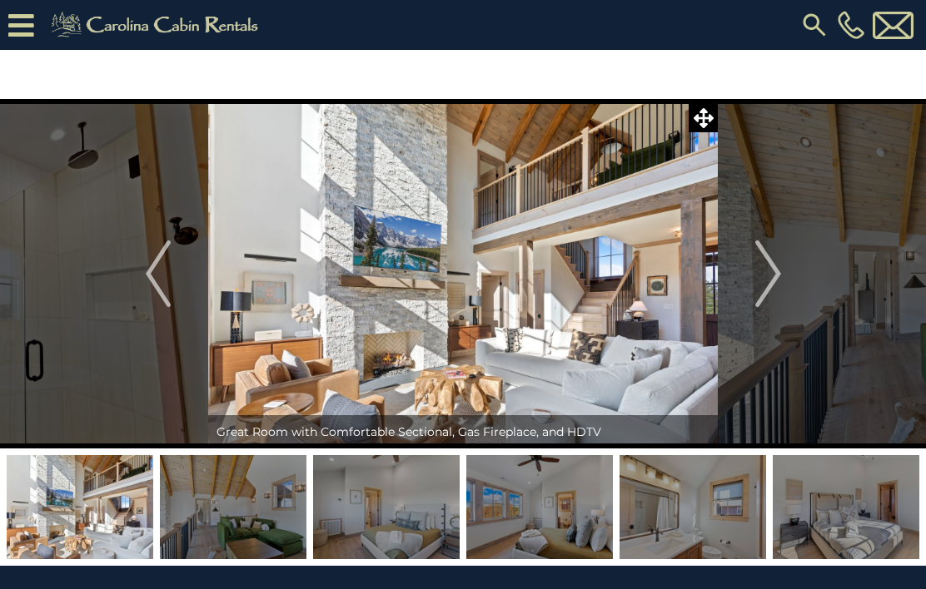
click at [777, 272] on img "Next" at bounding box center [767, 274] width 25 height 67
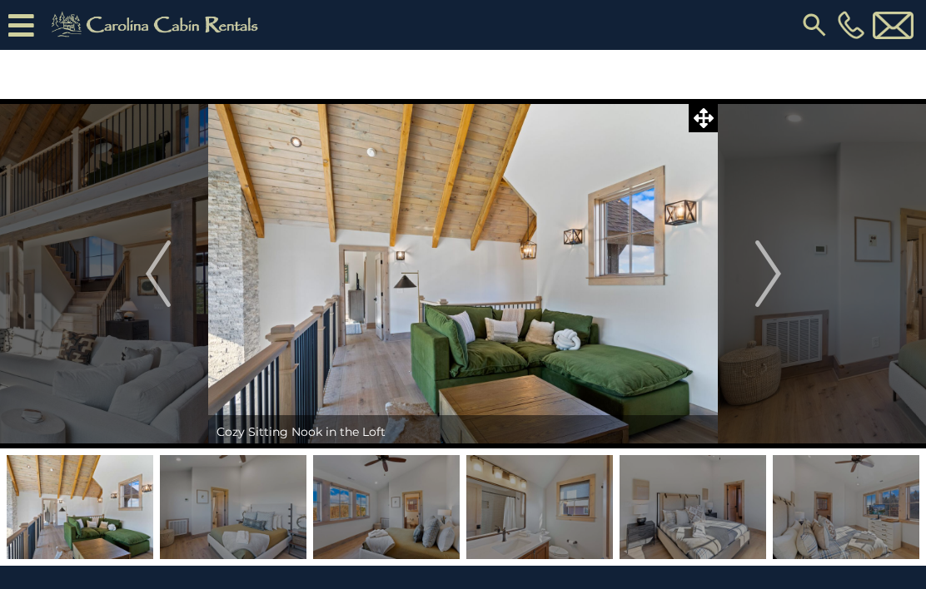
click at [778, 277] on img "Next" at bounding box center [767, 274] width 25 height 67
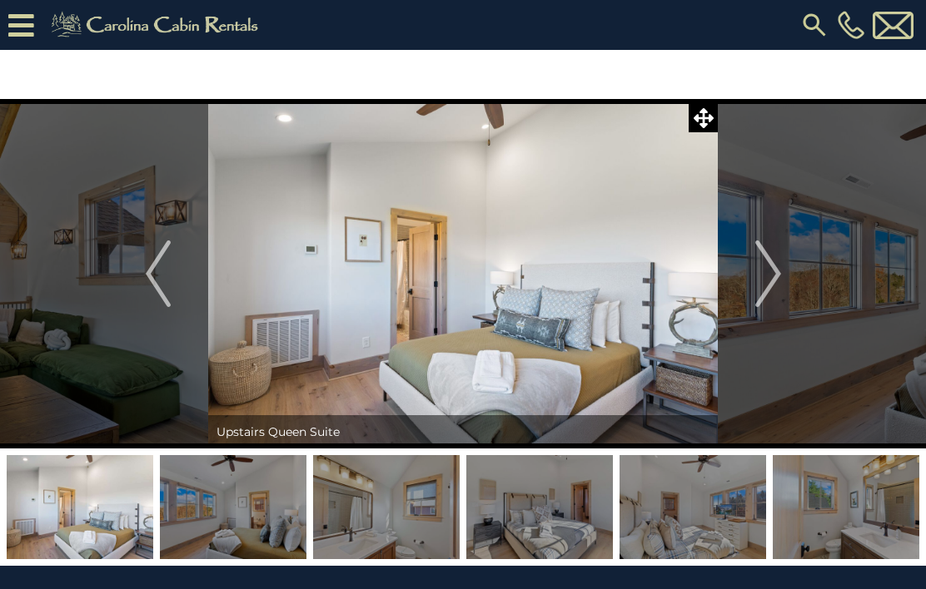
click at [778, 268] on img "Next" at bounding box center [767, 274] width 25 height 67
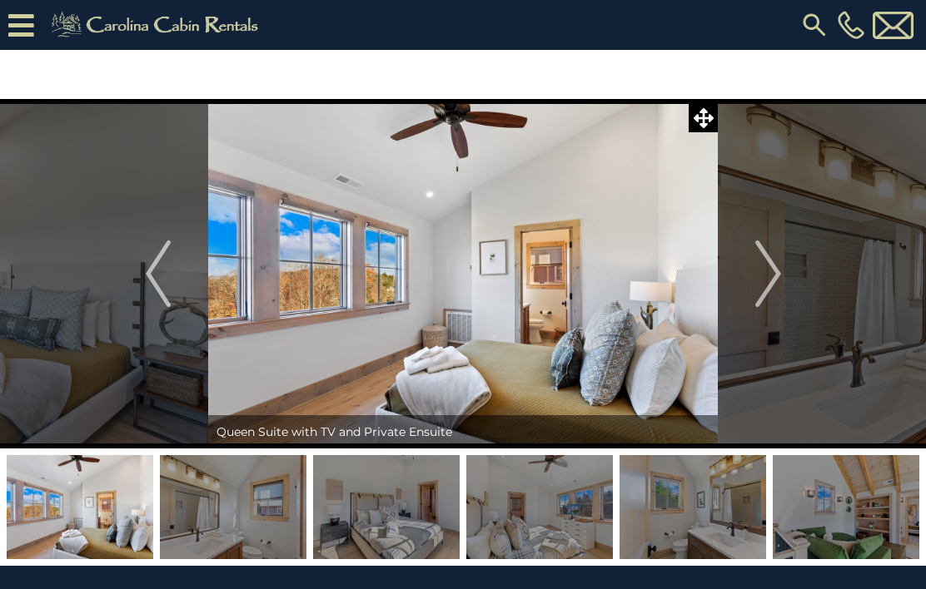
click at [773, 271] on img "Next" at bounding box center [767, 274] width 25 height 67
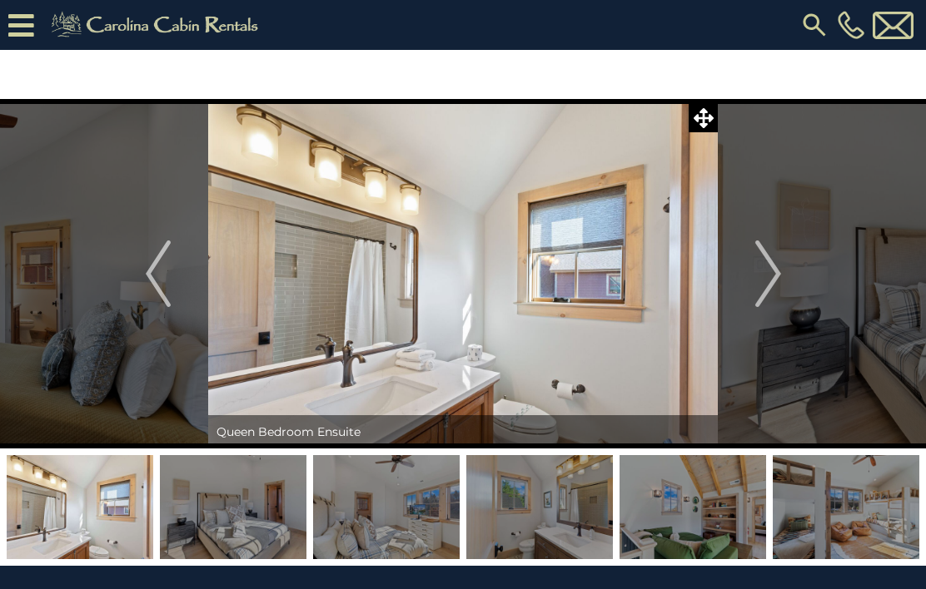
click at [778, 273] on img "Next" at bounding box center [767, 274] width 25 height 67
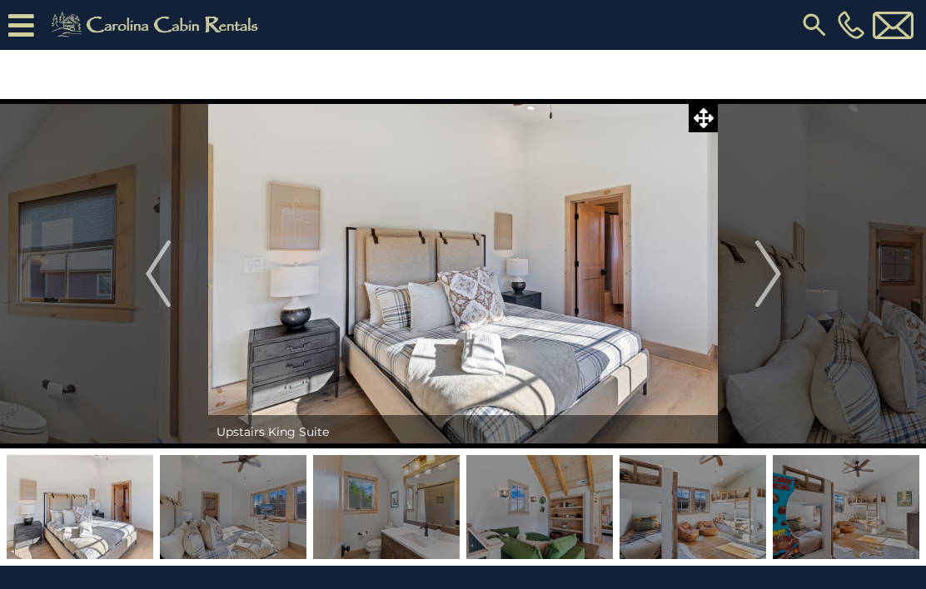
click at [774, 277] on img "Next" at bounding box center [767, 274] width 25 height 67
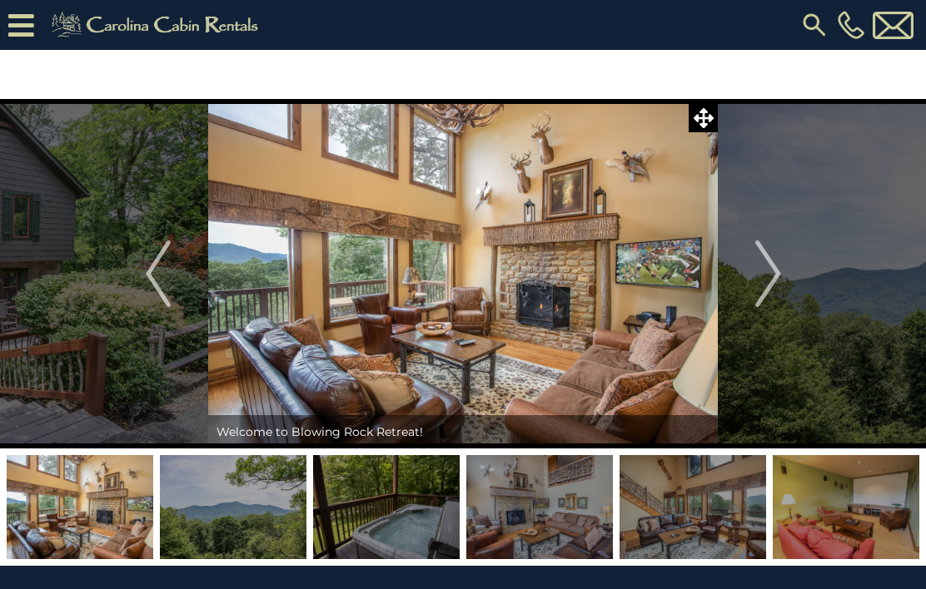
click at [776, 289] on img "Next" at bounding box center [767, 274] width 25 height 67
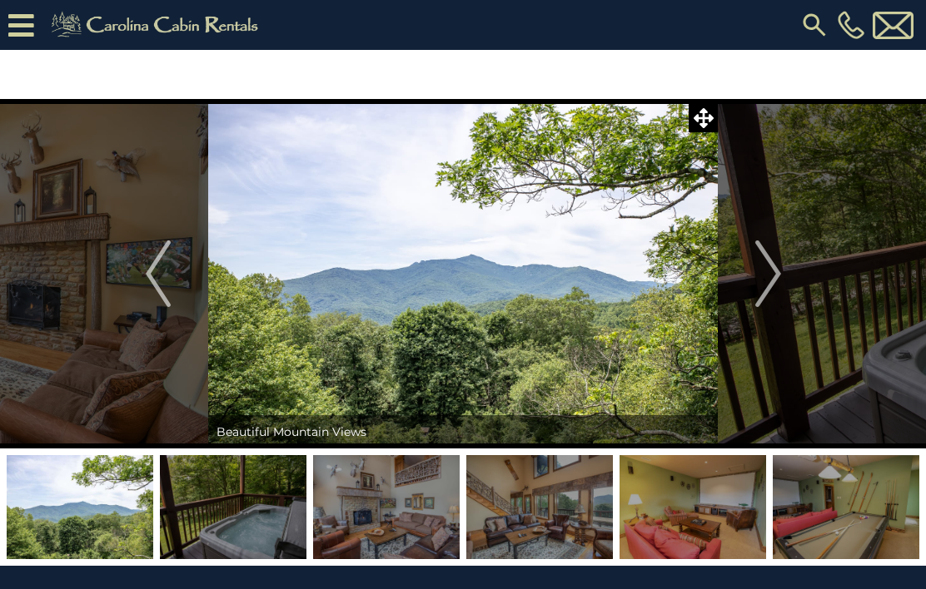
click at [775, 275] on img "Next" at bounding box center [767, 274] width 25 height 67
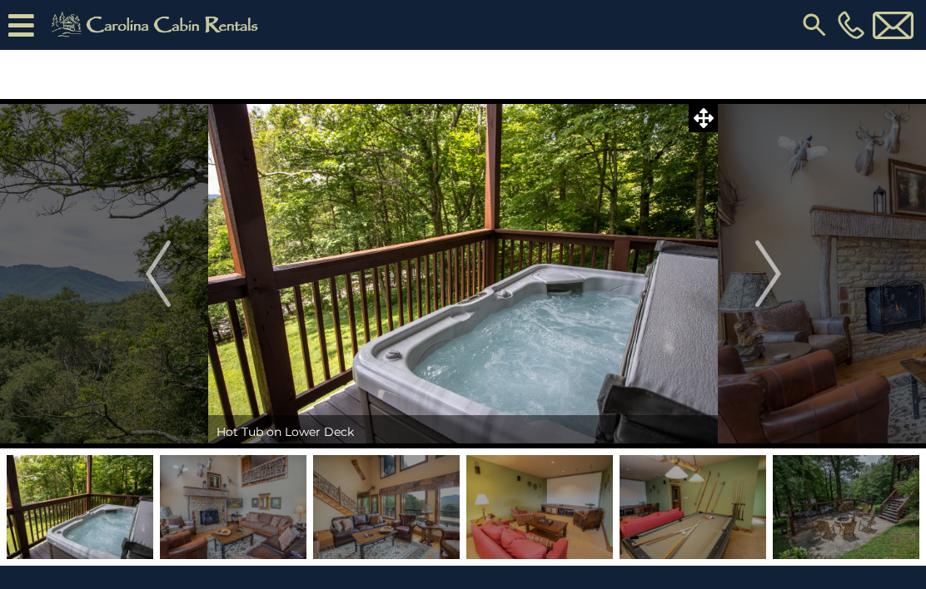
click at [773, 278] on img "Next" at bounding box center [767, 274] width 25 height 67
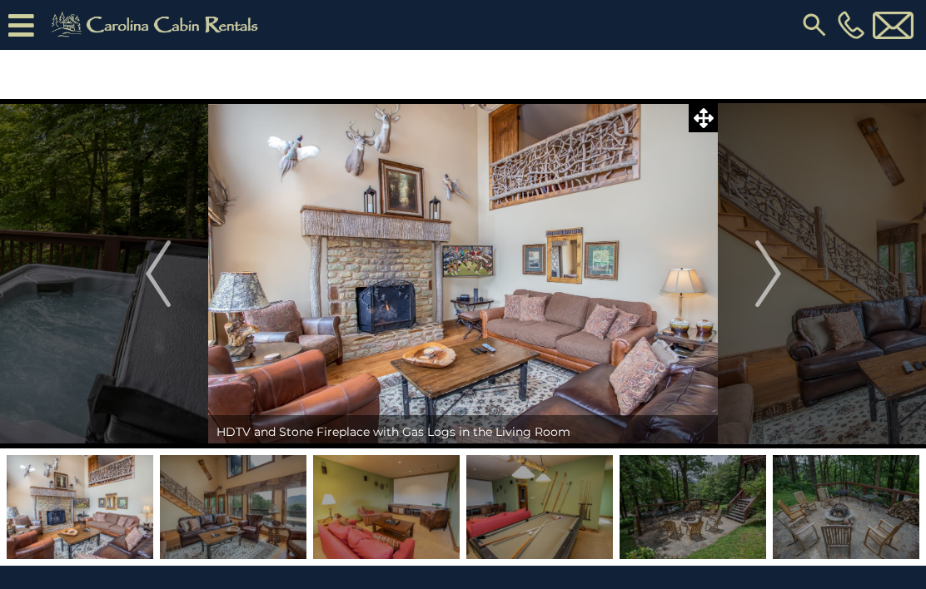
click at [773, 278] on img "Next" at bounding box center [767, 274] width 25 height 67
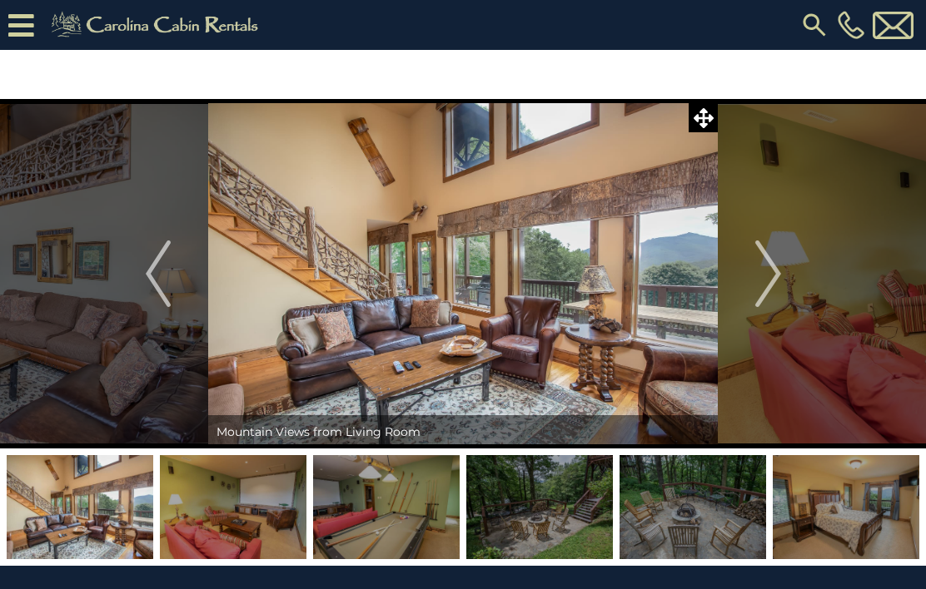
click at [773, 278] on img "Next" at bounding box center [767, 274] width 25 height 67
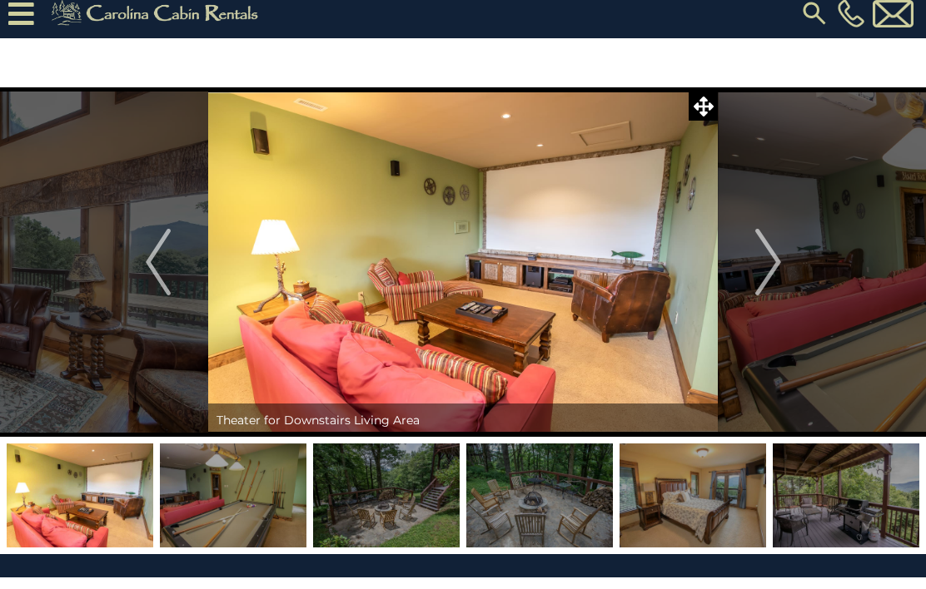
scroll to position [16, 0]
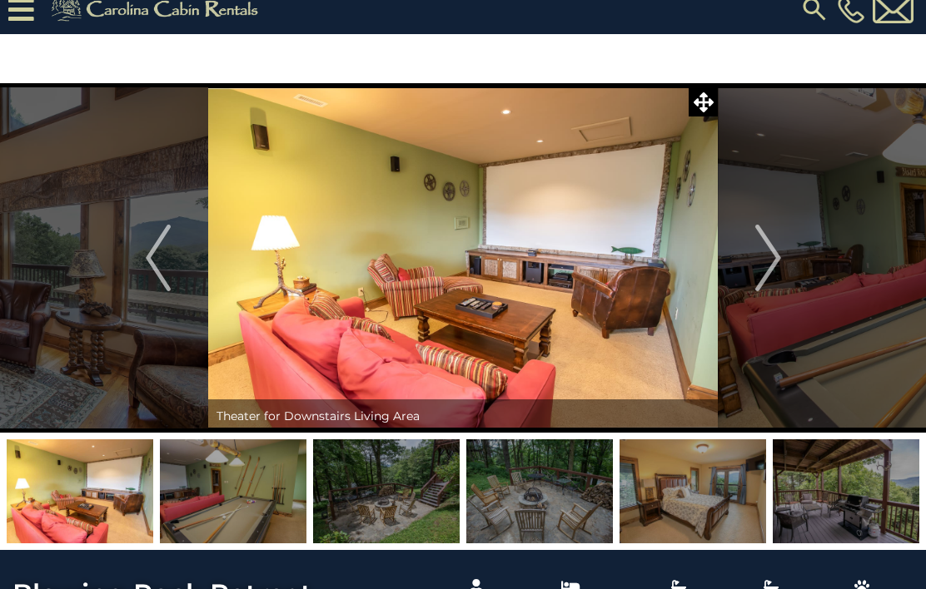
click at [783, 261] on button "Next" at bounding box center [768, 258] width 101 height 350
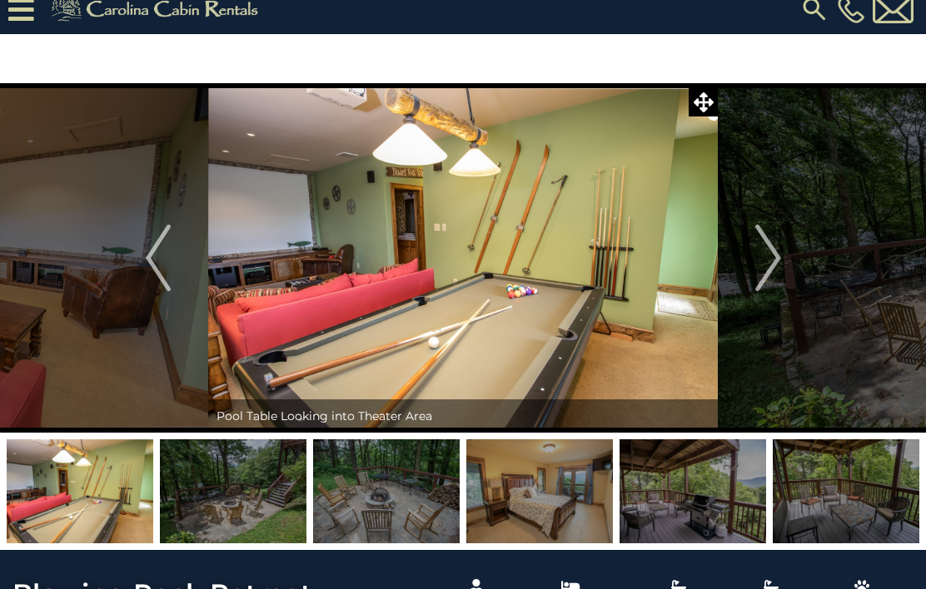
click at [782, 242] on button "Next" at bounding box center [768, 258] width 101 height 350
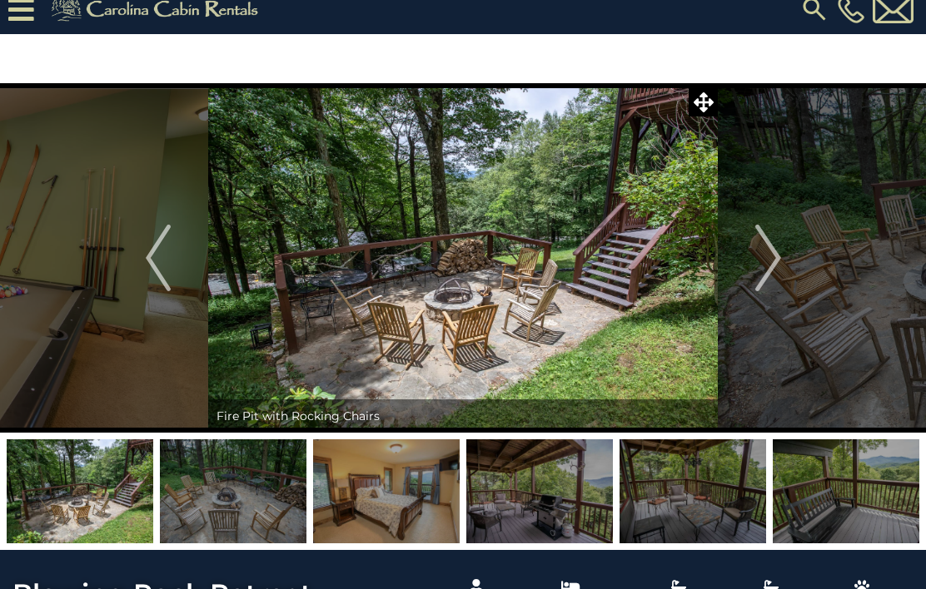
click at [781, 256] on button "Next" at bounding box center [768, 258] width 101 height 350
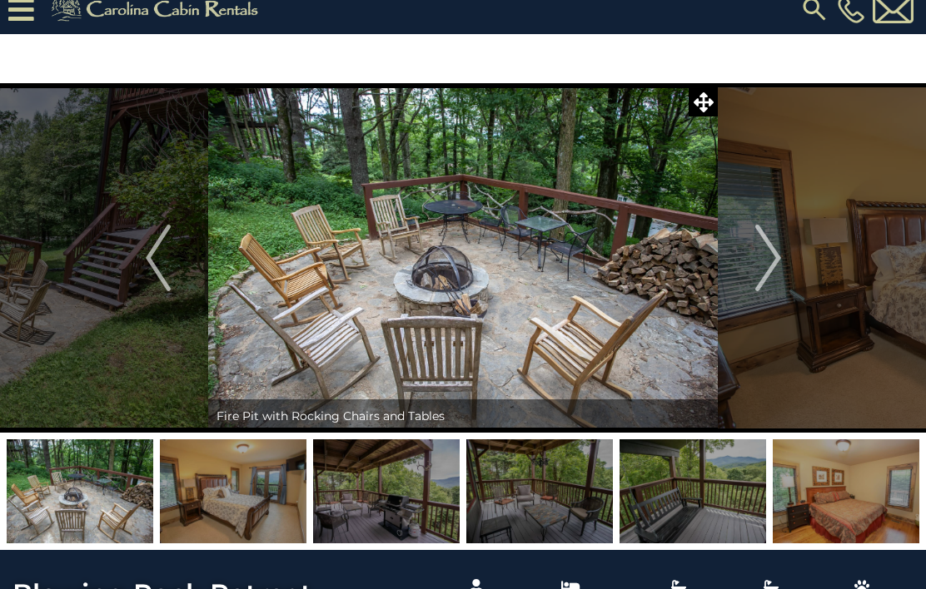
click at [781, 255] on button "Next" at bounding box center [768, 258] width 101 height 350
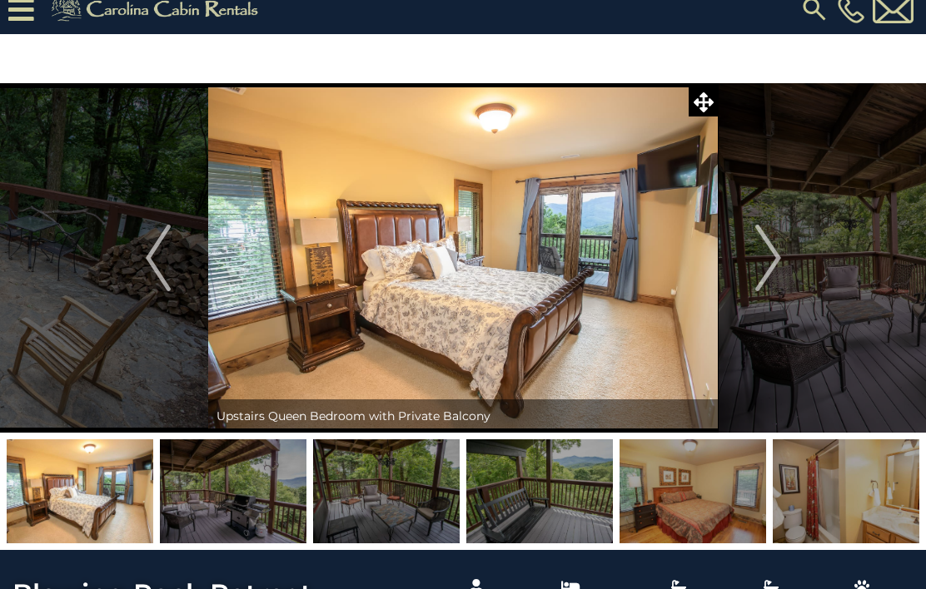
click at [782, 264] on button "Next" at bounding box center [768, 258] width 101 height 350
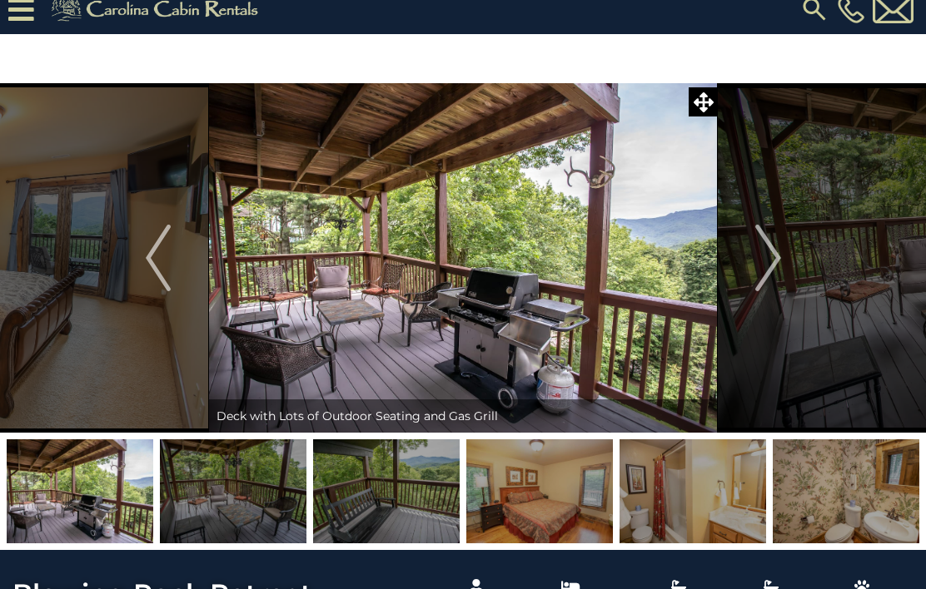
click at [781, 264] on button "Next" at bounding box center [768, 258] width 101 height 350
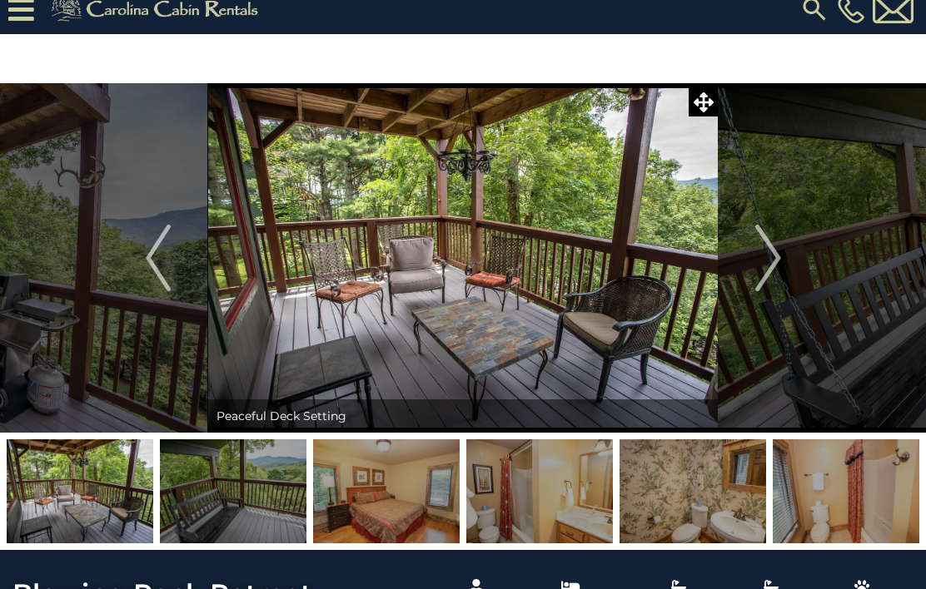
click at [773, 272] on img "Next" at bounding box center [767, 258] width 25 height 67
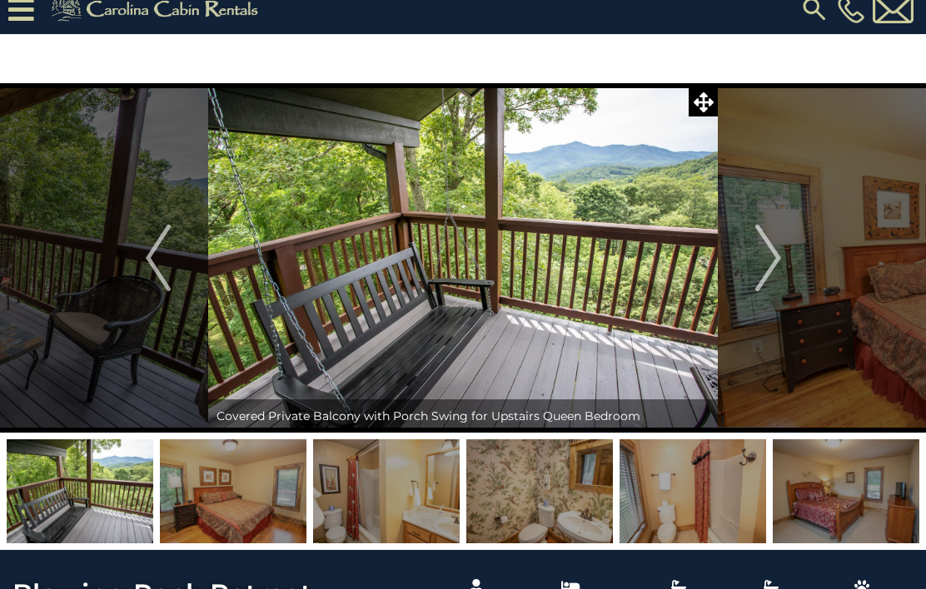
click at [778, 268] on img "Next" at bounding box center [767, 258] width 25 height 67
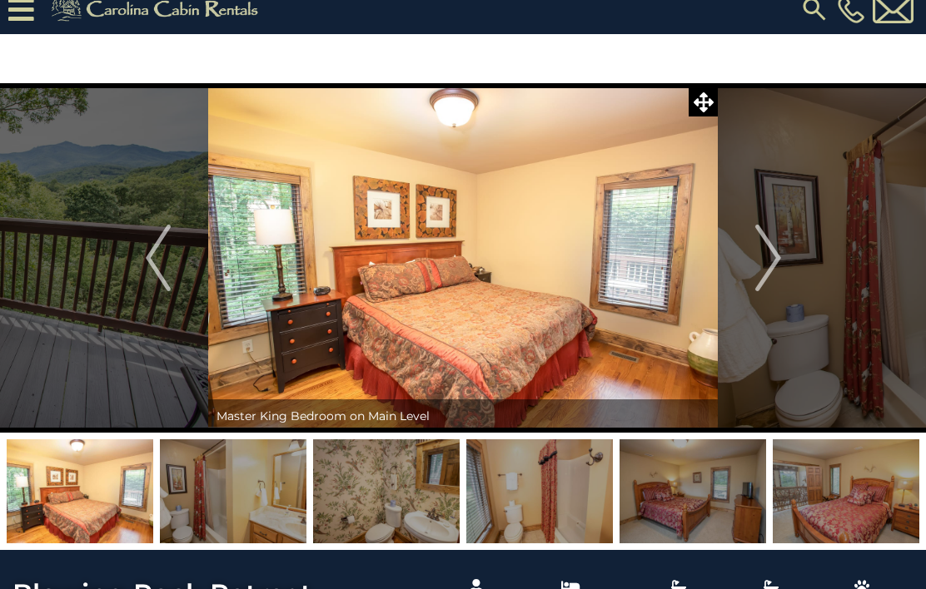
click at [778, 267] on img "Next" at bounding box center [767, 258] width 25 height 67
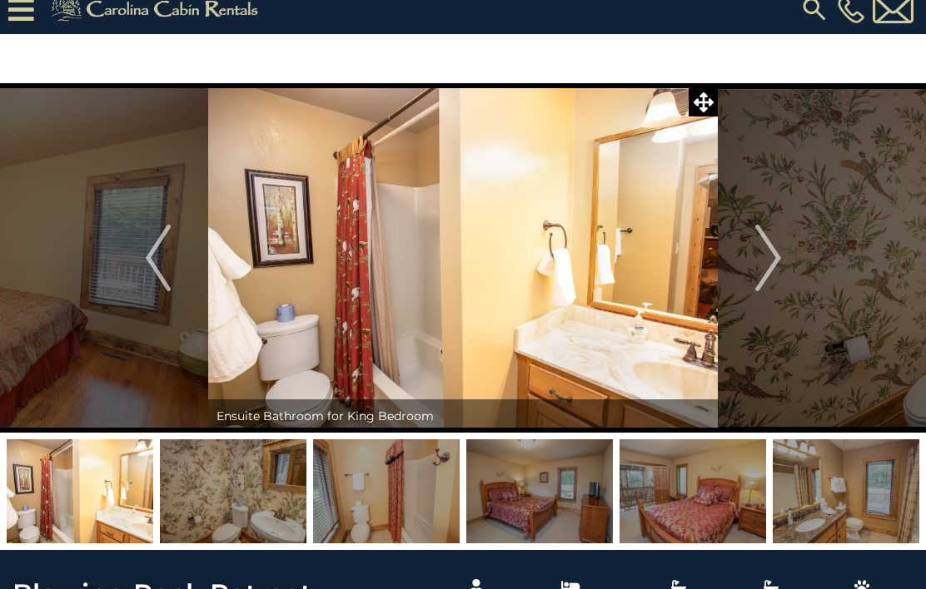
click at [785, 268] on button "Next" at bounding box center [768, 258] width 101 height 350
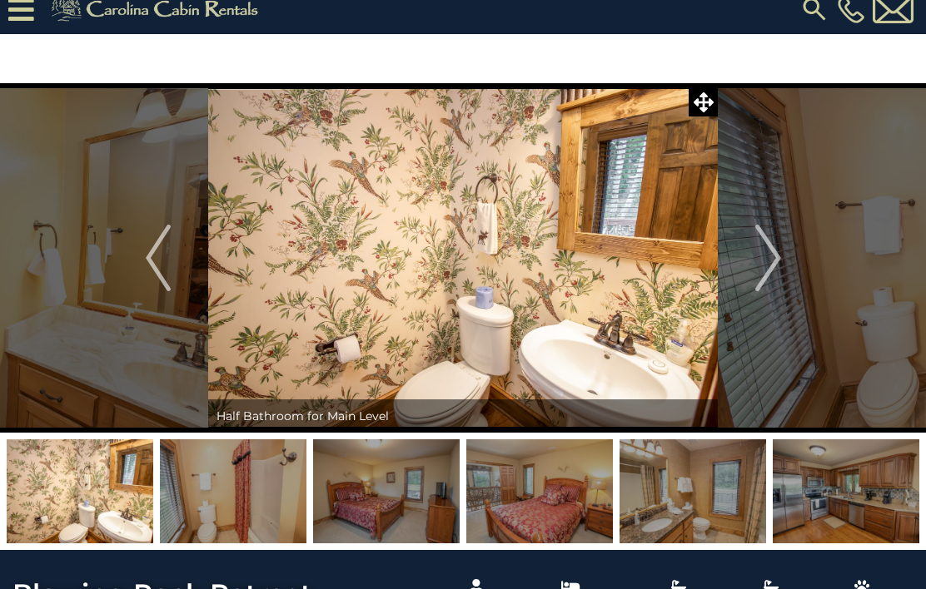
click at [781, 267] on button "Next" at bounding box center [768, 258] width 101 height 350
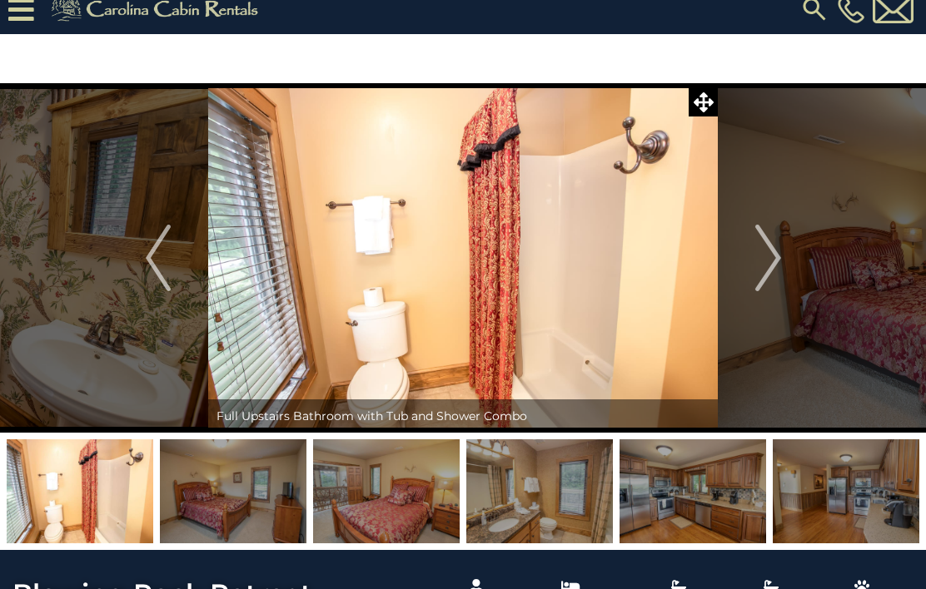
click at [784, 269] on button "Next" at bounding box center [768, 258] width 101 height 350
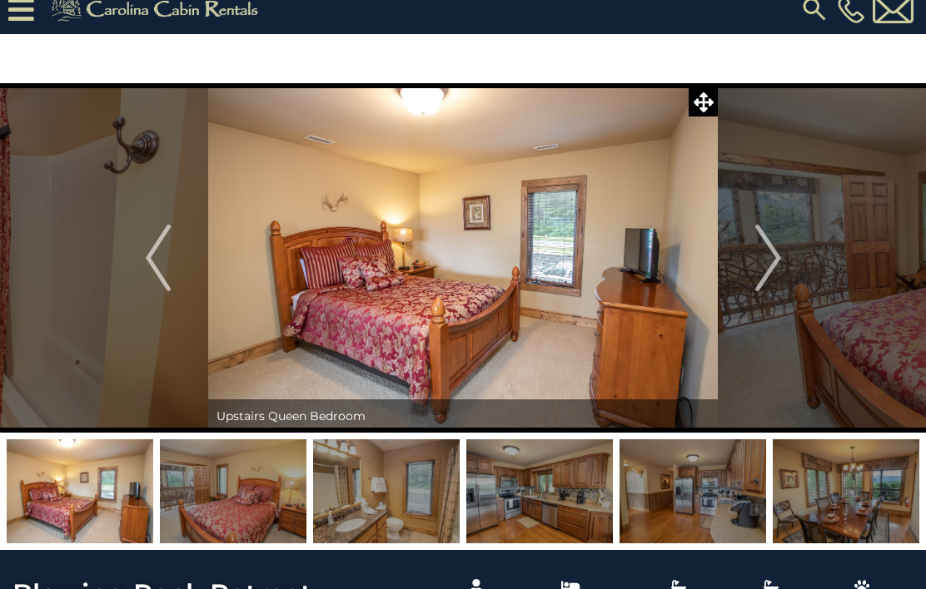
click at [781, 266] on button "Next" at bounding box center [768, 258] width 101 height 350
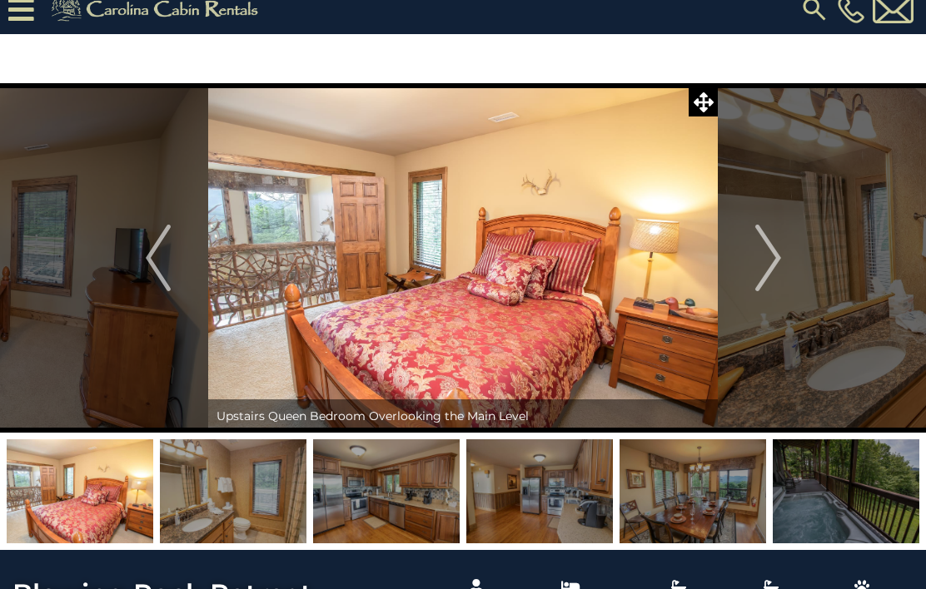
click at [771, 271] on img "Next" at bounding box center [767, 258] width 25 height 67
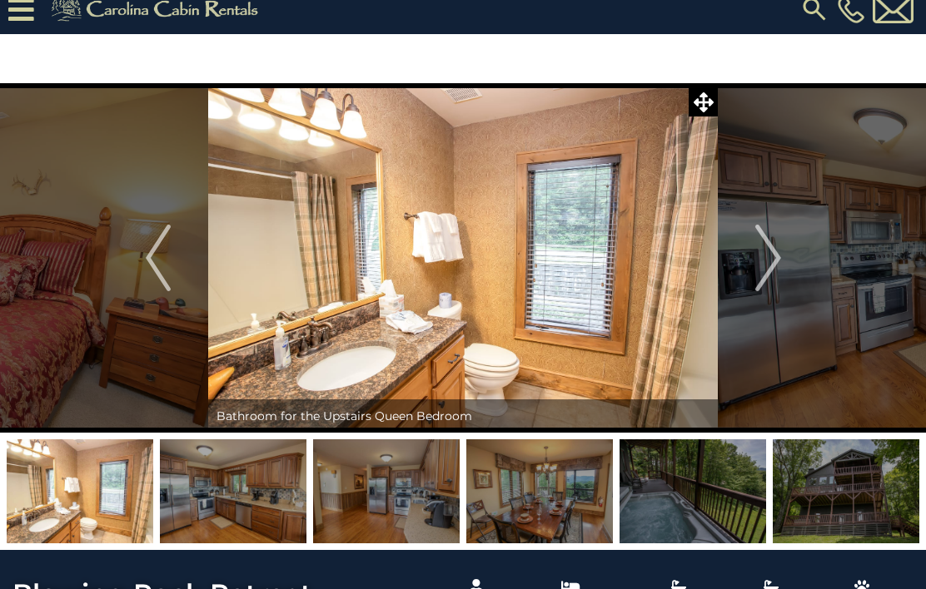
click at [140, 269] on button "Previous" at bounding box center [157, 258] width 101 height 350
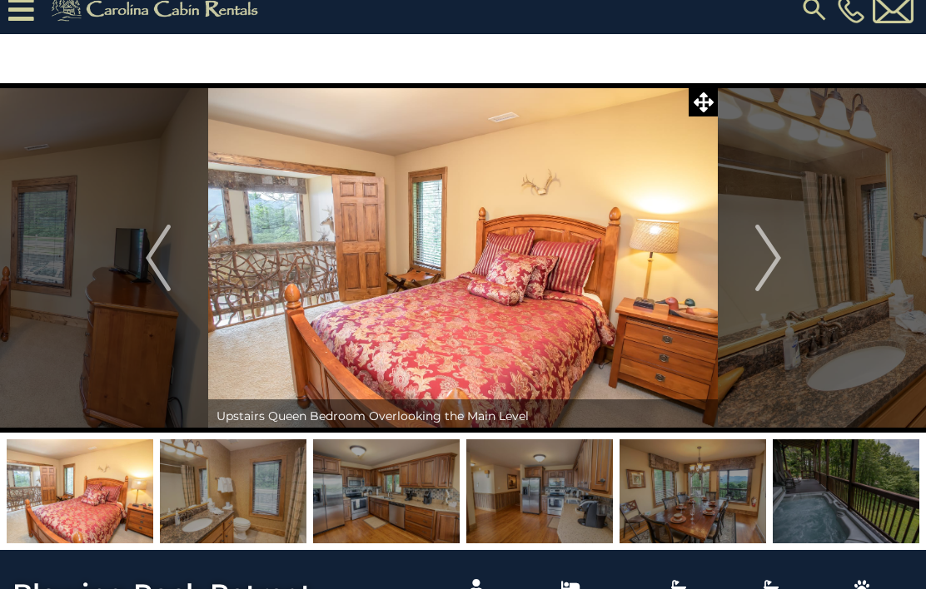
click at [775, 259] on img "Next" at bounding box center [767, 258] width 25 height 67
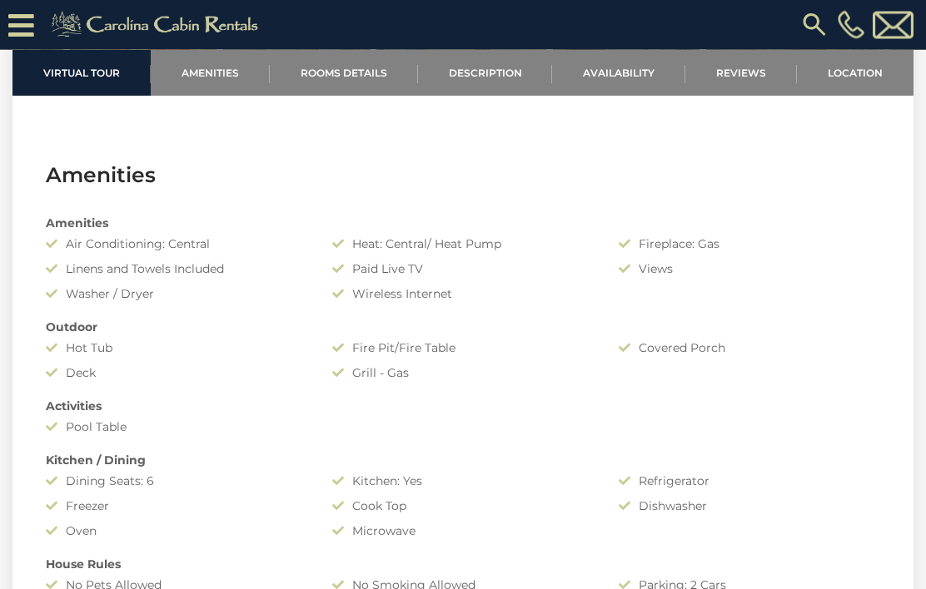
scroll to position [1031, 0]
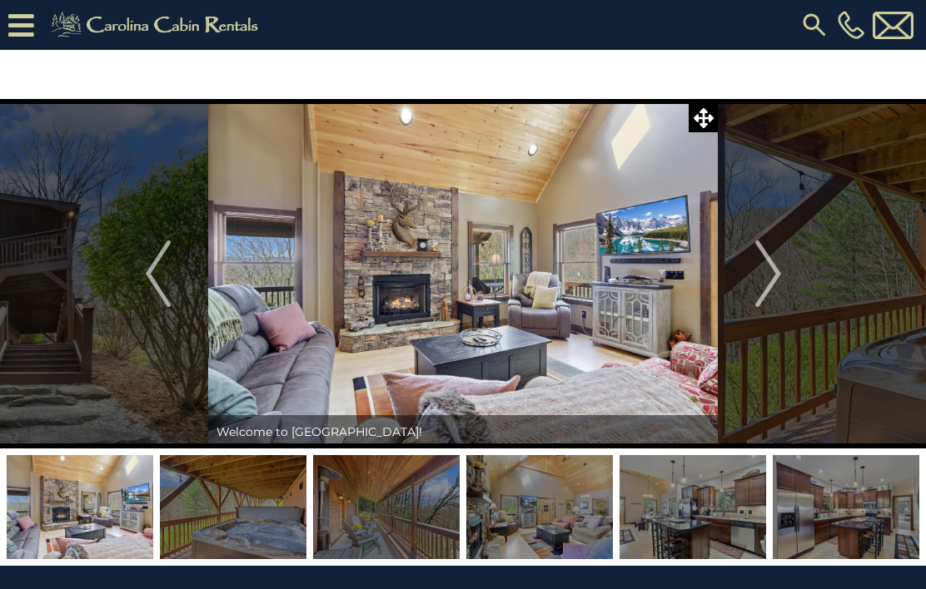
click at [769, 274] on img "Next" at bounding box center [767, 274] width 25 height 67
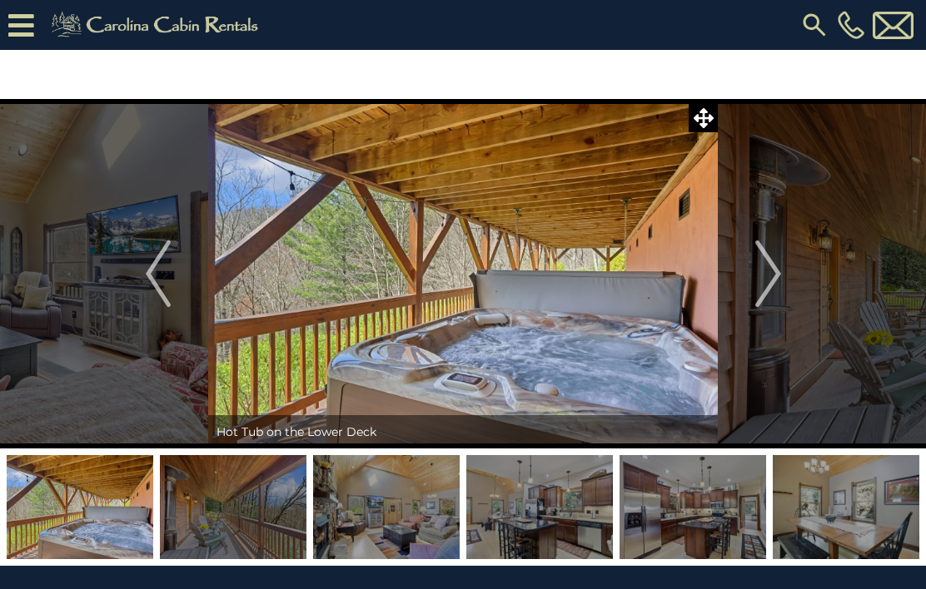
click at [777, 274] on img "Next" at bounding box center [767, 274] width 25 height 67
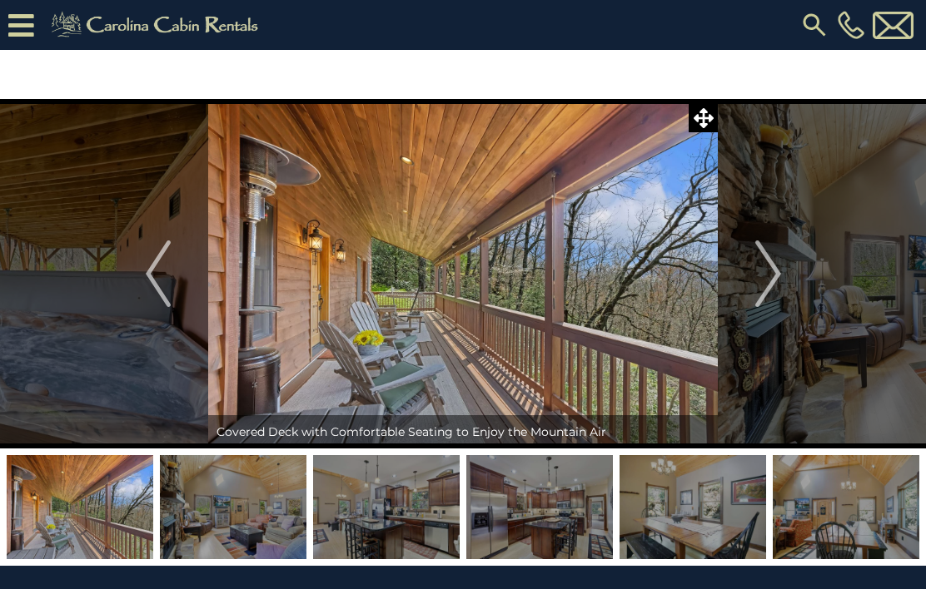
click at [774, 281] on img "Next" at bounding box center [767, 274] width 25 height 67
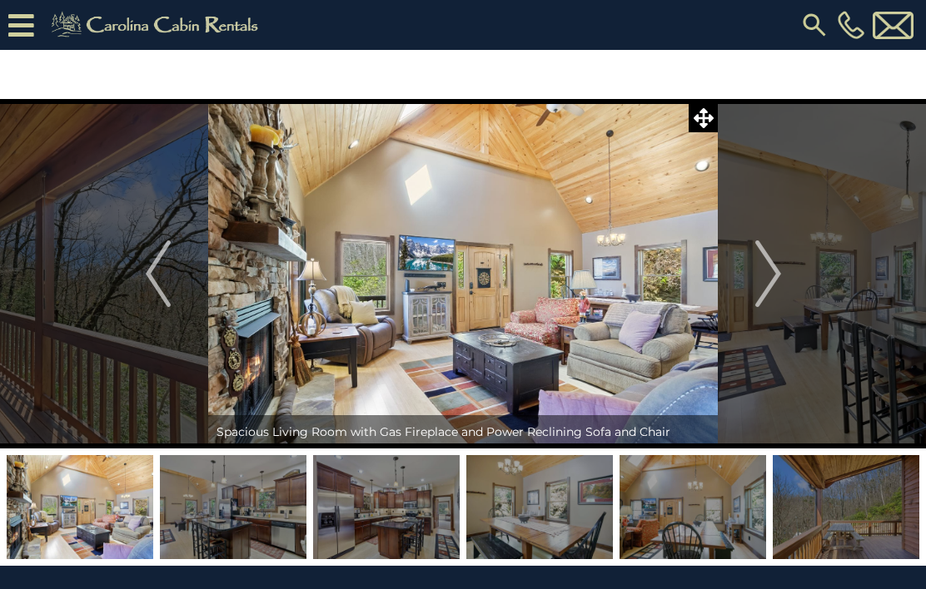
click at [780, 284] on img "Next" at bounding box center [767, 274] width 25 height 67
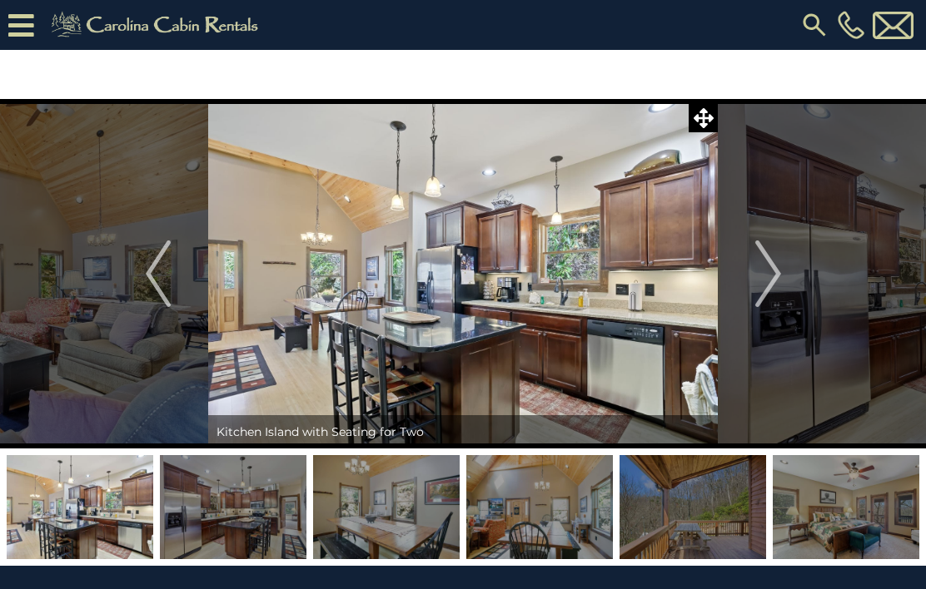
click at [782, 280] on button "Next" at bounding box center [768, 274] width 101 height 350
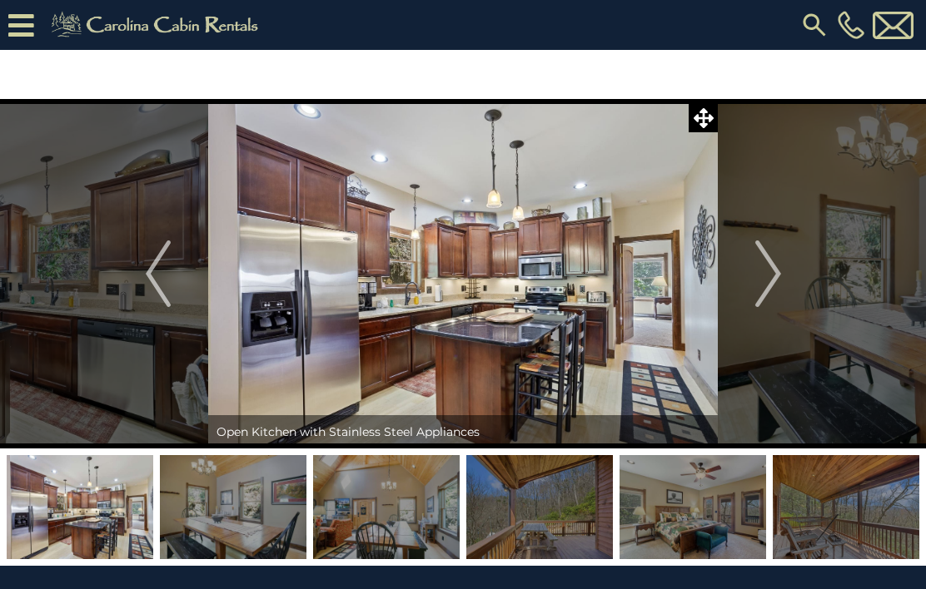
click at [782, 278] on button "Next" at bounding box center [768, 274] width 101 height 350
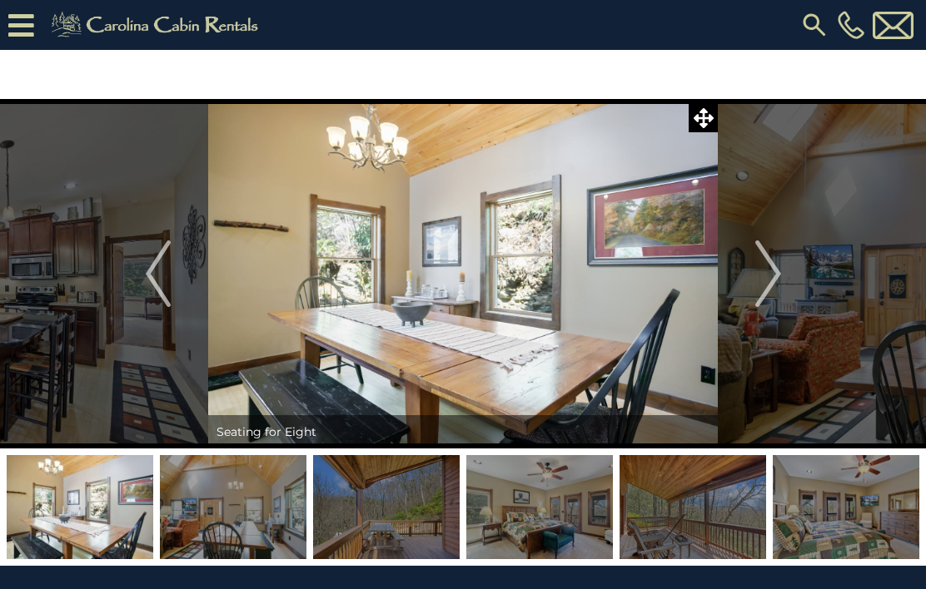
click at [784, 276] on button "Next" at bounding box center [768, 274] width 101 height 350
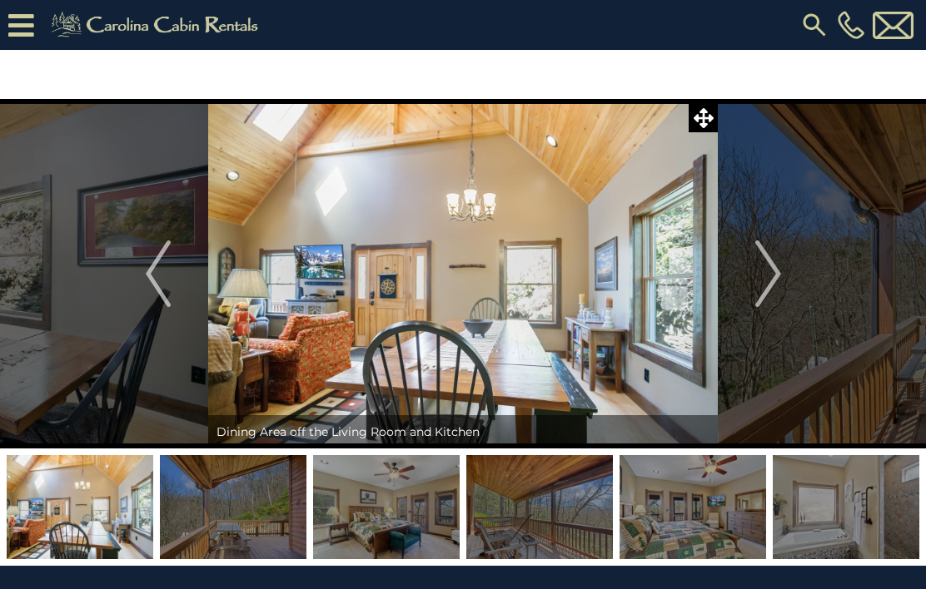
click at [781, 277] on button "Next" at bounding box center [768, 274] width 101 height 350
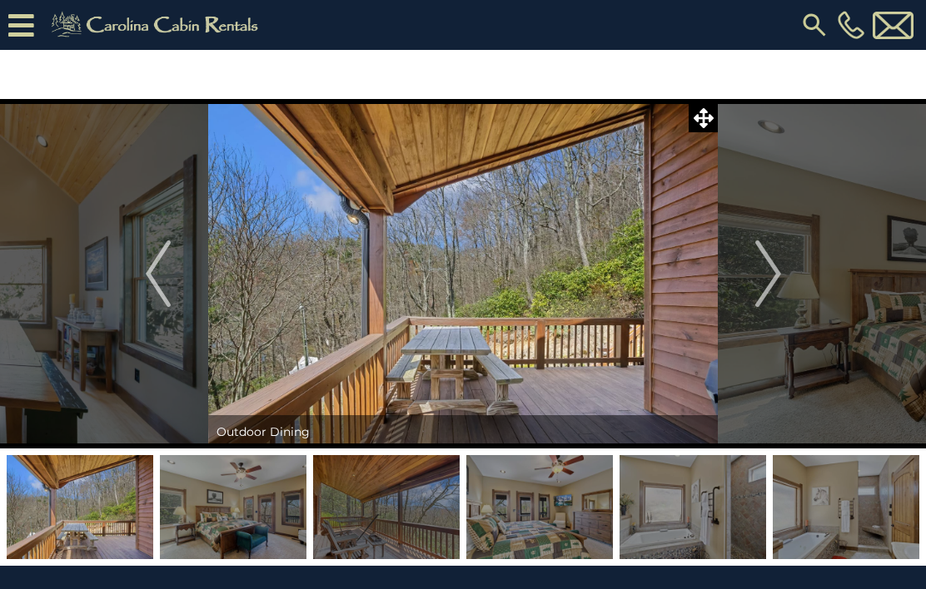
click at [785, 276] on button "Next" at bounding box center [768, 274] width 101 height 350
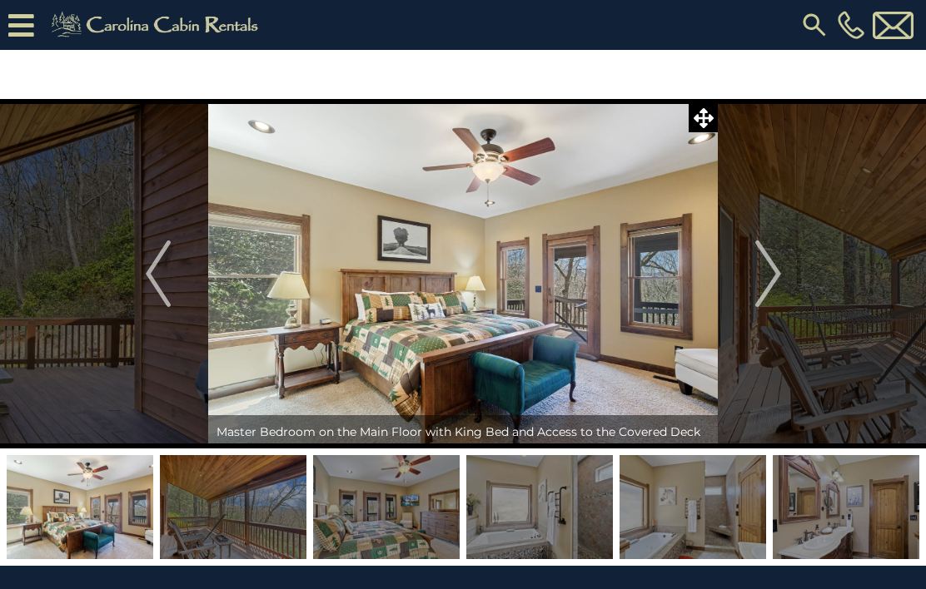
click at [786, 271] on button "Next" at bounding box center [768, 274] width 101 height 350
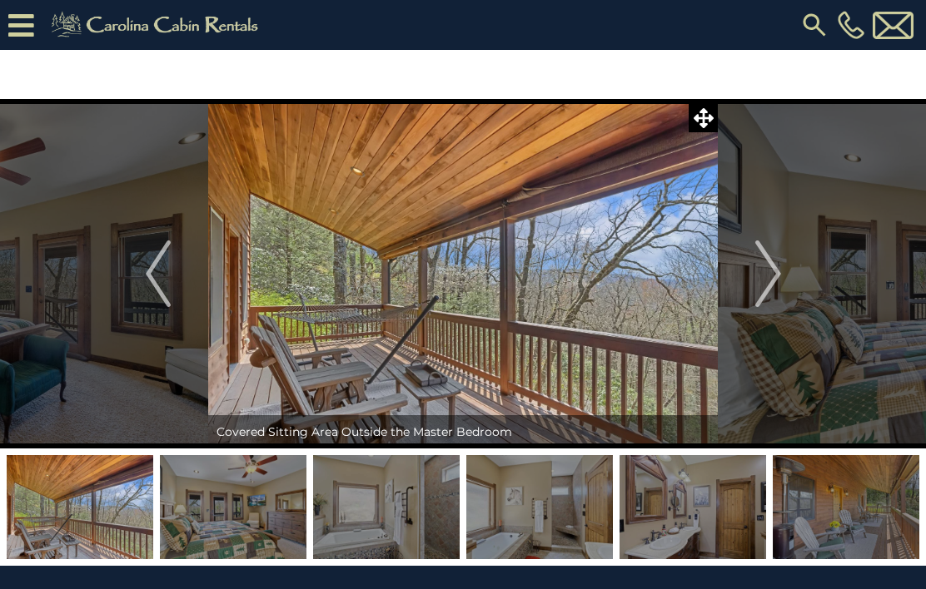
click at [784, 271] on button "Next" at bounding box center [768, 274] width 101 height 350
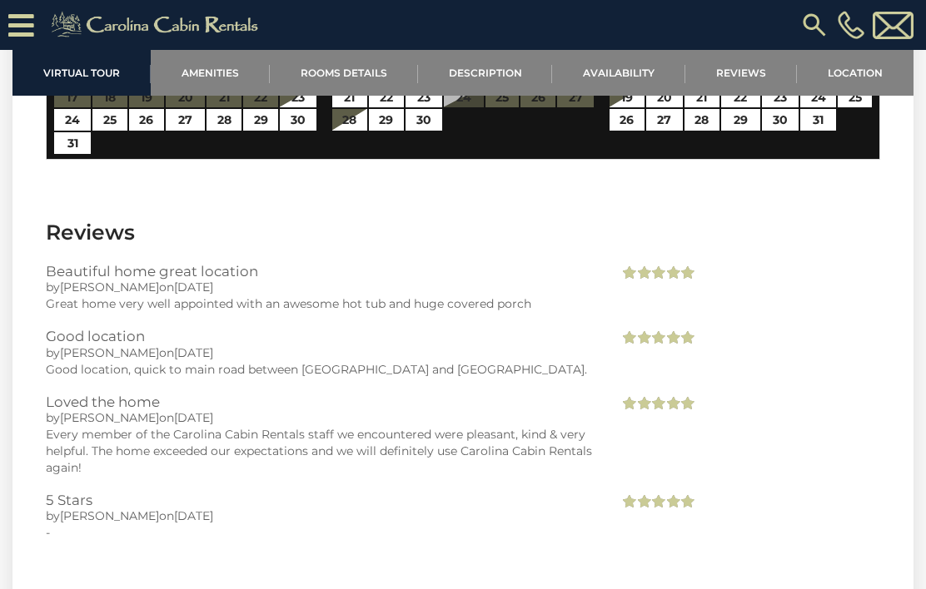
scroll to position [3311, 0]
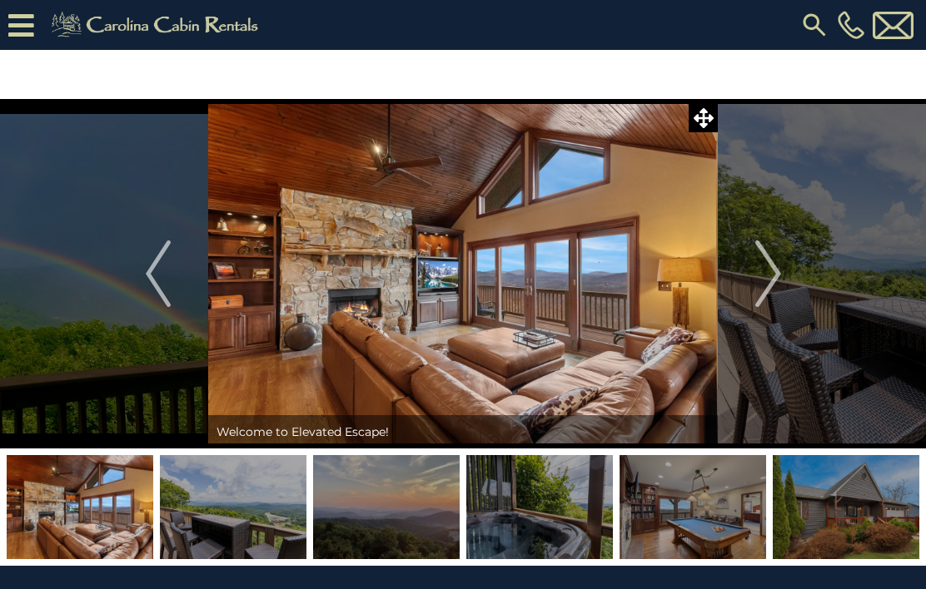
click at [769, 272] on img "Next" at bounding box center [767, 274] width 25 height 67
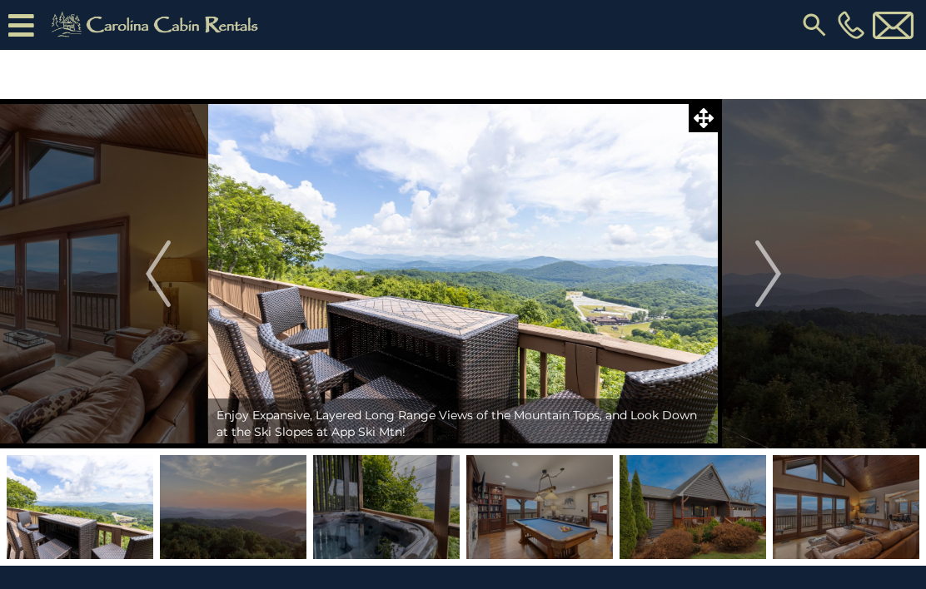
click at [771, 268] on img "Next" at bounding box center [767, 274] width 25 height 67
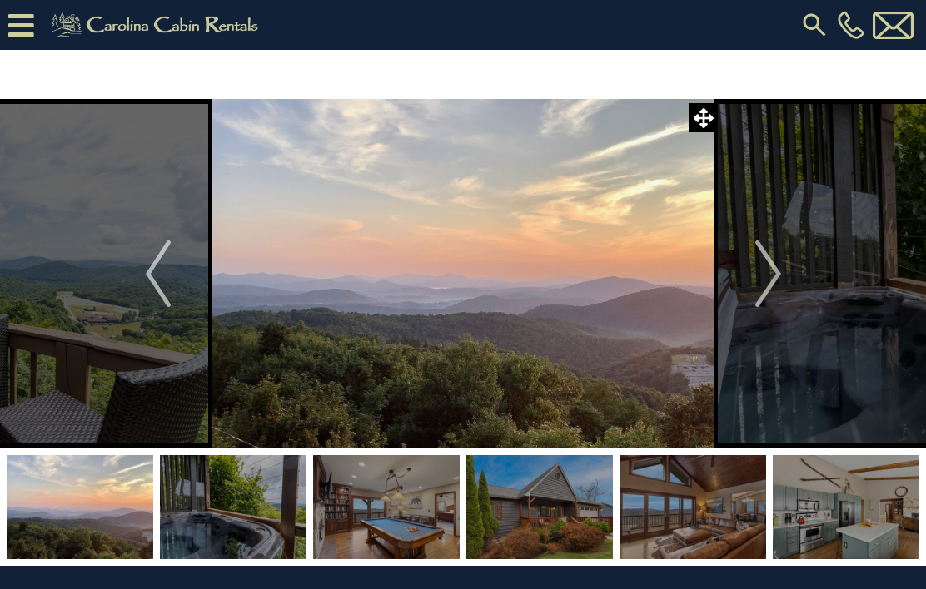
click at [775, 272] on img "Next" at bounding box center [767, 274] width 25 height 67
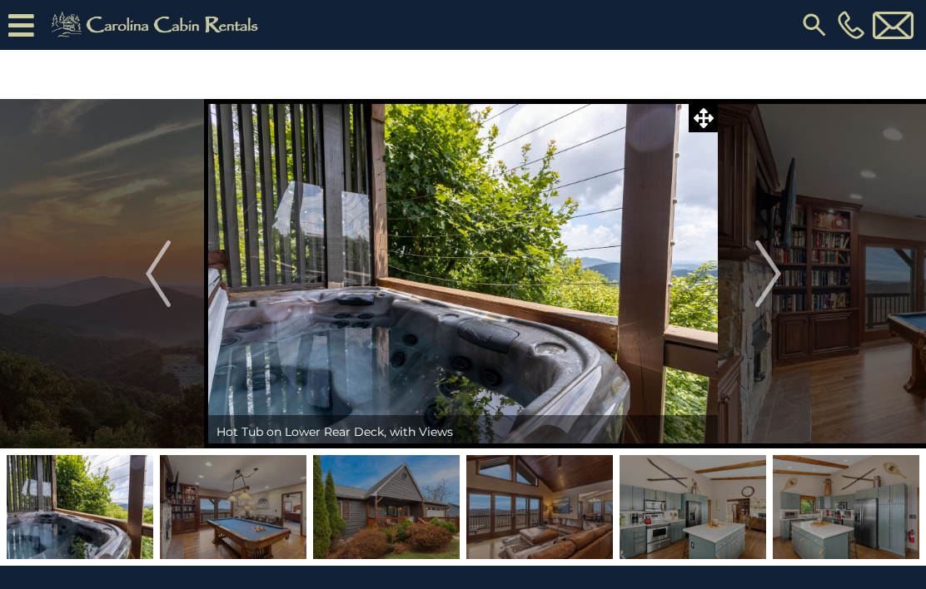
click at [779, 273] on img "Next" at bounding box center [767, 274] width 25 height 67
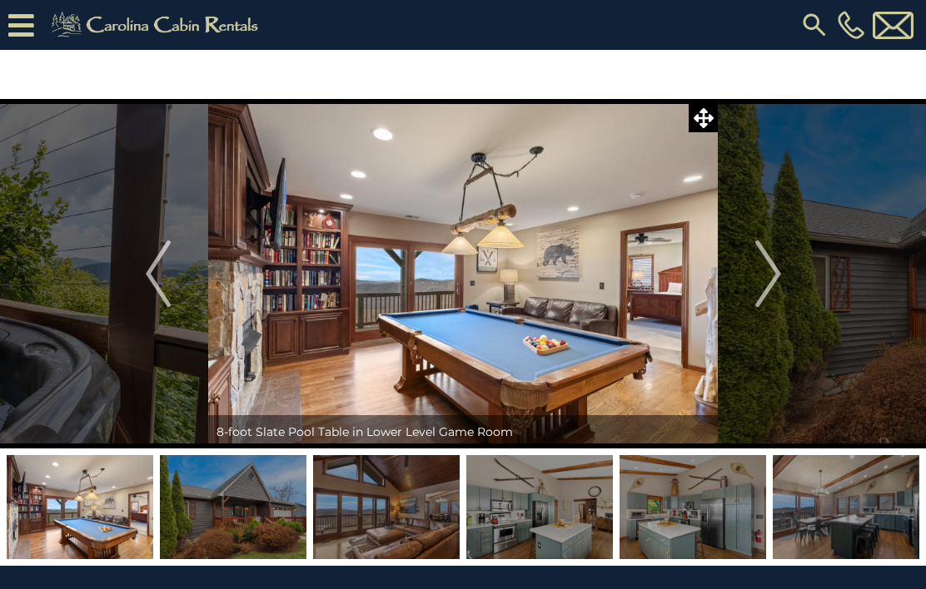
click at [778, 284] on img "Next" at bounding box center [767, 274] width 25 height 67
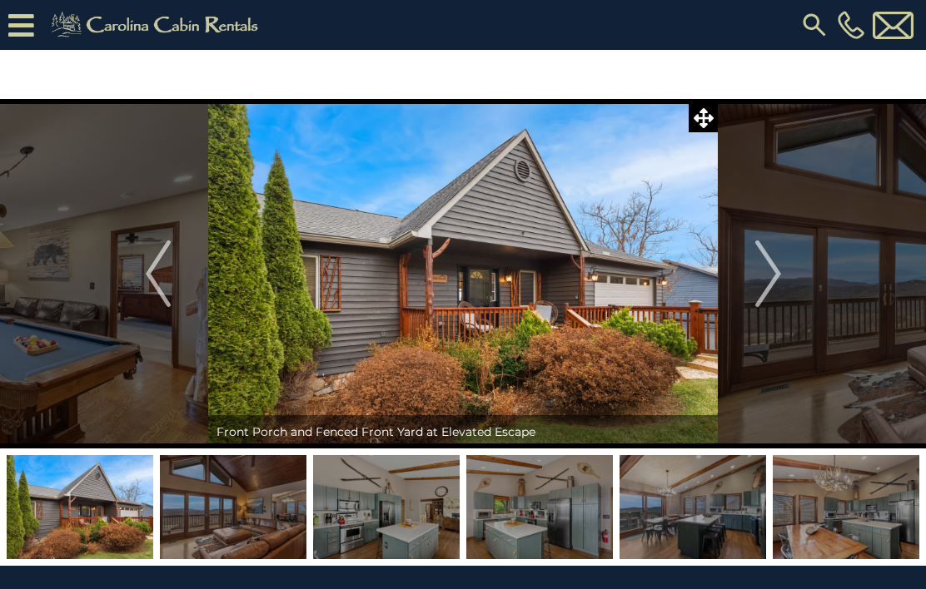
click at [781, 283] on button "Next" at bounding box center [768, 274] width 101 height 350
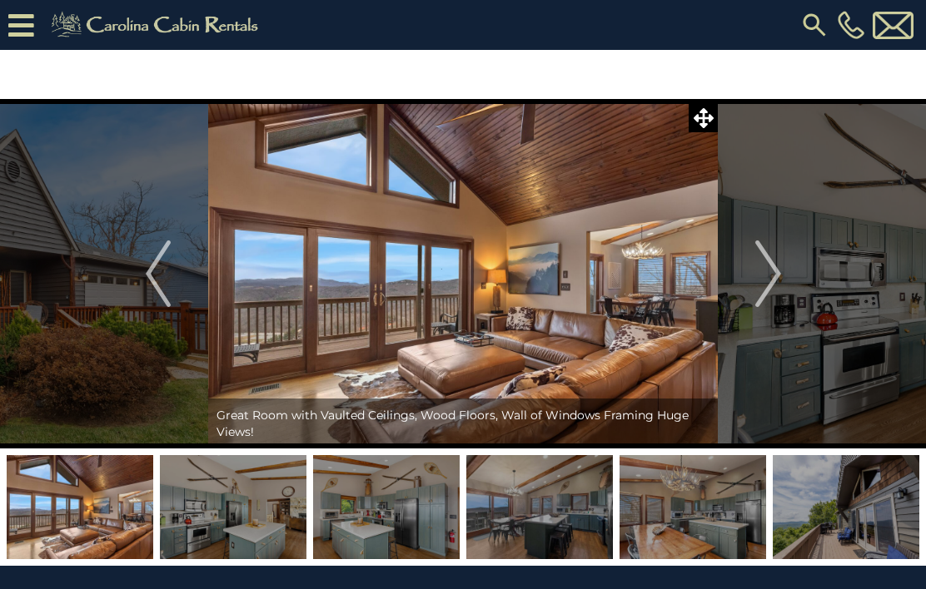
click at [781, 288] on button "Next" at bounding box center [768, 274] width 101 height 350
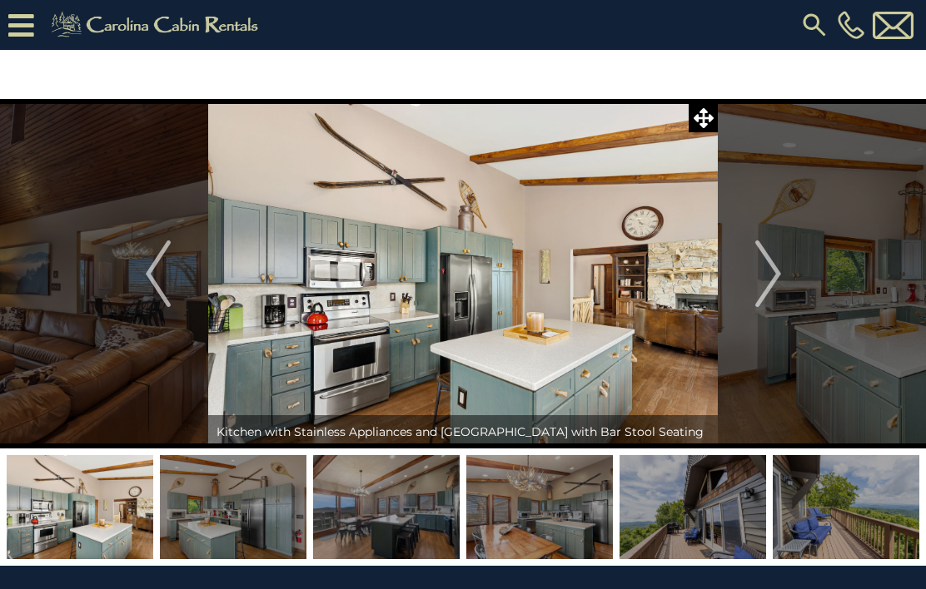
click at [781, 282] on button "Next" at bounding box center [768, 274] width 101 height 350
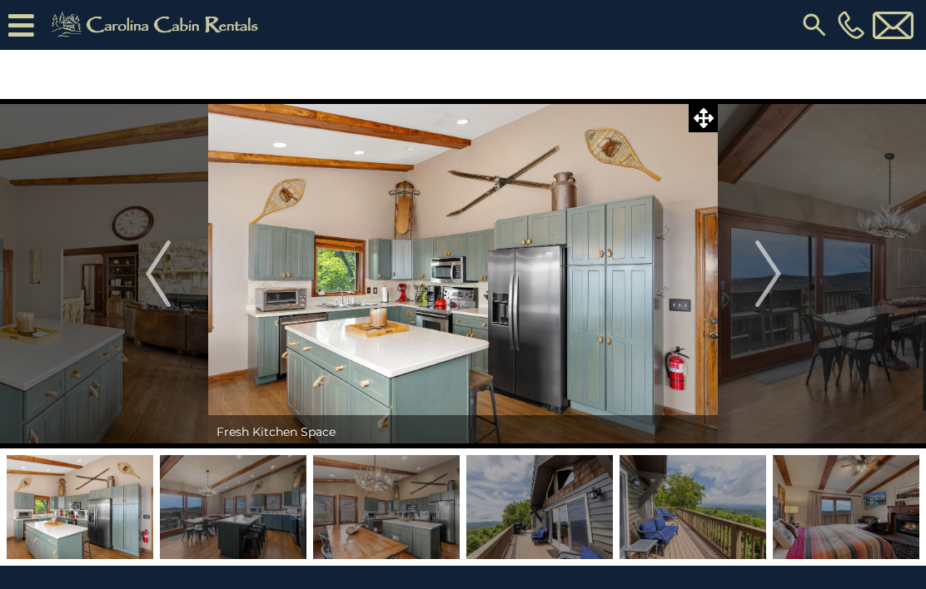
click at [782, 278] on button "Next" at bounding box center [768, 274] width 101 height 350
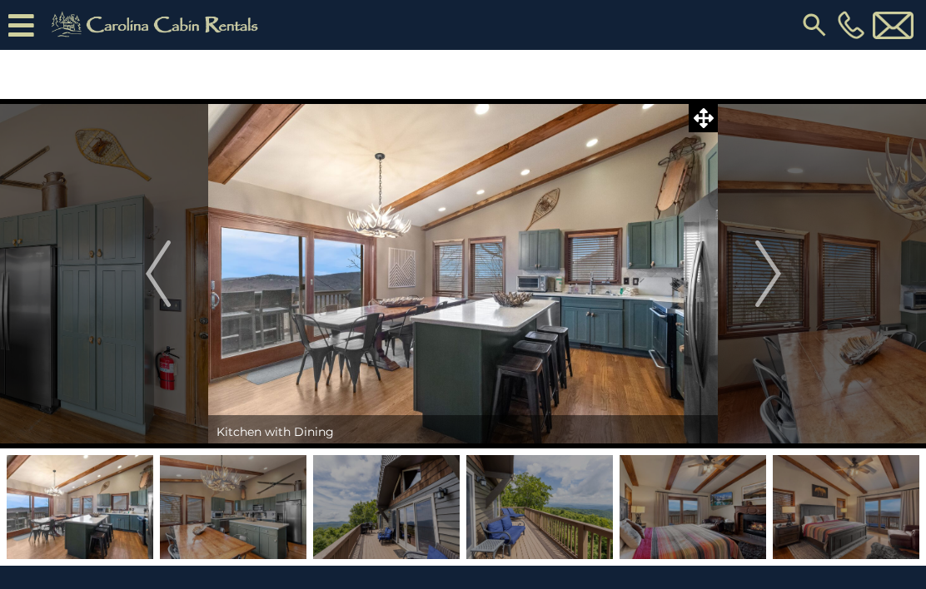
click at [785, 274] on button "Next" at bounding box center [768, 274] width 101 height 350
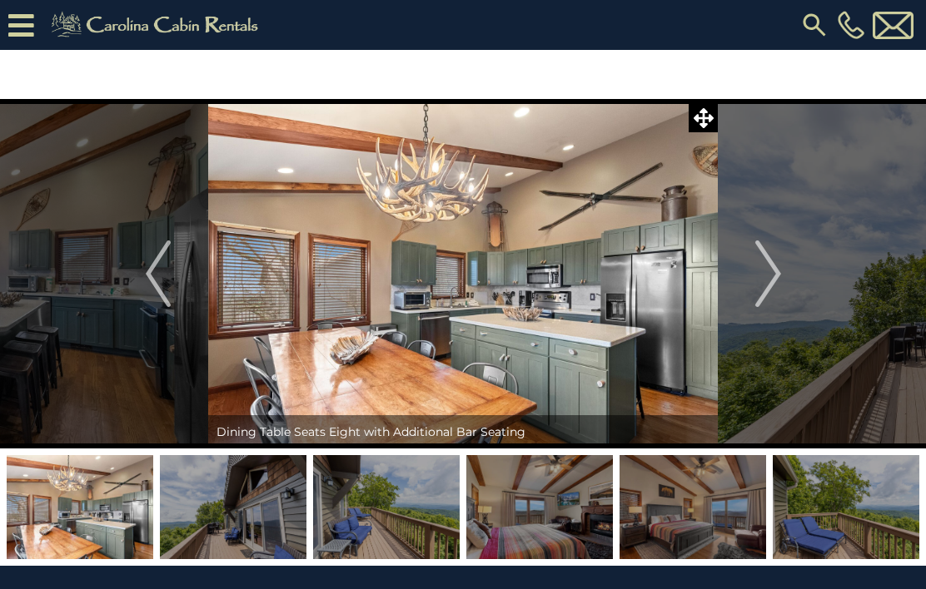
click at [783, 276] on button "Next" at bounding box center [768, 274] width 101 height 350
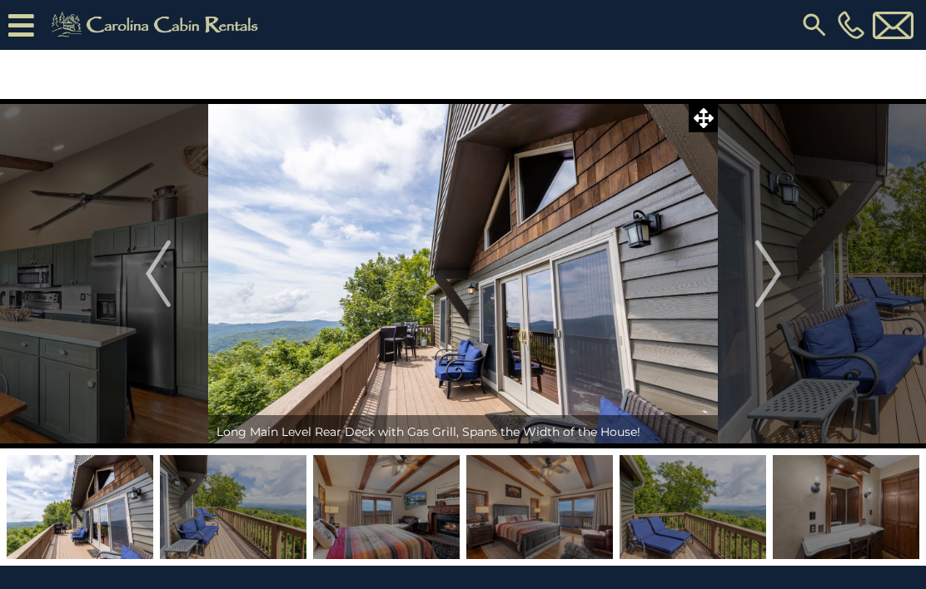
click at [783, 275] on button "Next" at bounding box center [768, 274] width 101 height 350
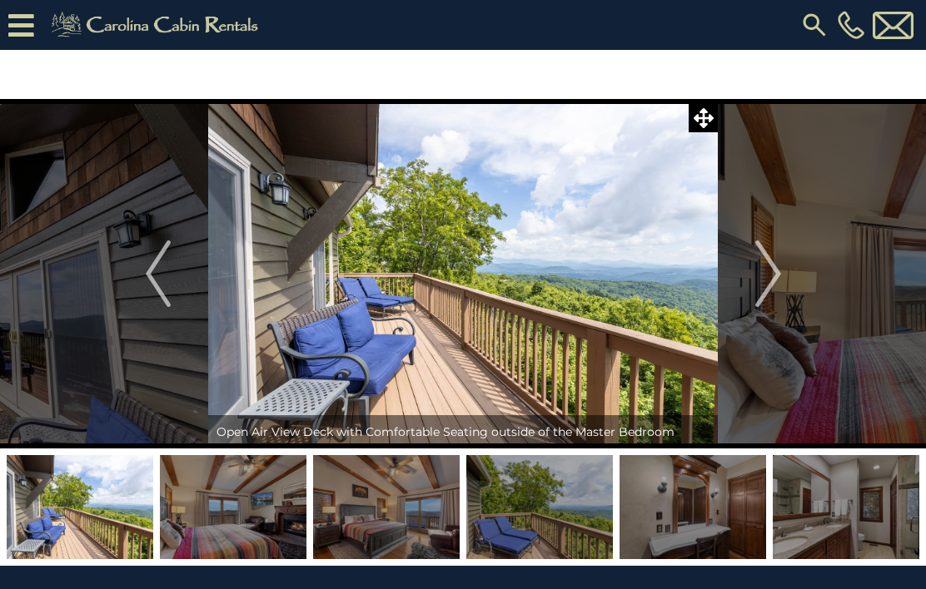
click at [781, 282] on button "Next" at bounding box center [768, 274] width 101 height 350
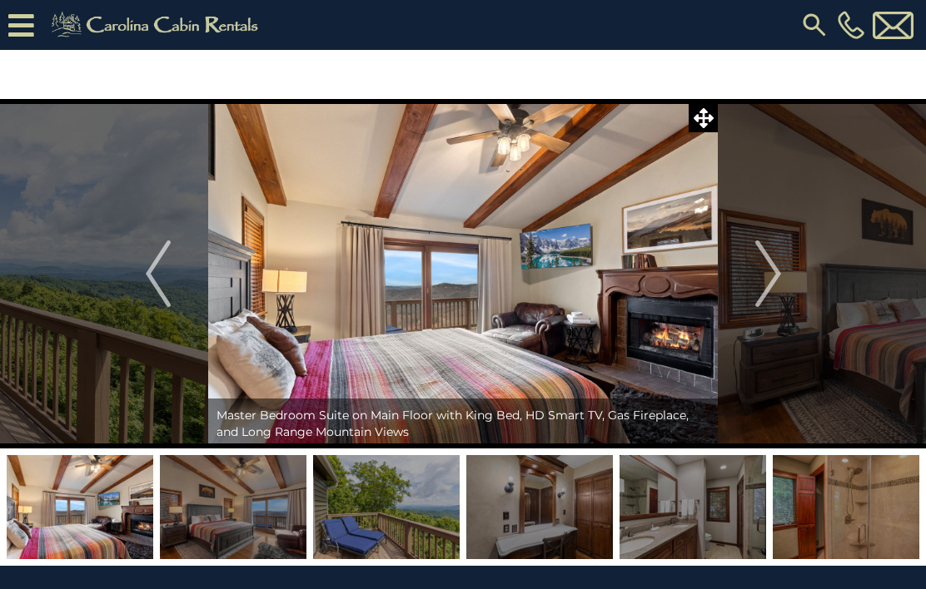
click at [787, 281] on button "Next" at bounding box center [768, 274] width 101 height 350
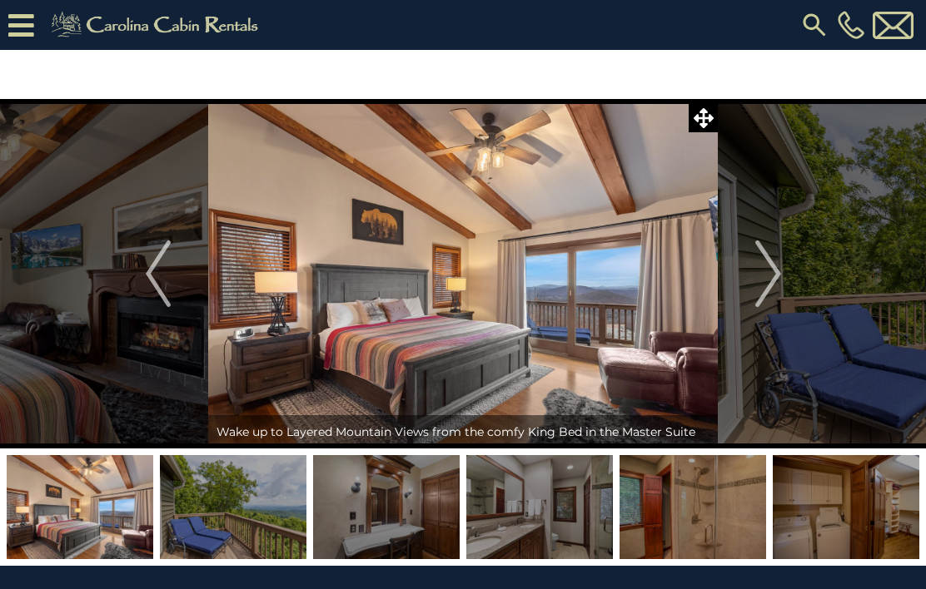
click at [784, 280] on button "Next" at bounding box center [768, 274] width 101 height 350
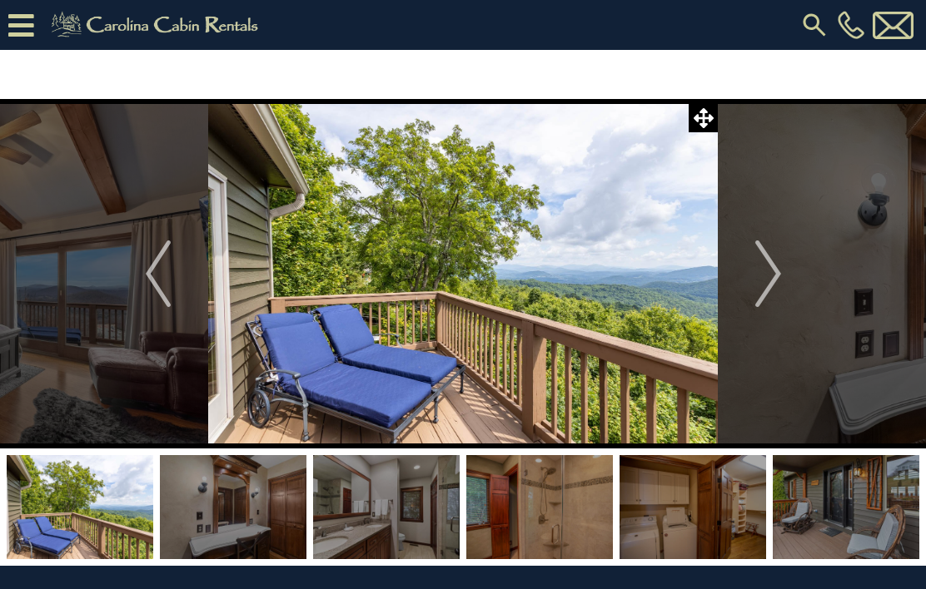
click at [787, 284] on button "Next" at bounding box center [768, 274] width 101 height 350
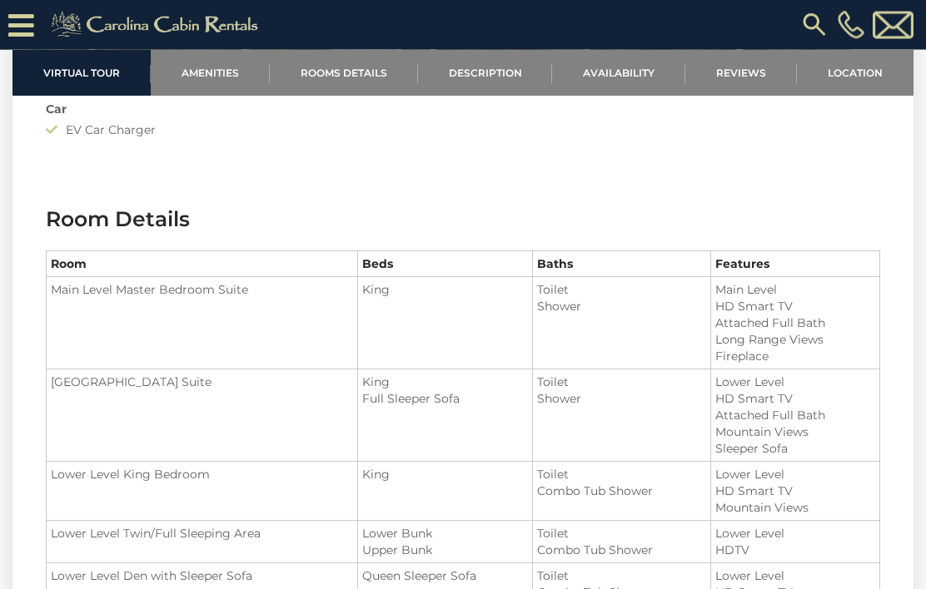
scroll to position [1831, 0]
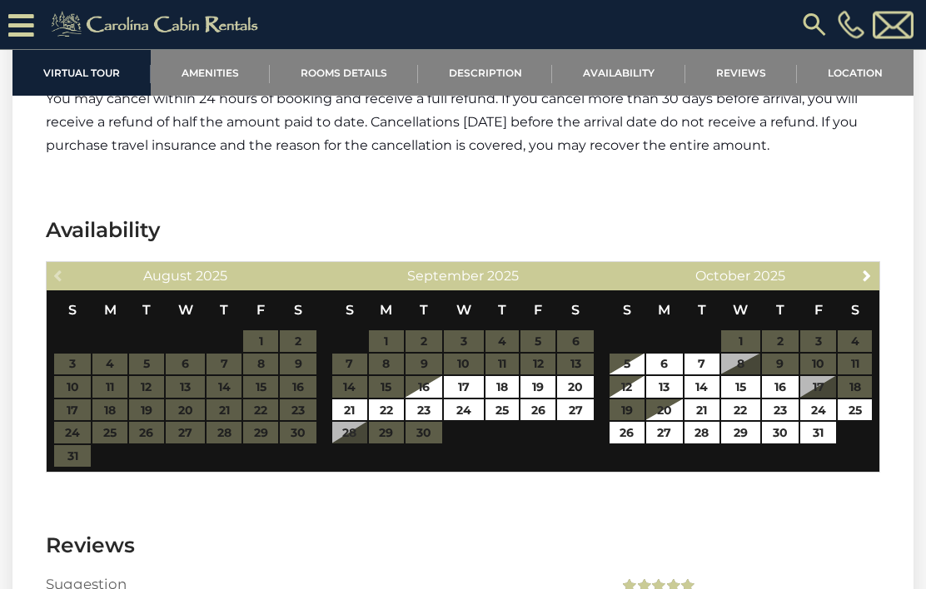
scroll to position [4252, 0]
click at [817, 400] on link "24" at bounding box center [818, 411] width 37 height 22
type input "**********"
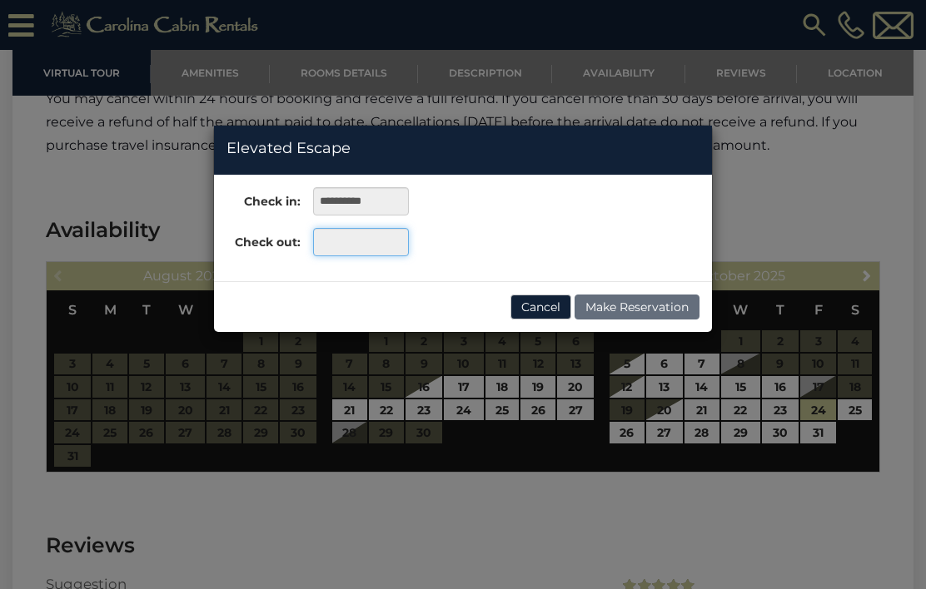
click at [384, 245] on input "text" at bounding box center [361, 242] width 96 height 28
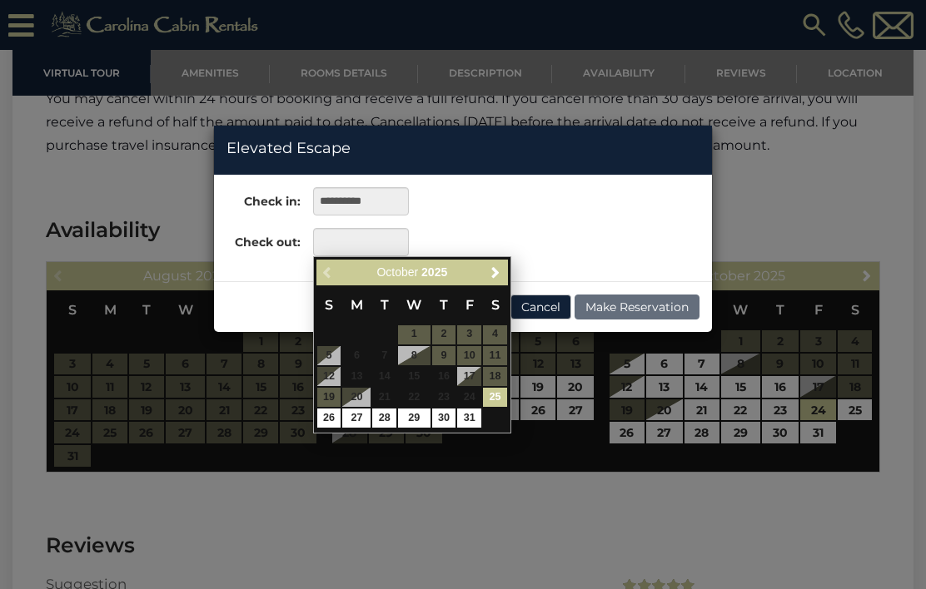
click at [329, 413] on link "26" at bounding box center [329, 418] width 24 height 19
type input "**********"
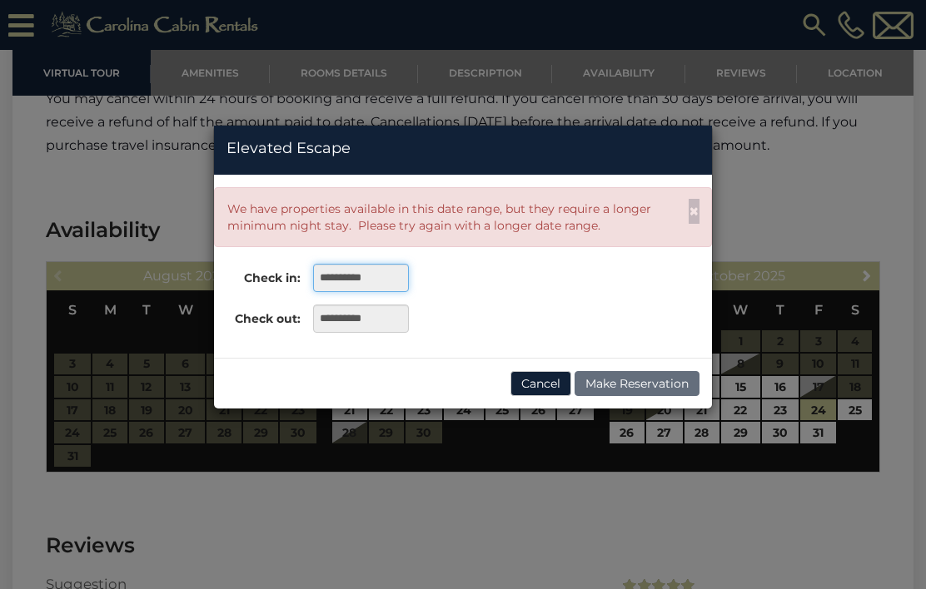
click at [397, 278] on input "**********" at bounding box center [361, 278] width 96 height 28
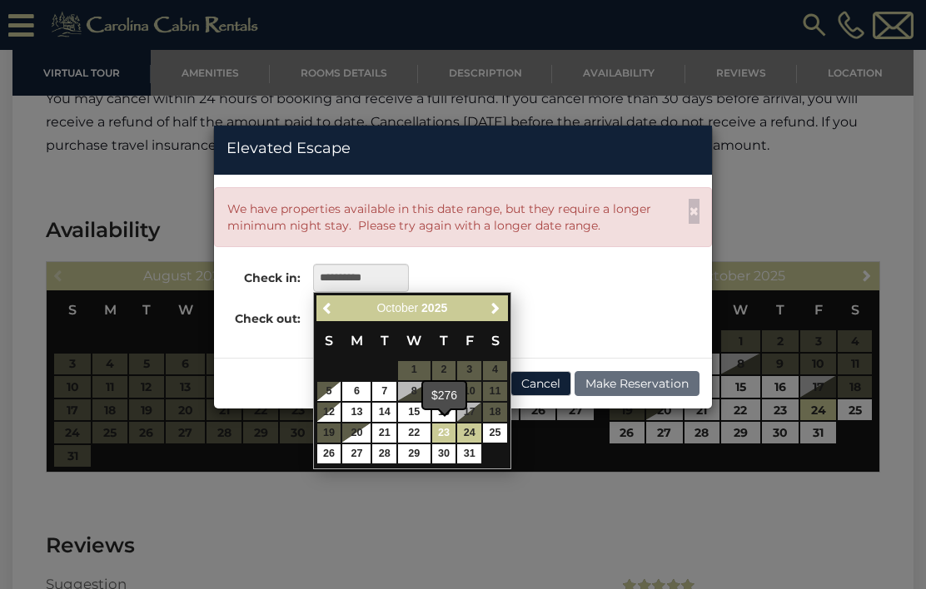
click at [454, 430] on link "23" at bounding box center [444, 433] width 24 height 19
type input "**********"
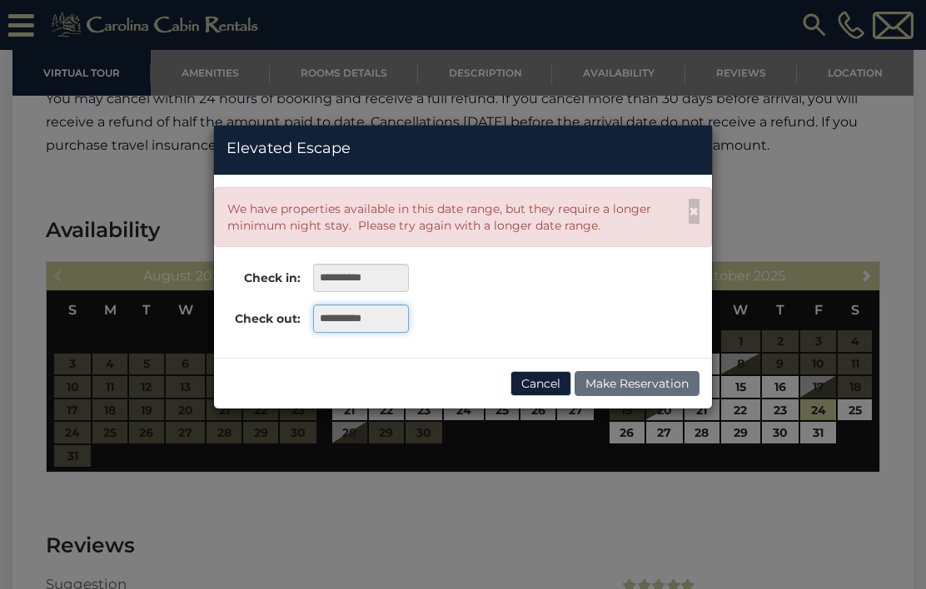
click at [398, 316] on input "**********" at bounding box center [361, 319] width 96 height 28
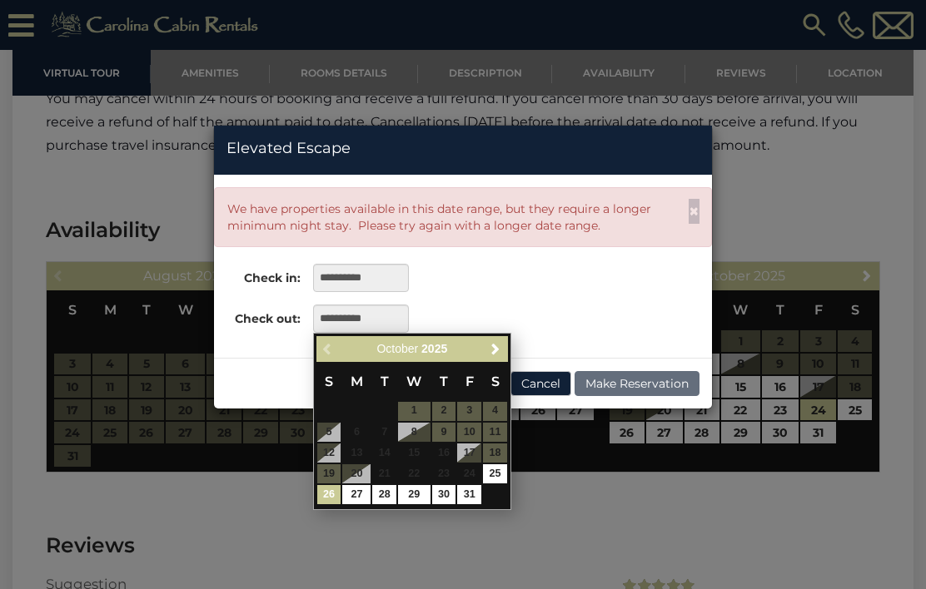
click at [333, 490] on link "26" at bounding box center [329, 494] width 24 height 19
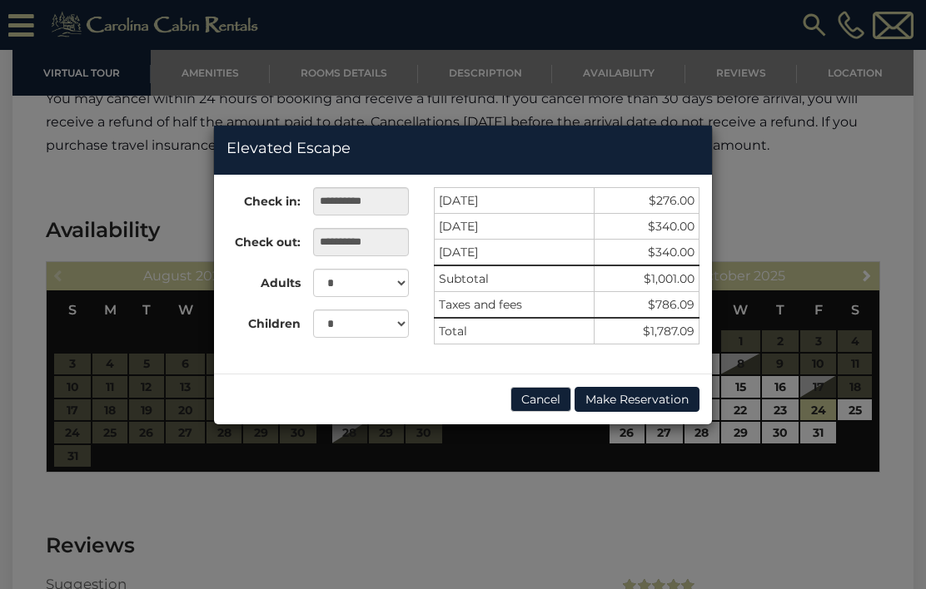
click at [804, 544] on div "**********" at bounding box center [463, 294] width 926 height 589
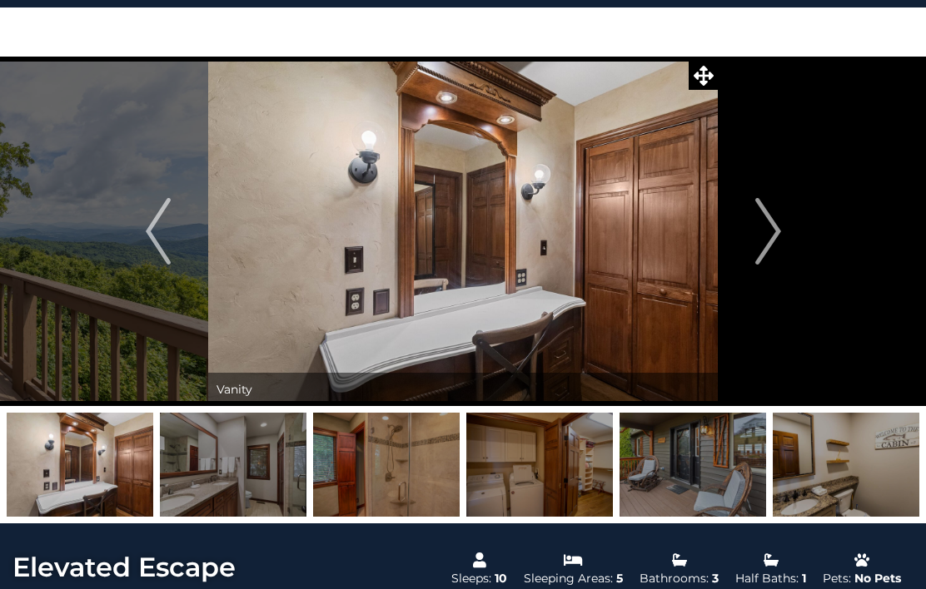
scroll to position [0, 0]
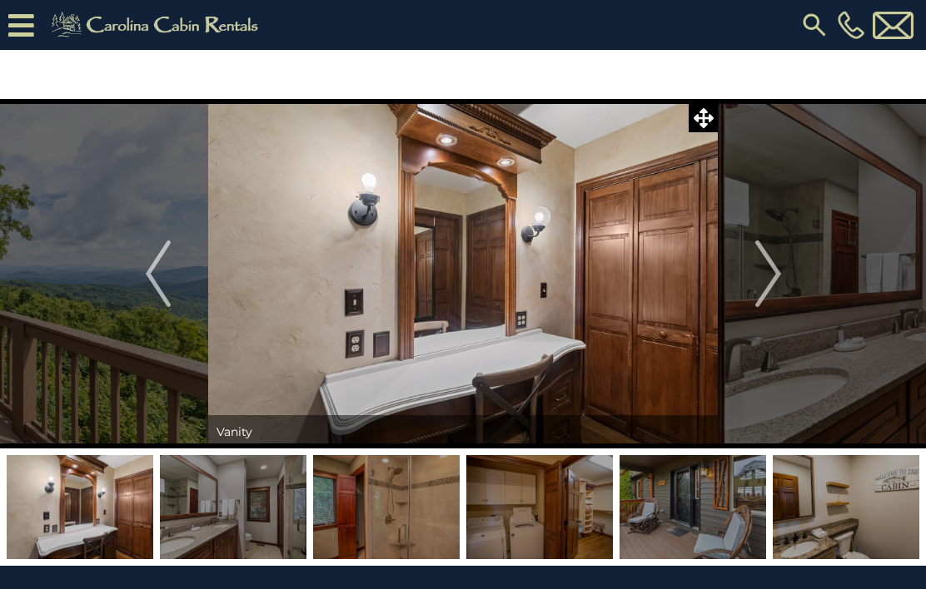
click at [150, 276] on img "Previous" at bounding box center [158, 274] width 25 height 67
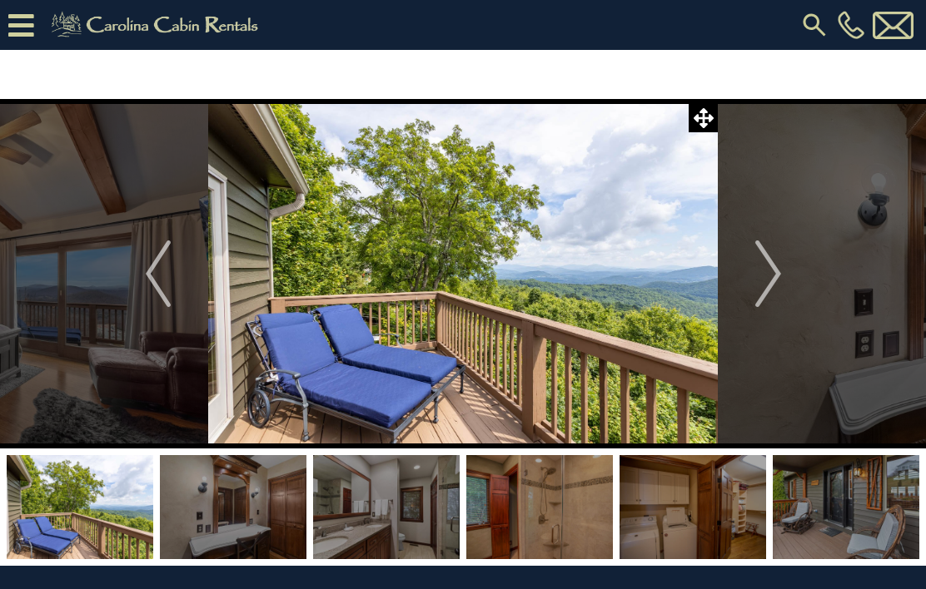
click at [157, 263] on img "Previous" at bounding box center [158, 274] width 25 height 67
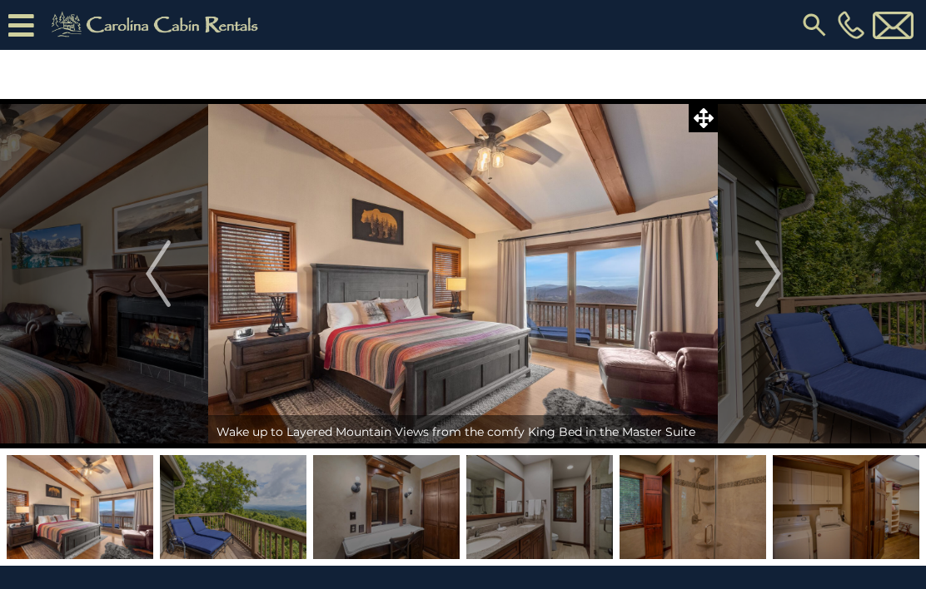
click at [151, 269] on img "Previous" at bounding box center [158, 274] width 25 height 67
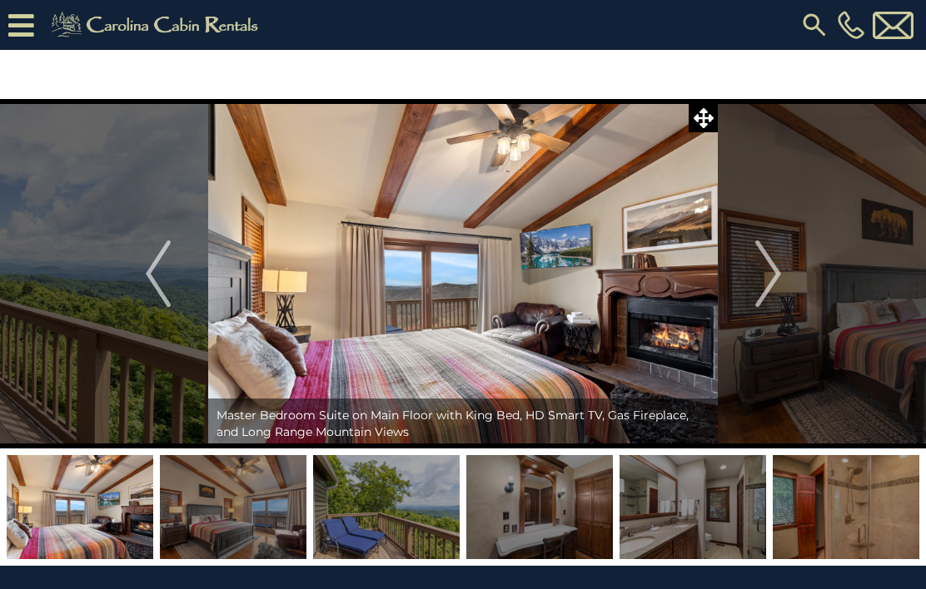
click at [150, 266] on img "Previous" at bounding box center [158, 274] width 25 height 67
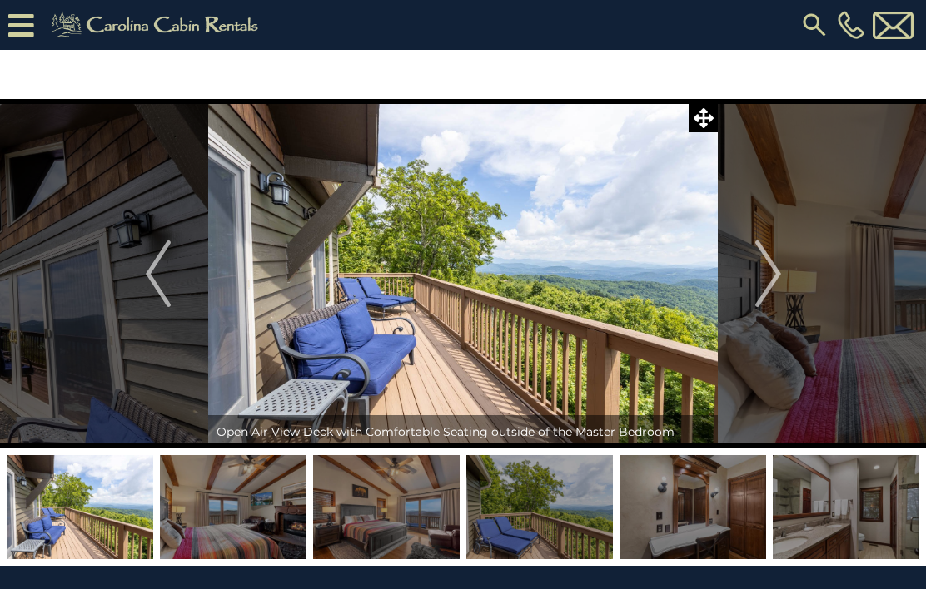
click at [144, 276] on button "Previous" at bounding box center [157, 274] width 101 height 350
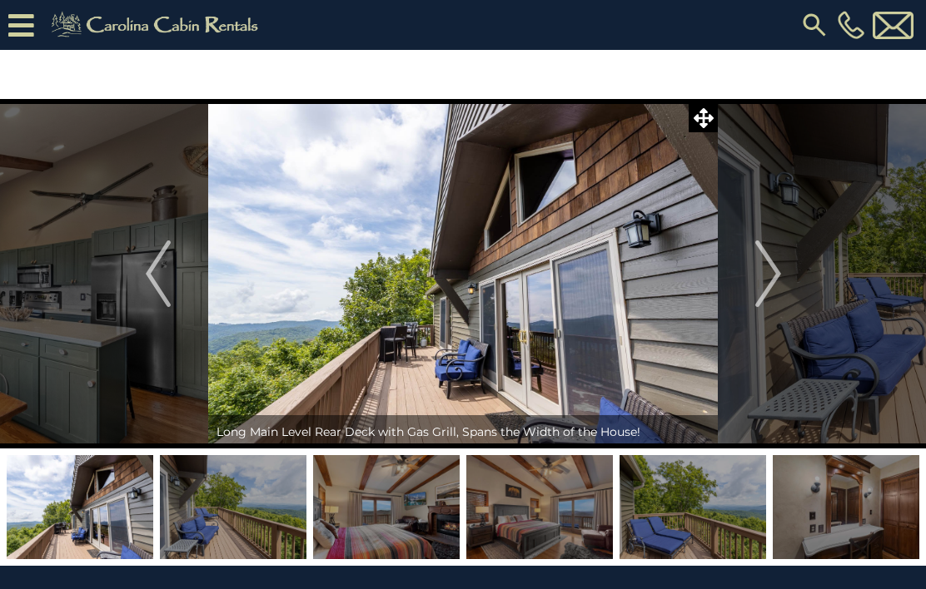
click at [156, 268] on img "Previous" at bounding box center [158, 274] width 25 height 67
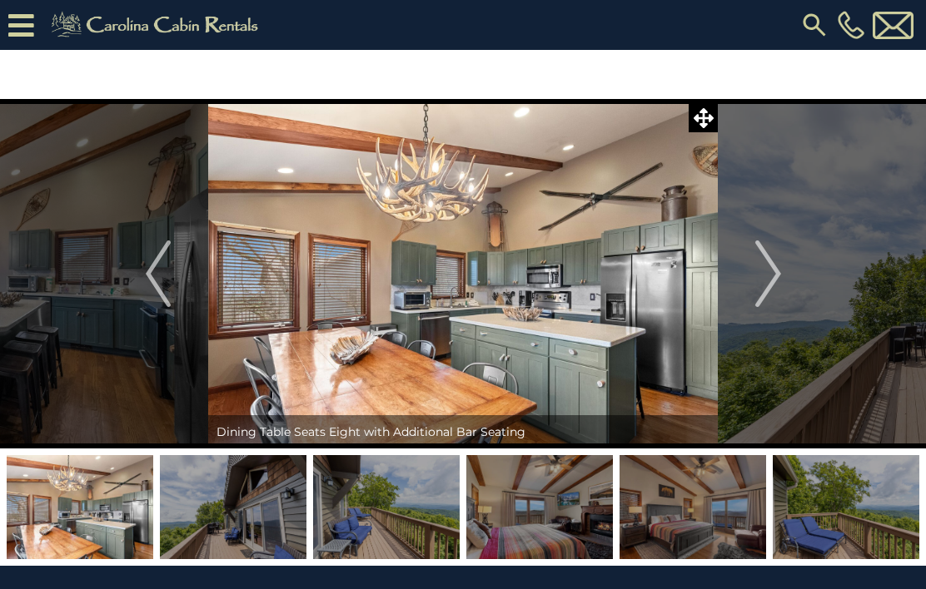
click at [154, 266] on img "Previous" at bounding box center [158, 274] width 25 height 67
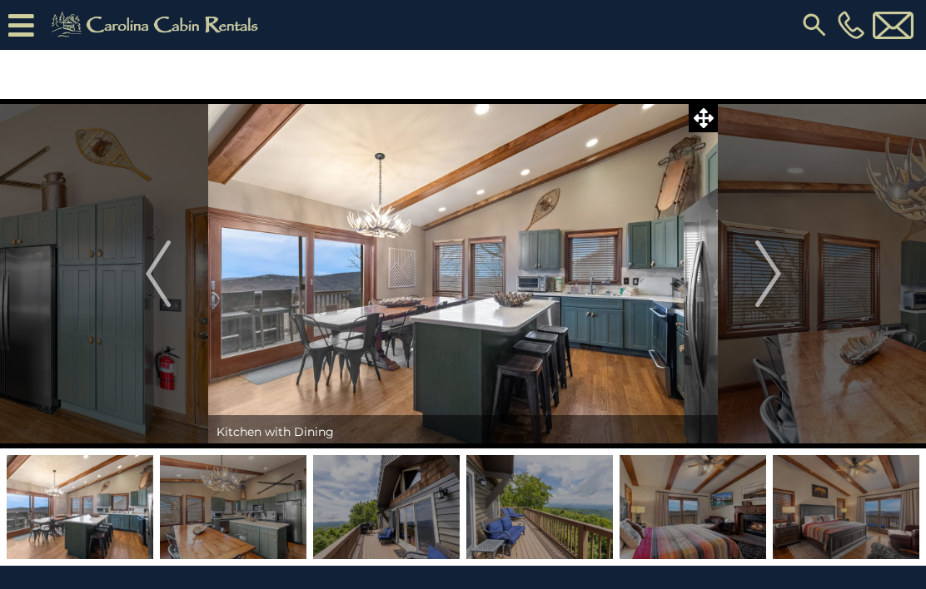
click at [157, 268] on img "Previous" at bounding box center [158, 274] width 25 height 67
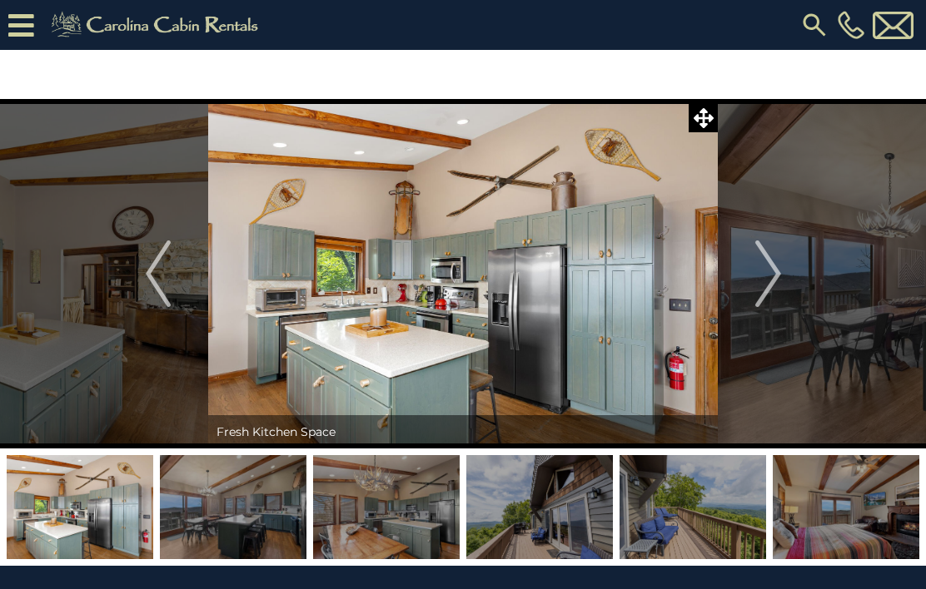
click at [150, 269] on img "Previous" at bounding box center [158, 274] width 25 height 67
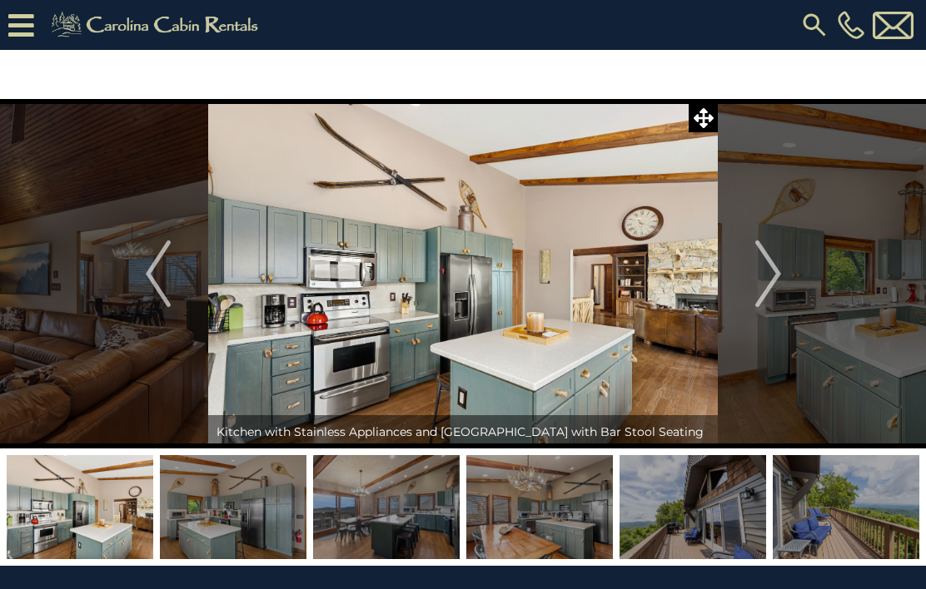
click at [150, 271] on img "Previous" at bounding box center [158, 274] width 25 height 67
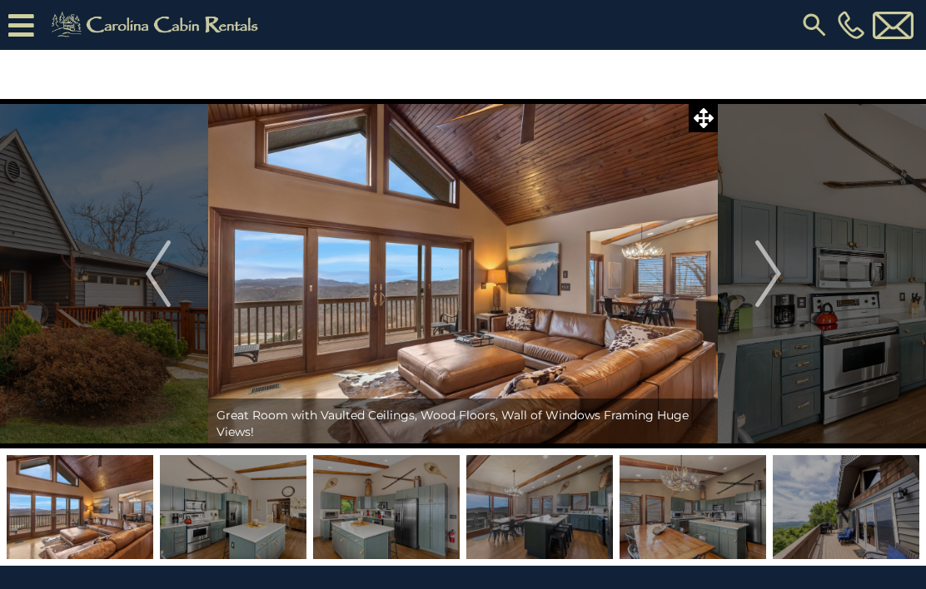
click at [148, 277] on img "Previous" at bounding box center [158, 274] width 25 height 67
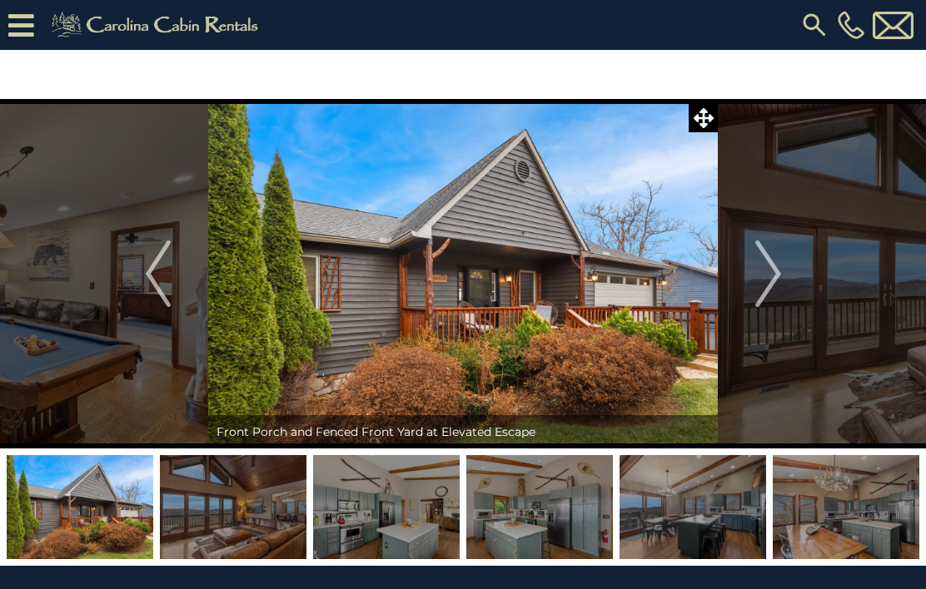
click at [148, 278] on img "Previous" at bounding box center [158, 274] width 25 height 67
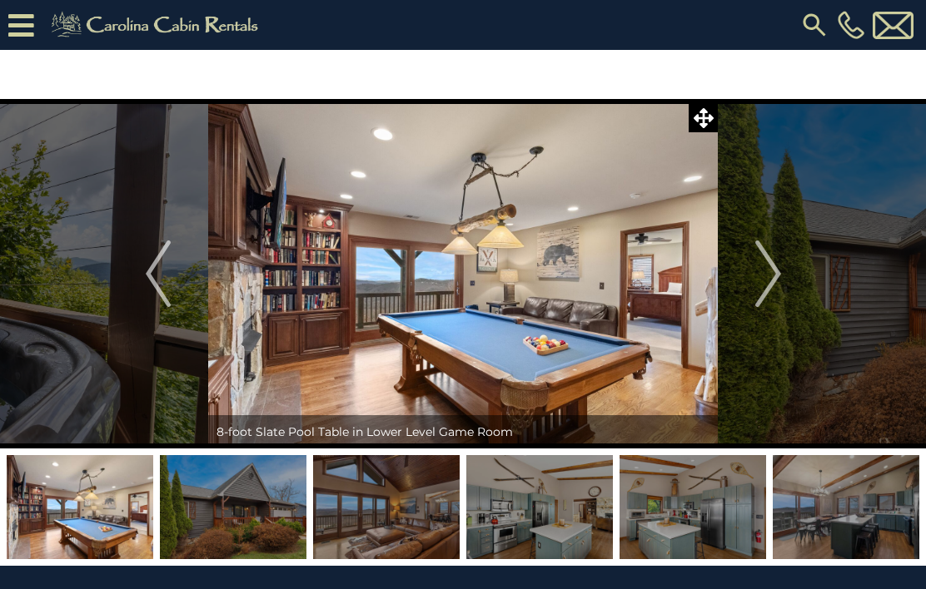
click at [767, 278] on img "Next" at bounding box center [767, 274] width 25 height 67
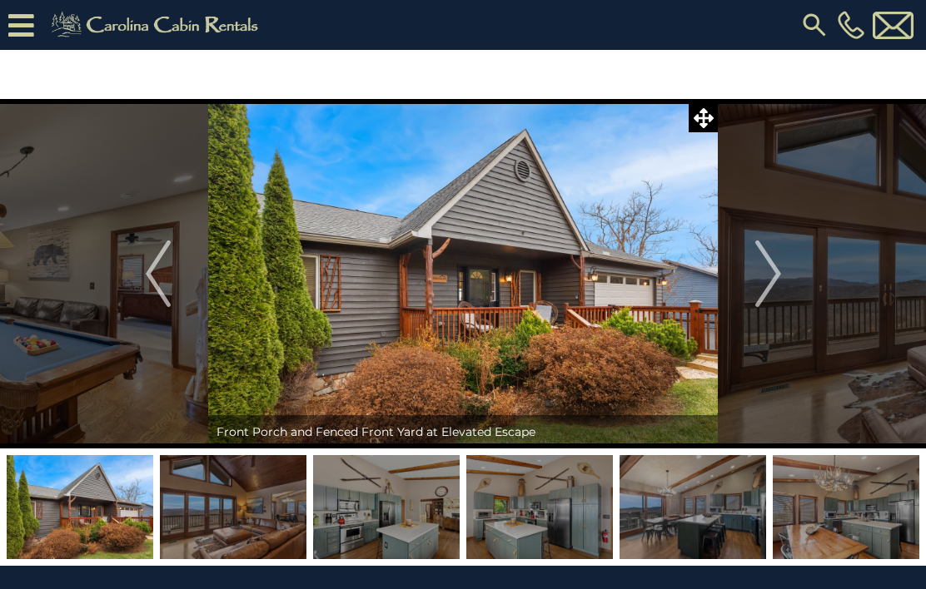
click at [767, 270] on img "Next" at bounding box center [767, 274] width 25 height 67
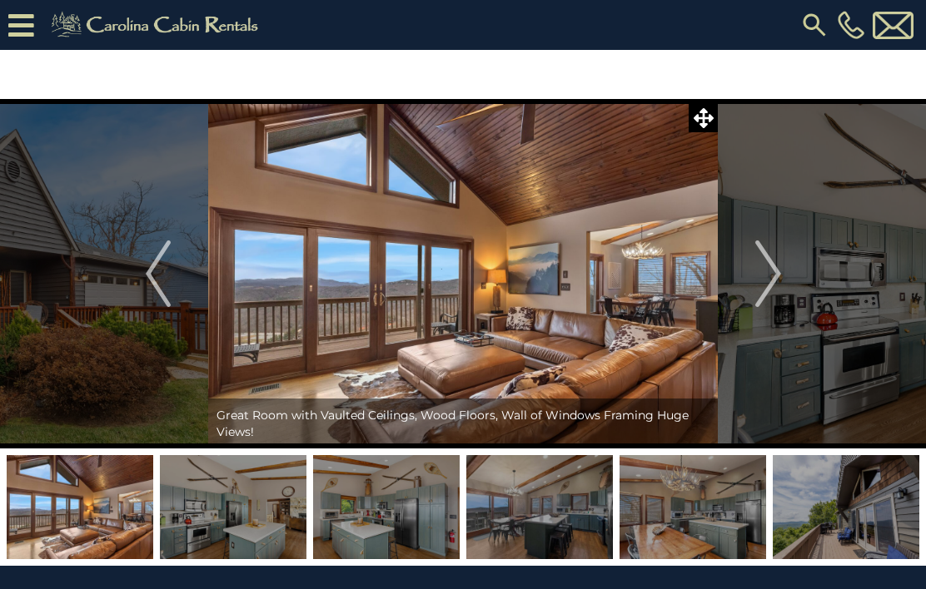
click at [778, 276] on img "Next" at bounding box center [767, 274] width 25 height 67
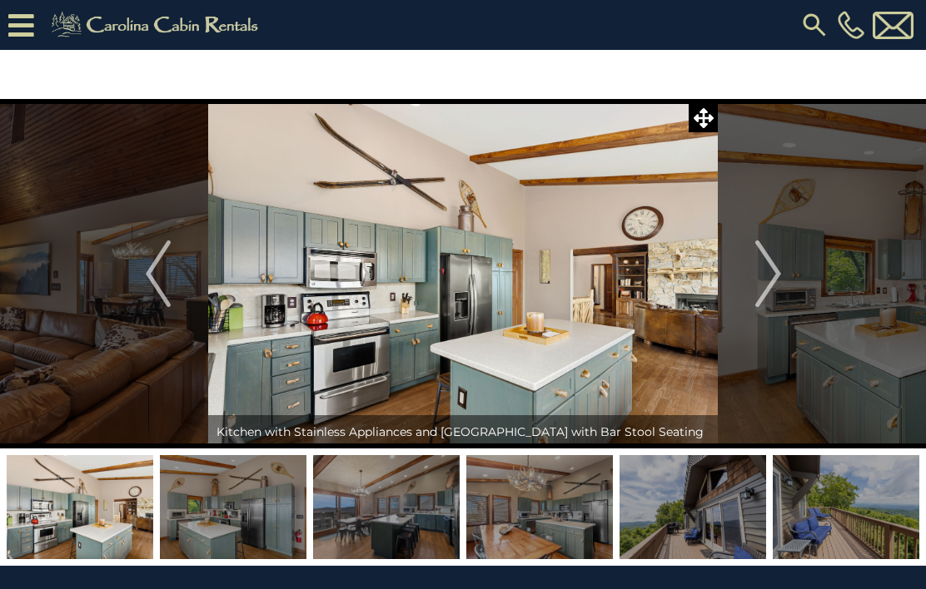
click at [771, 283] on img "Next" at bounding box center [767, 274] width 25 height 67
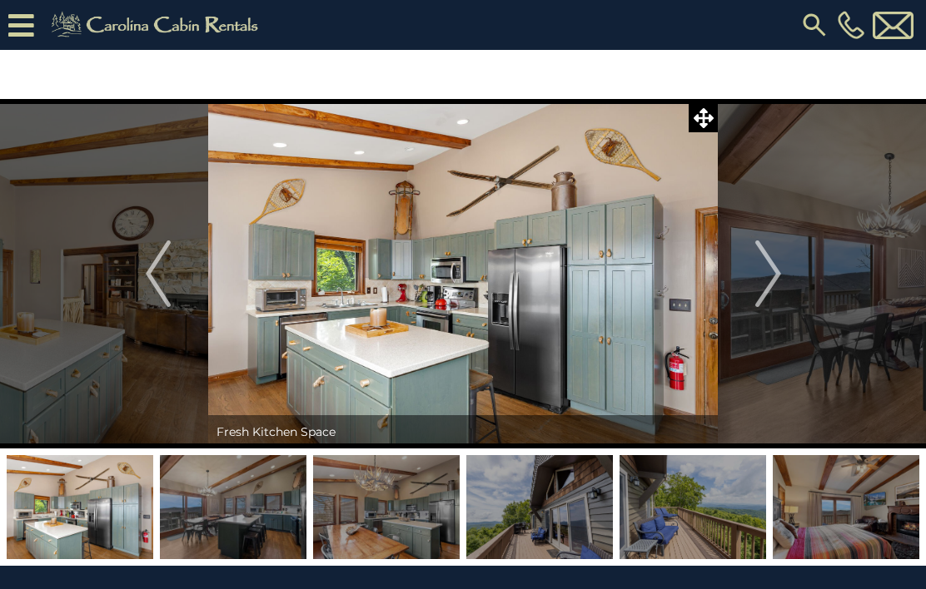
click at [773, 280] on img "Next" at bounding box center [767, 274] width 25 height 67
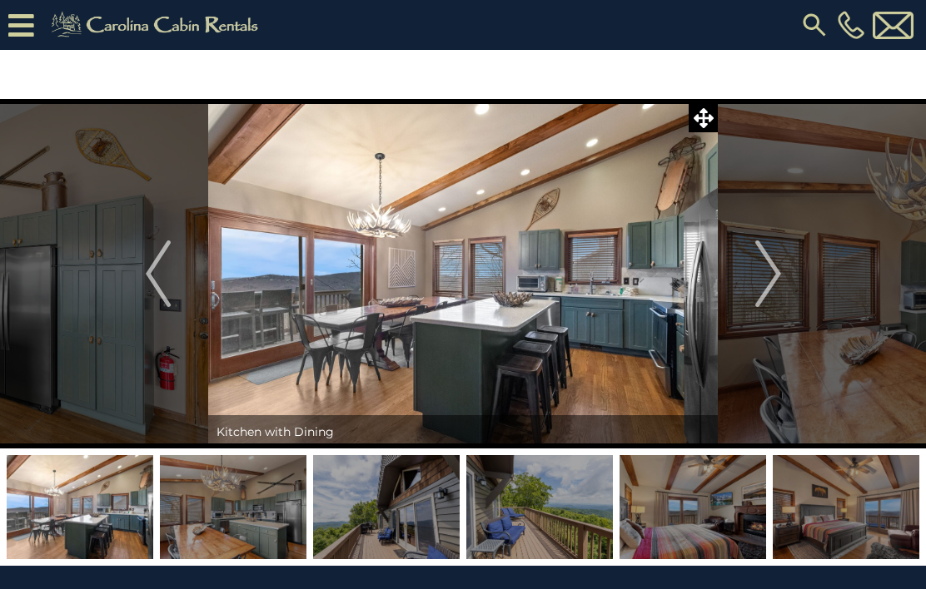
click at [780, 278] on img "Next" at bounding box center [767, 274] width 25 height 67
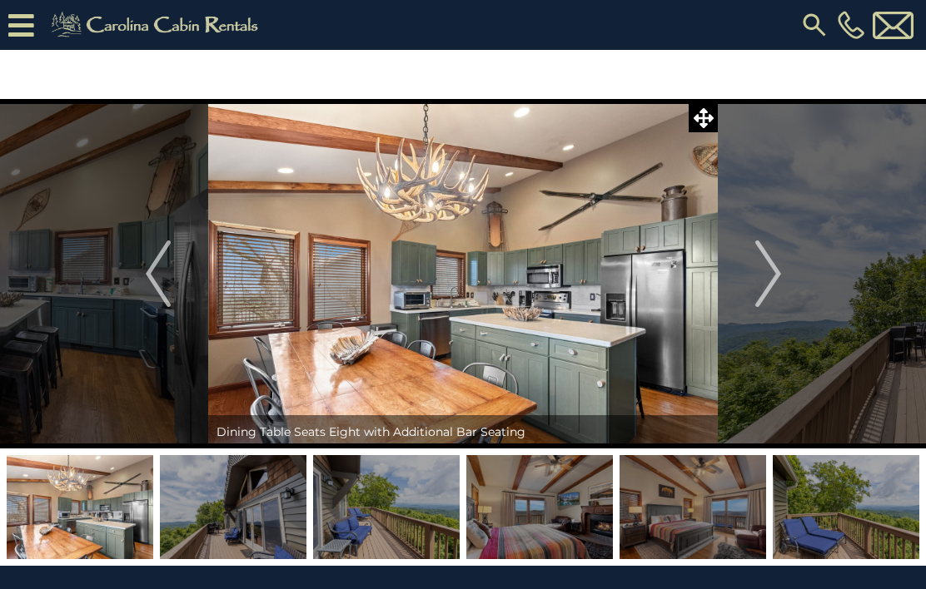
click at [779, 275] on img "Next" at bounding box center [767, 274] width 25 height 67
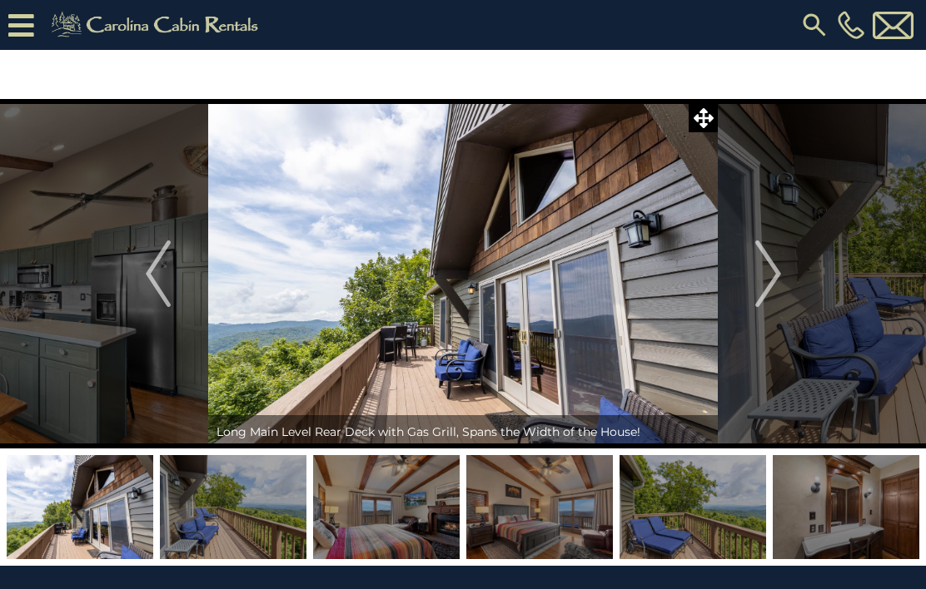
click at [783, 274] on button "Next" at bounding box center [768, 274] width 101 height 350
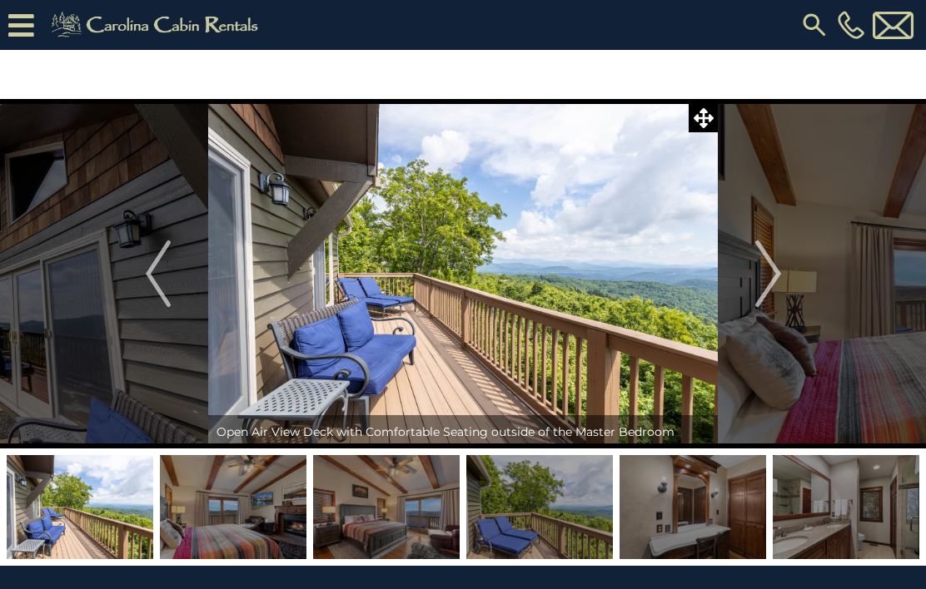
click at [781, 271] on button "Next" at bounding box center [768, 274] width 101 height 350
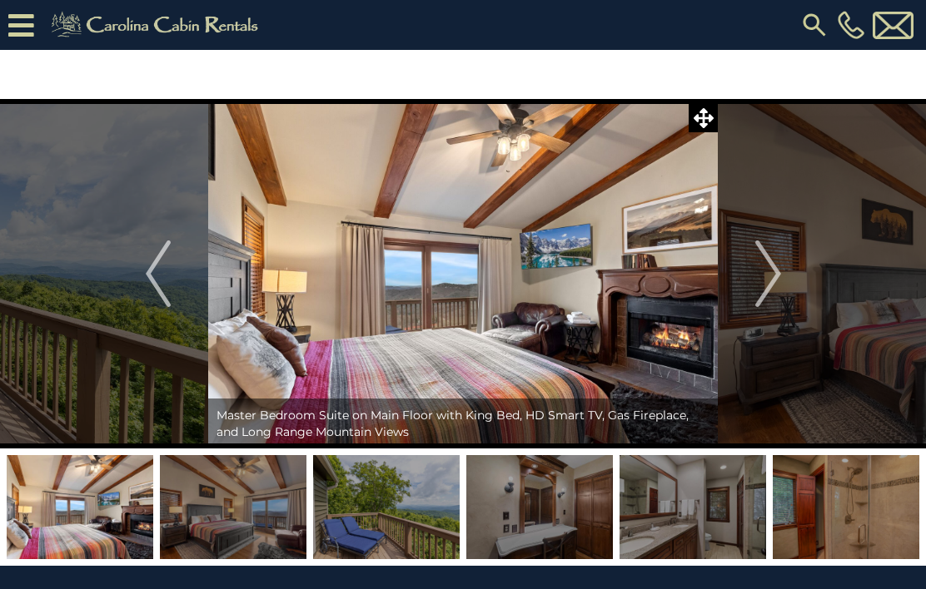
click at [780, 274] on img "Next" at bounding box center [767, 274] width 25 height 67
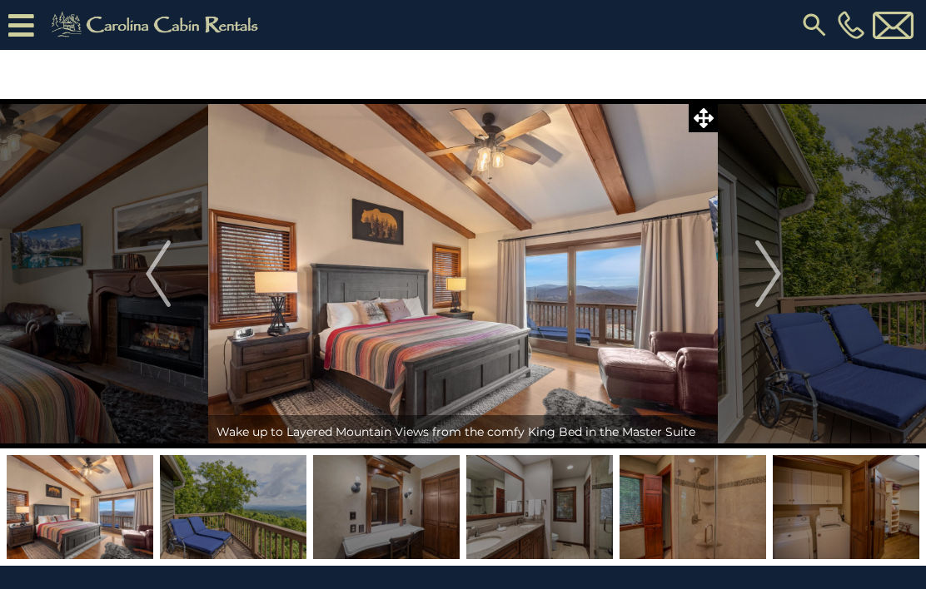
click at [779, 276] on img "Next" at bounding box center [767, 274] width 25 height 67
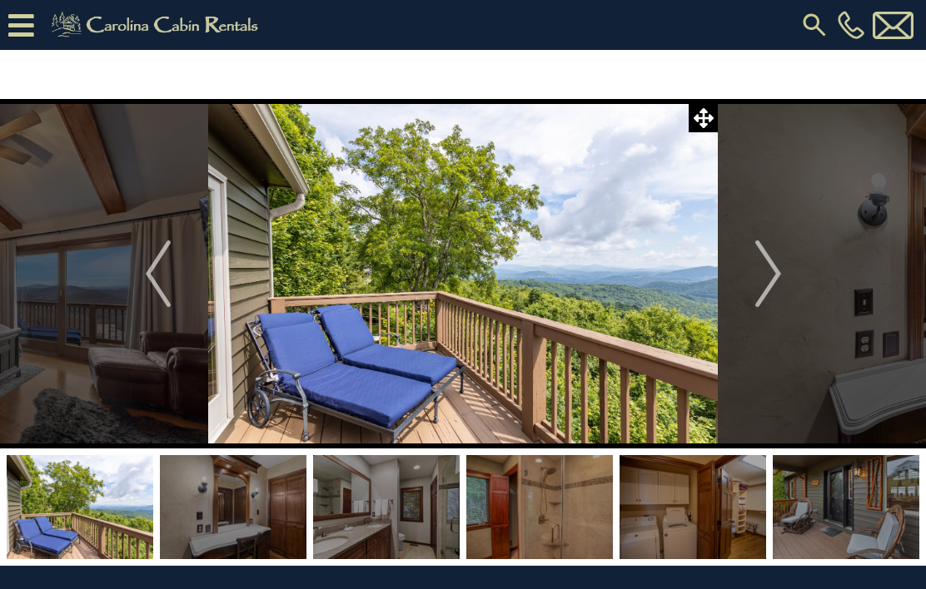
click at [780, 276] on img "Next" at bounding box center [767, 274] width 25 height 67
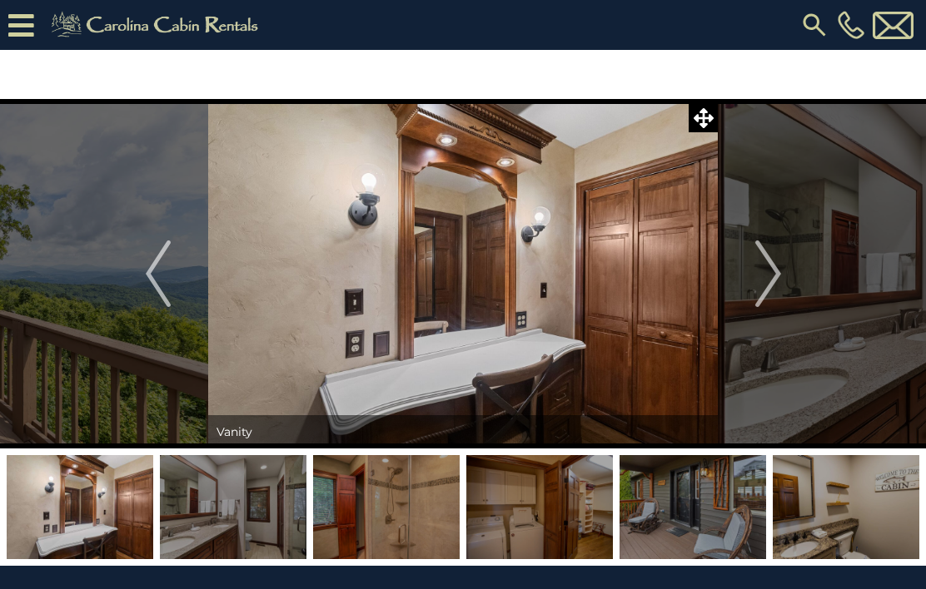
click at [778, 276] on img "Next" at bounding box center [767, 274] width 25 height 67
